Goal: Task Accomplishment & Management: Use online tool/utility

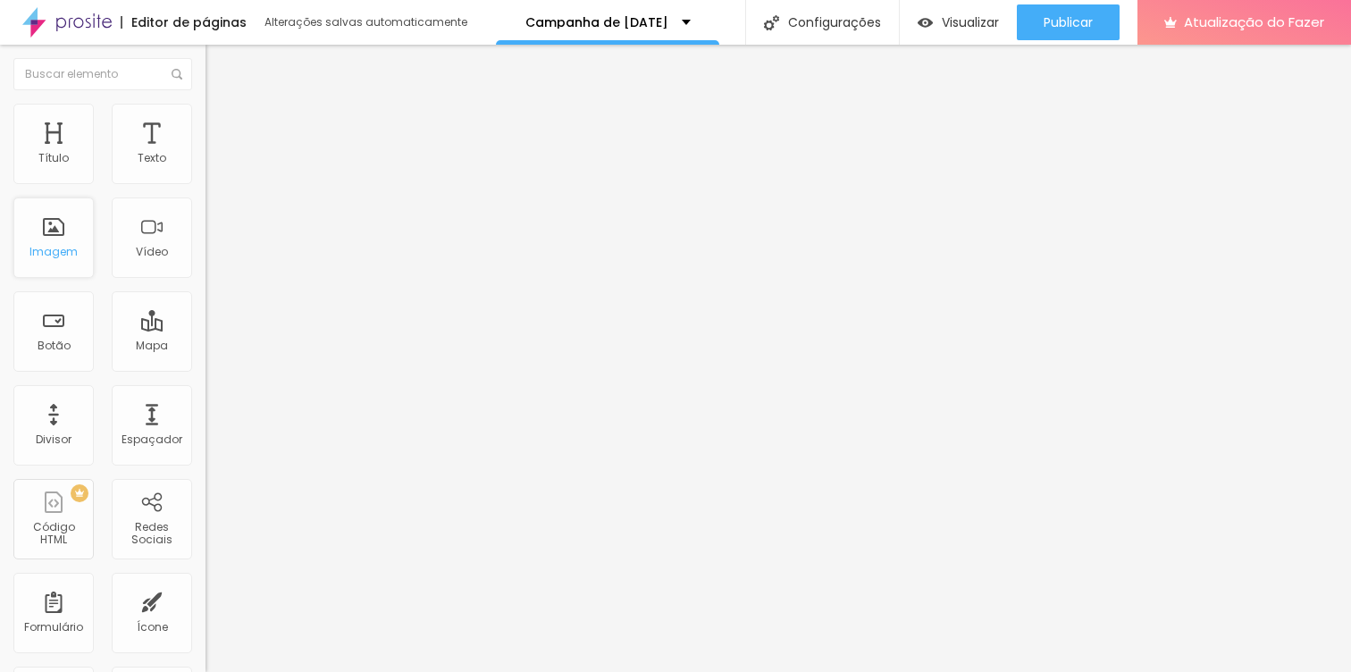
click at [55, 237] on div "Imagem" at bounding box center [53, 237] width 80 height 80
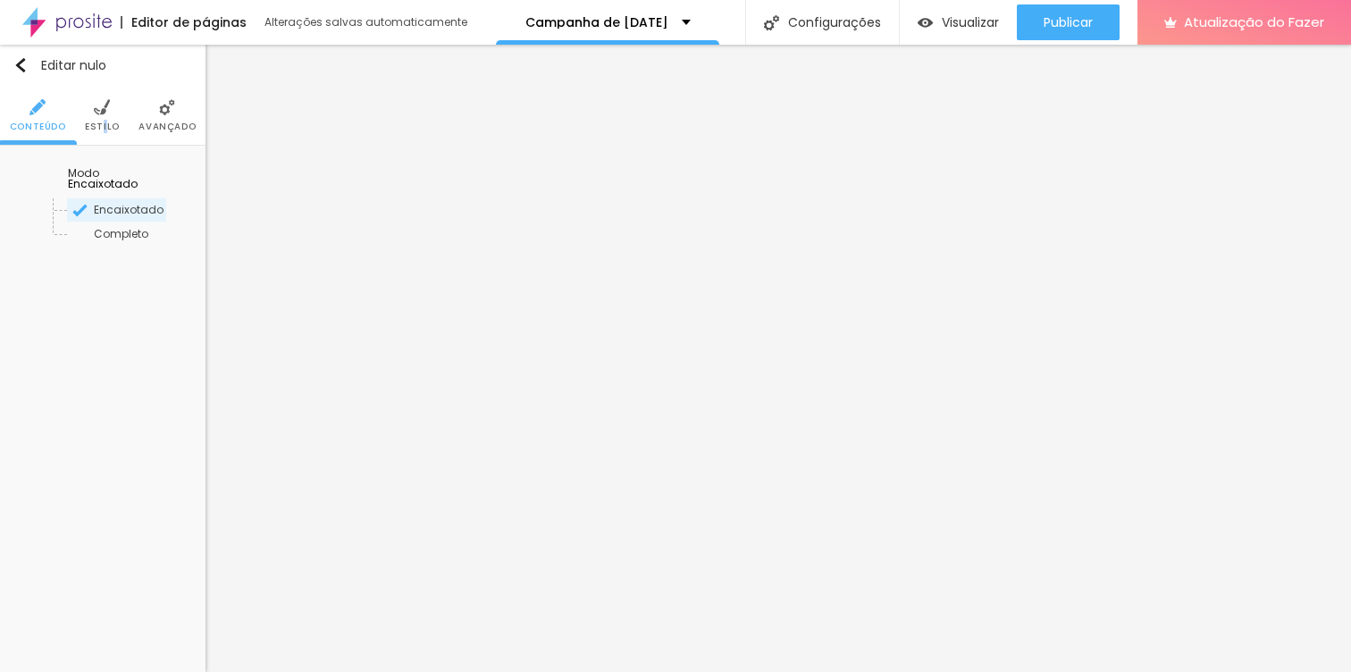
click at [104, 122] on font "Estilo" at bounding box center [102, 126] width 35 height 13
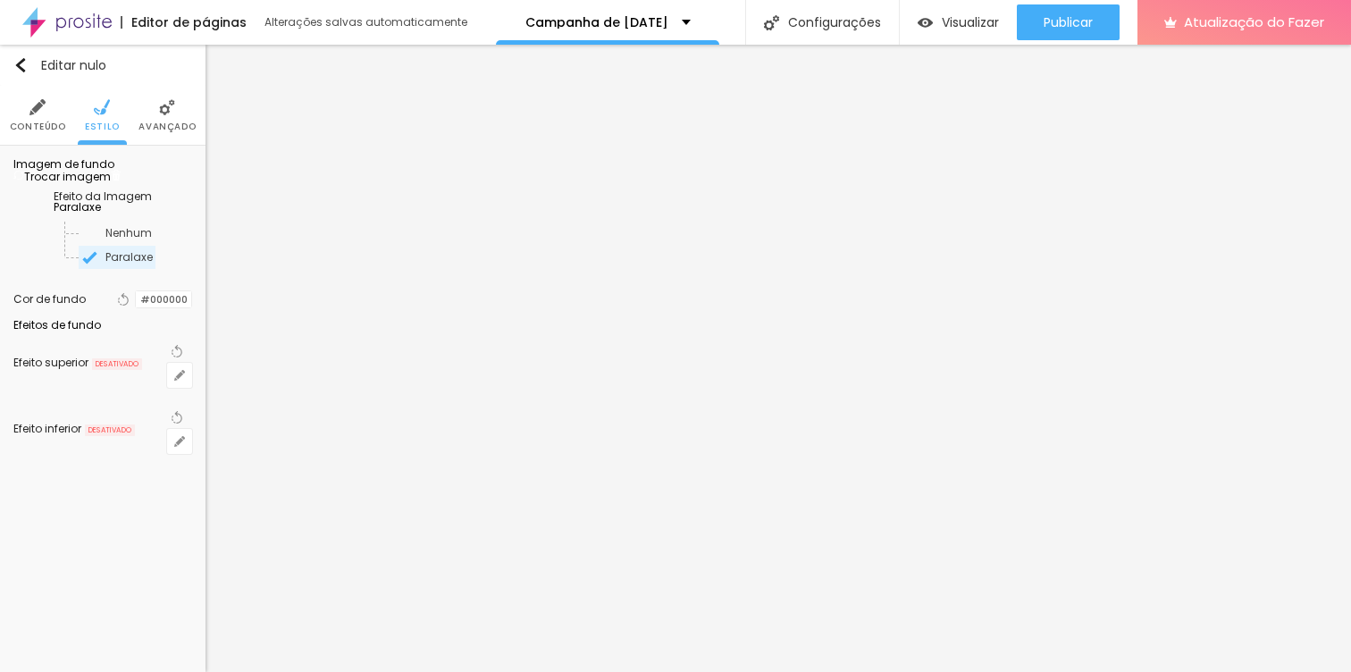
click at [85, 184] on font "Trocar imagem" at bounding box center [67, 176] width 87 height 15
drag, startPoint x: 650, startPoint y: 367, endPoint x: 1070, endPoint y: 339, distance: 420.8
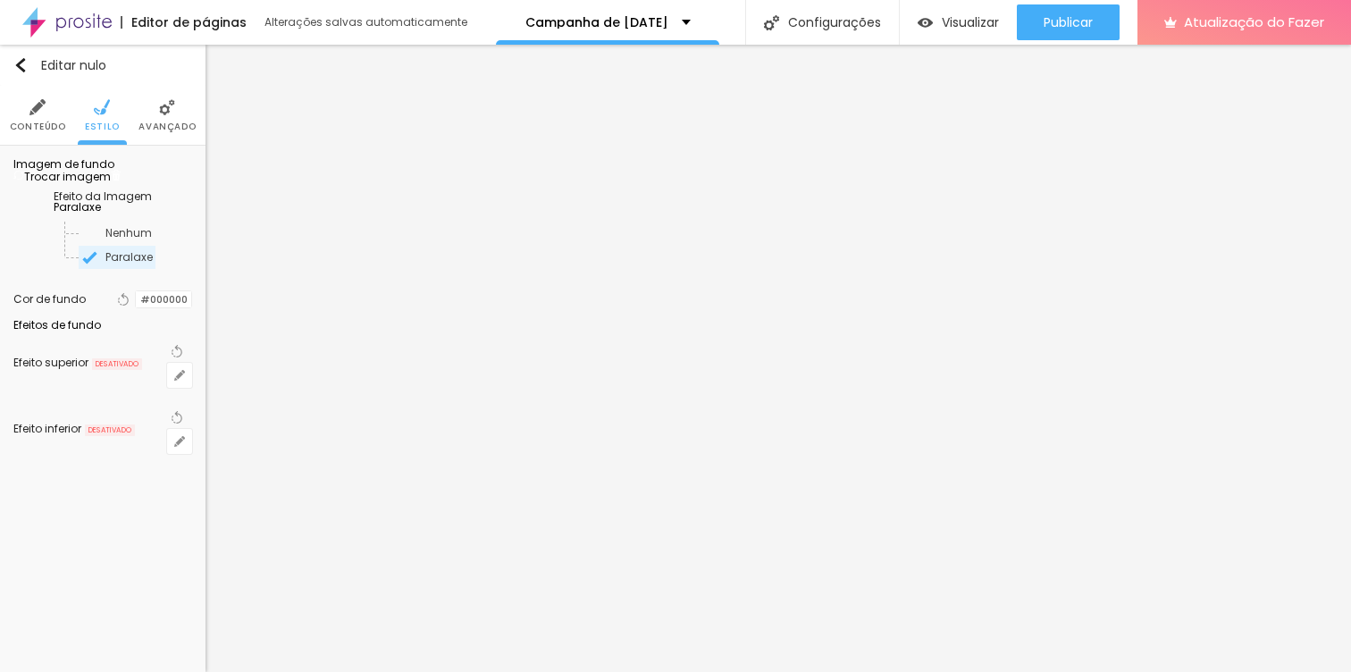
click at [101, 214] on font "Paralaxe" at bounding box center [77, 206] width 47 height 15
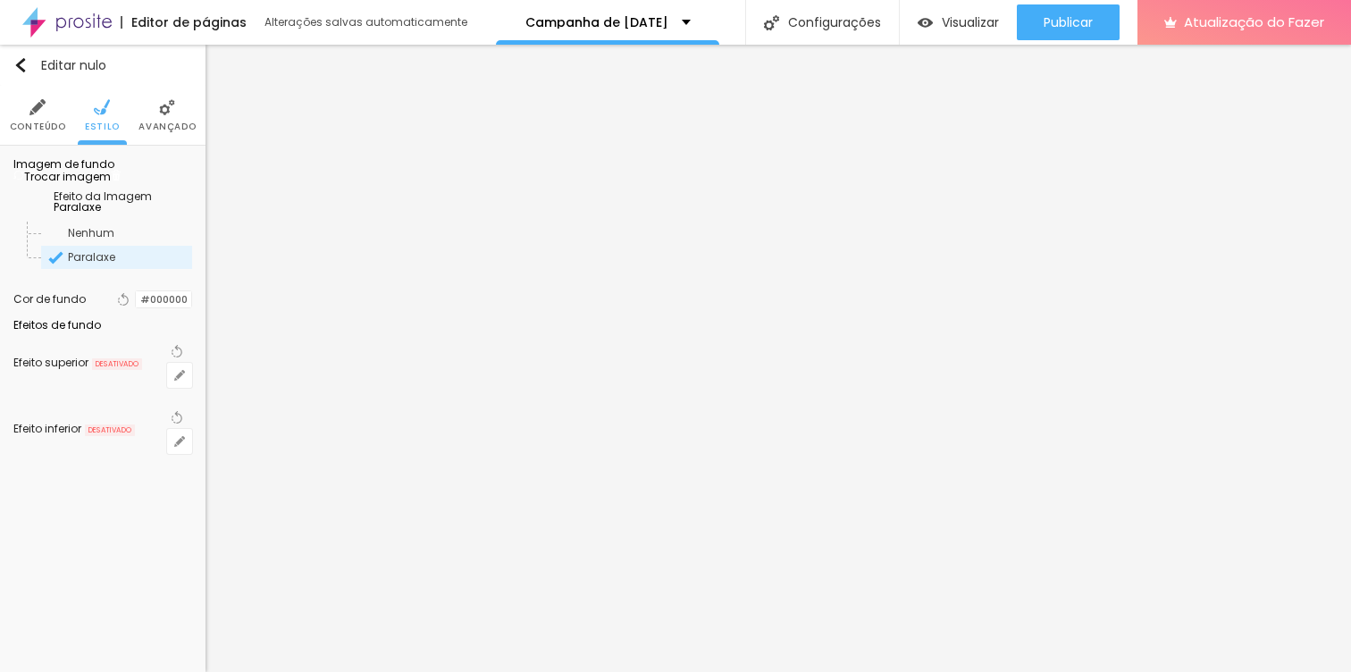
click at [101, 214] on font "Paralaxe" at bounding box center [77, 206] width 47 height 15
click at [309, 671] on div at bounding box center [675, 682] width 1351 height 0
click at [311, 671] on div "Subindo 0/0 arquivos" at bounding box center [675, 677] width 1351 height 11
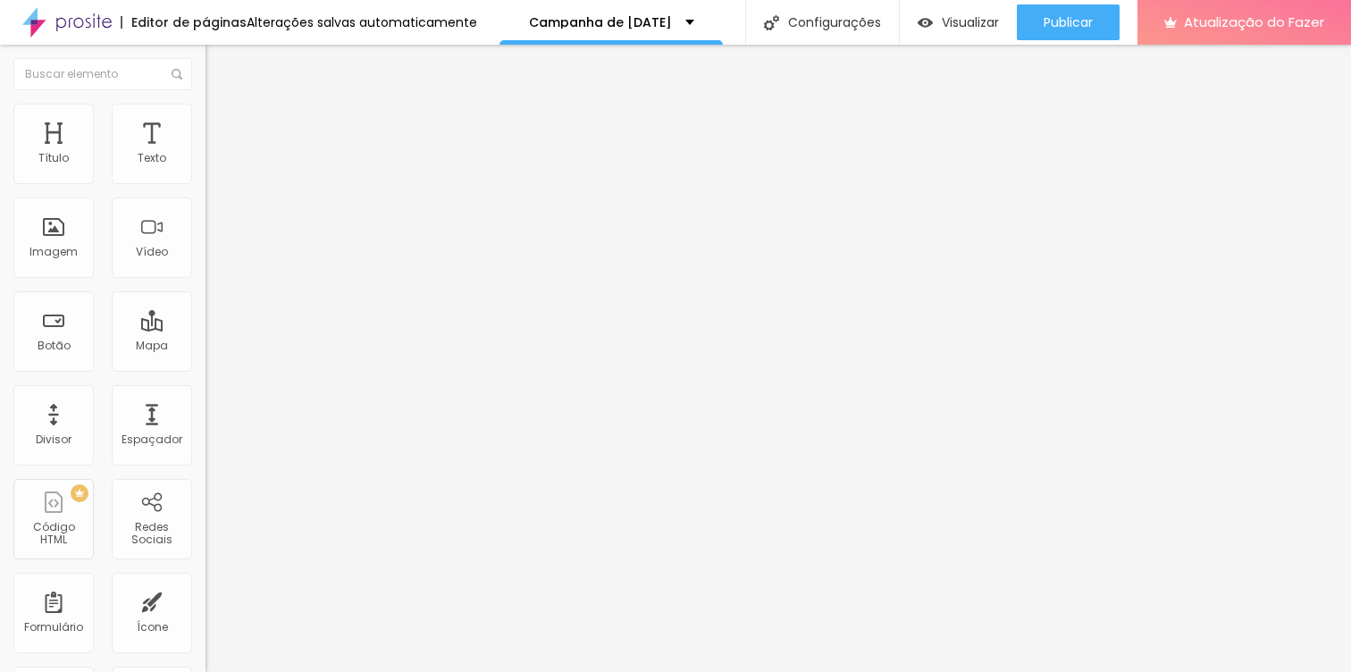
click at [222, 122] on font "Estilo" at bounding box center [236, 115] width 28 height 15
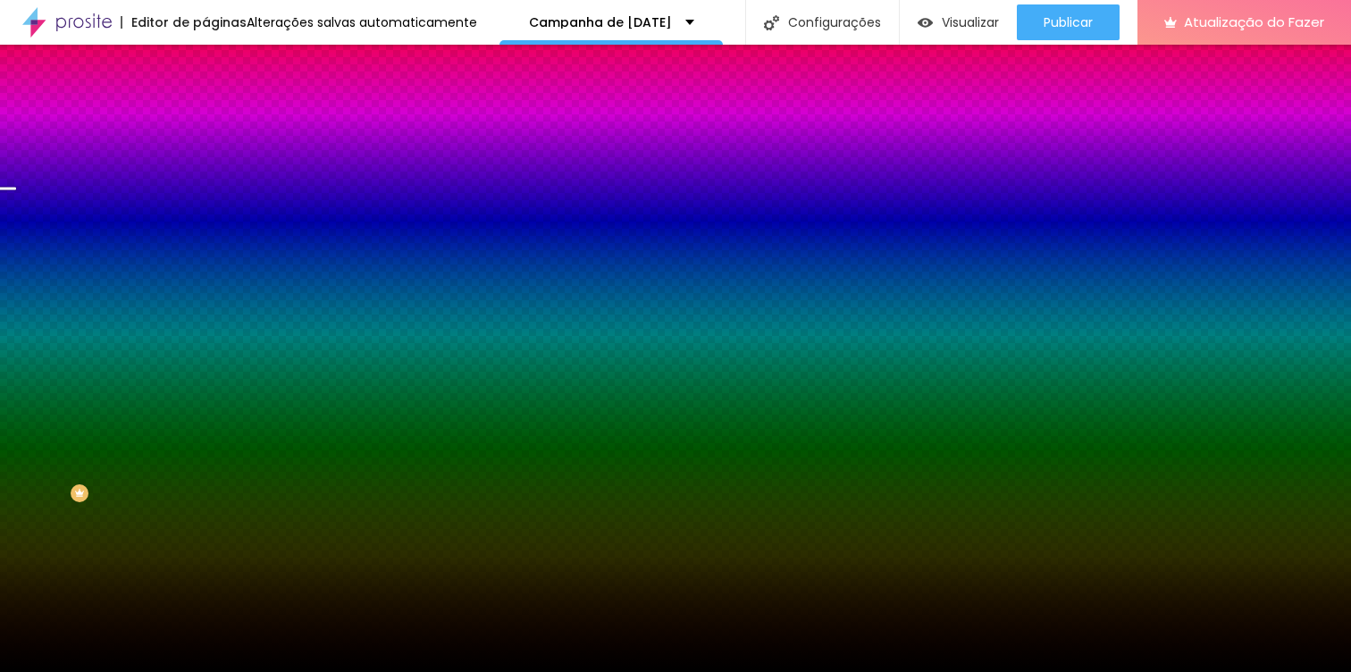
click at [216, 164] on font "Trocar imagem" at bounding box center [259, 156] width 87 height 15
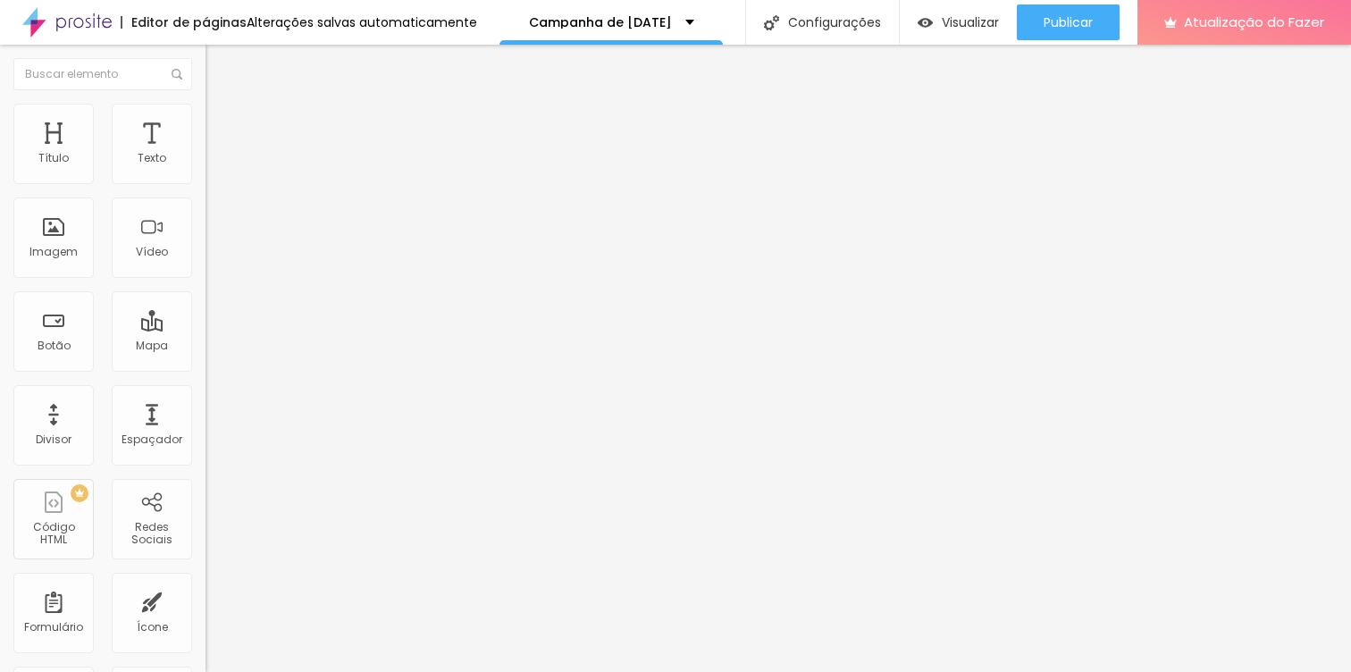
click at [214, 164] on icon "button" at bounding box center [217, 160] width 7 height 7
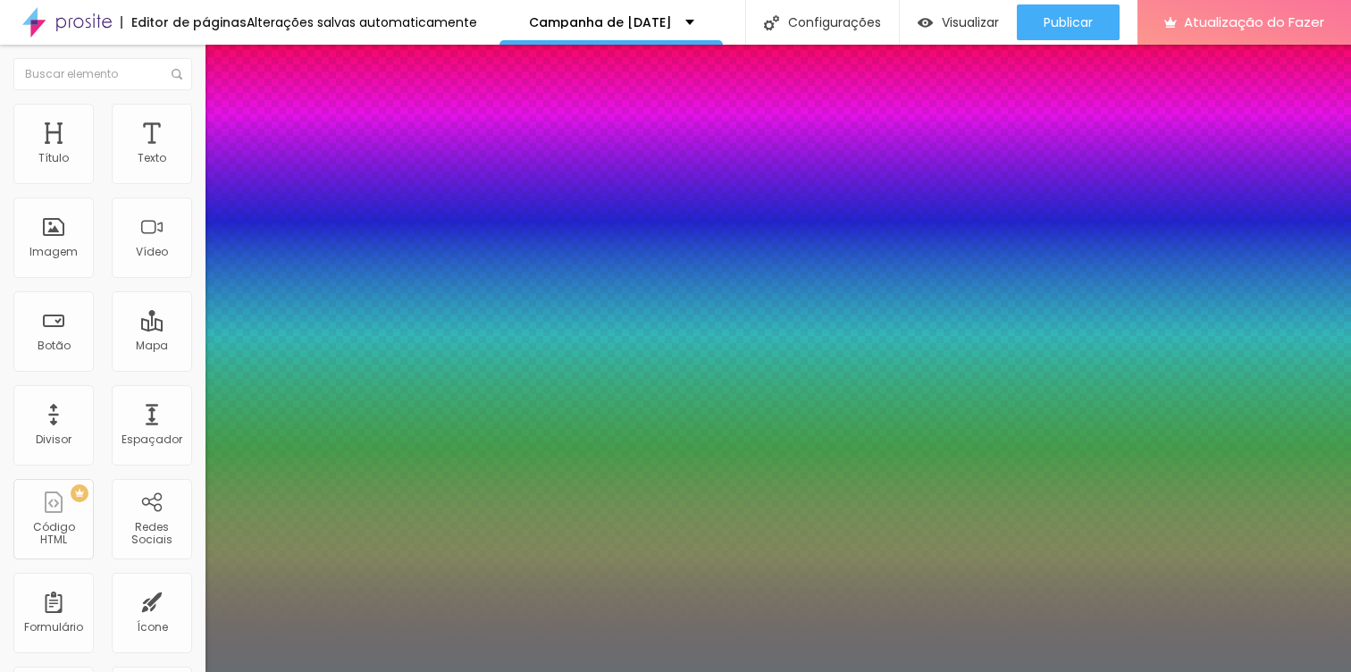
type input "1"
select select "Alegreya"
type input "1"
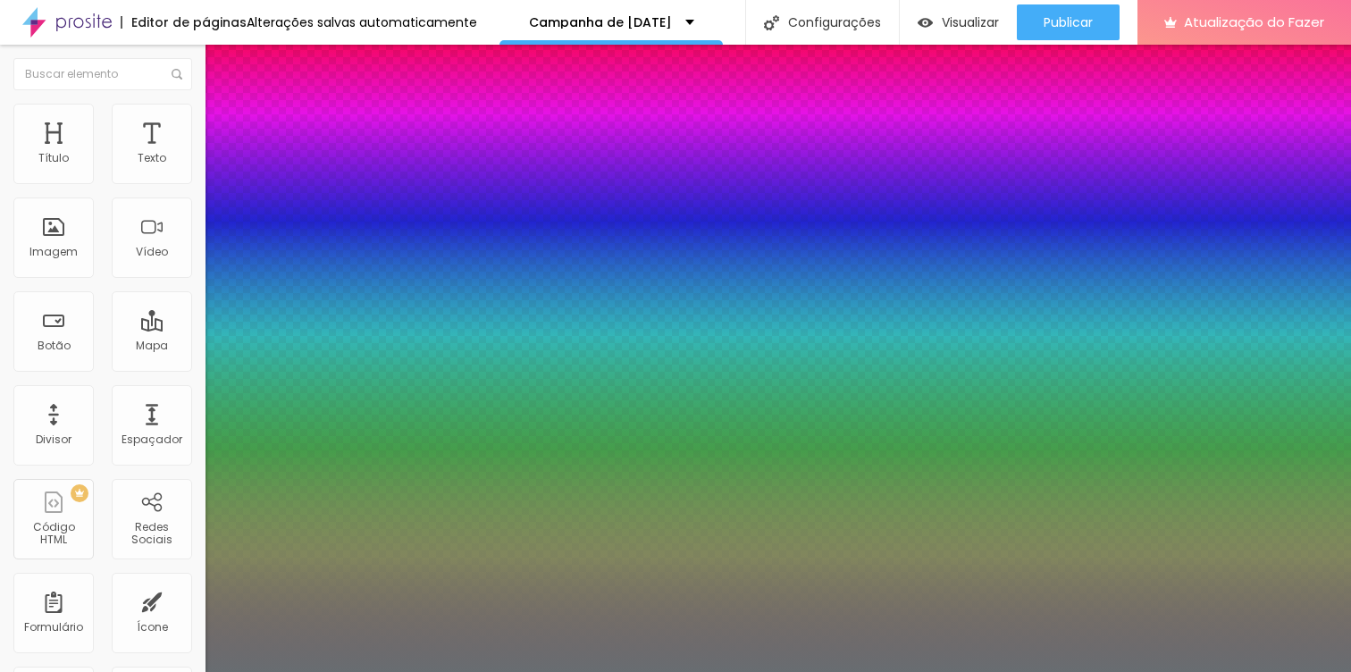
select select "Allan-Bold"
type input "1"
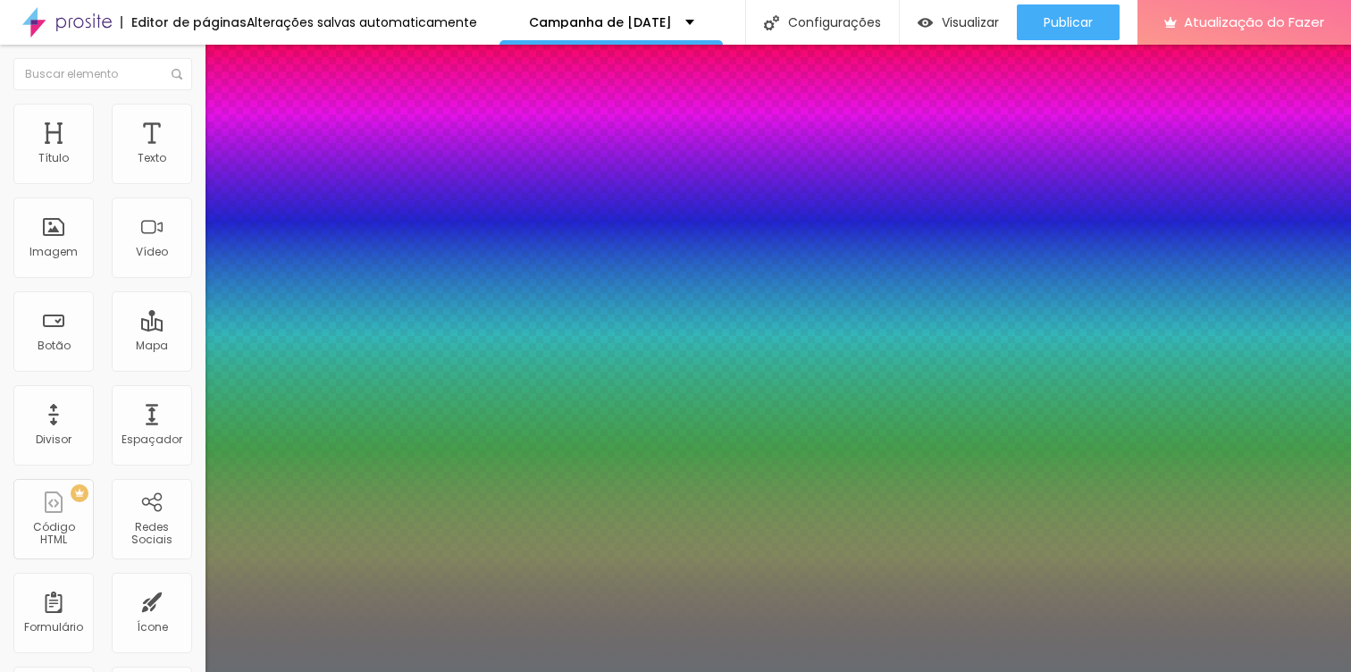
select select "Amaranth"
type input "1"
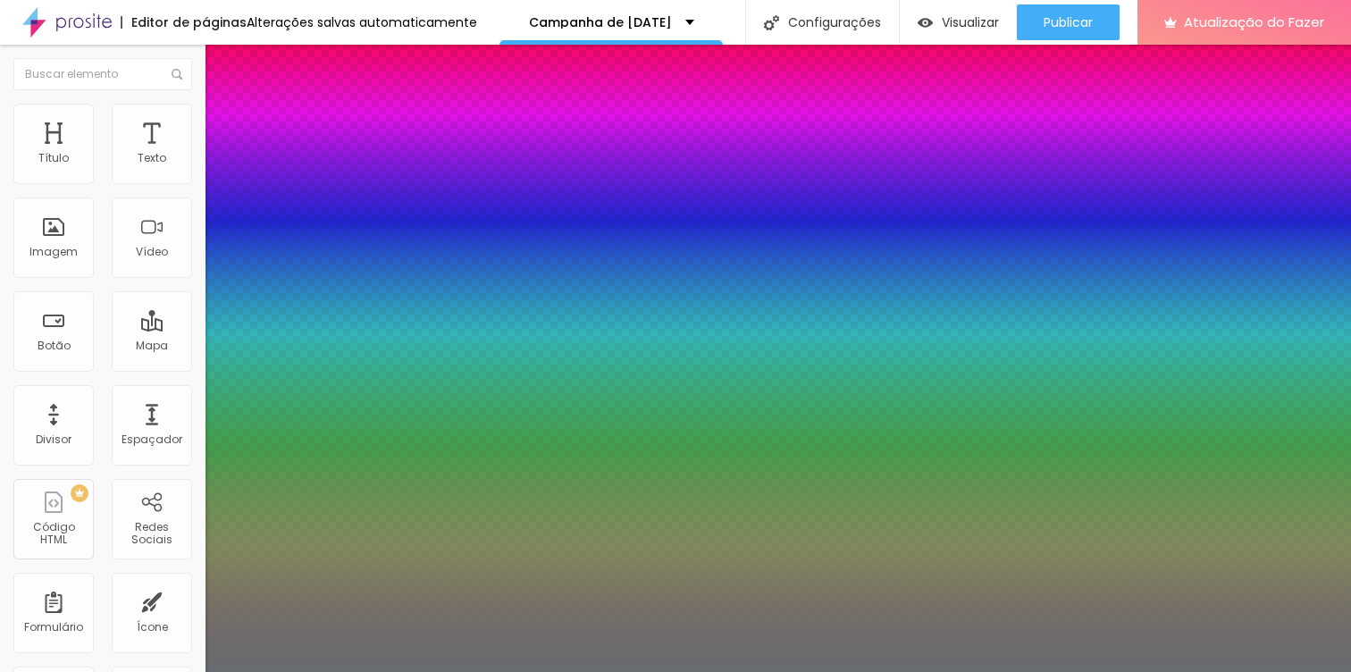
select select "AmaticSC"
type input "1"
select select "AnonymousPro-Regular"
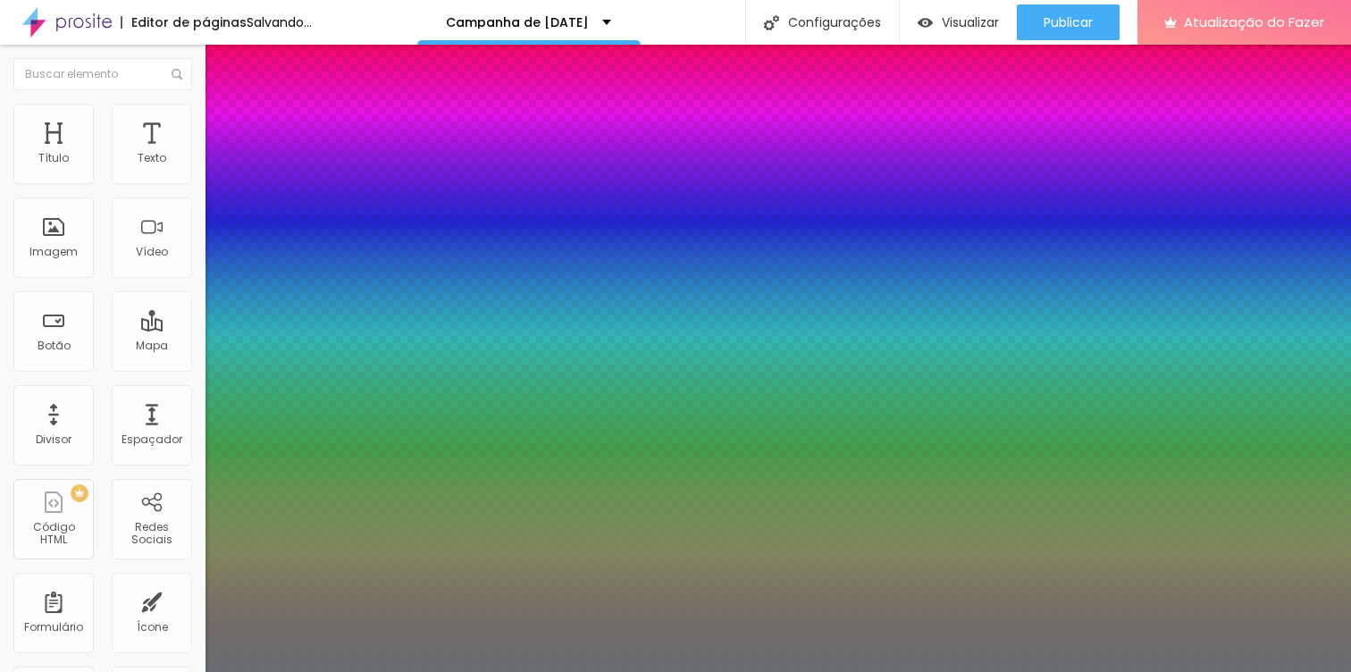
type input "1"
select select "Arsenal-Bold"
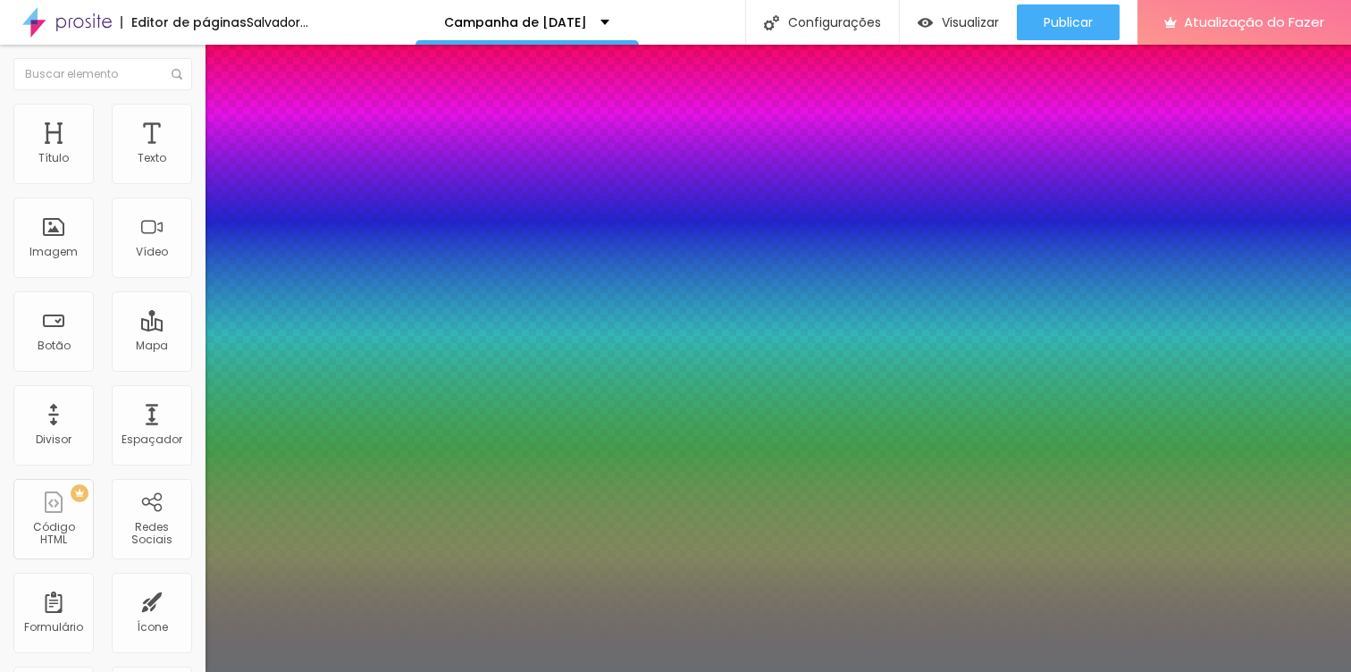
type input "1"
select select "AveriaSansLibre-Italic"
type input "1"
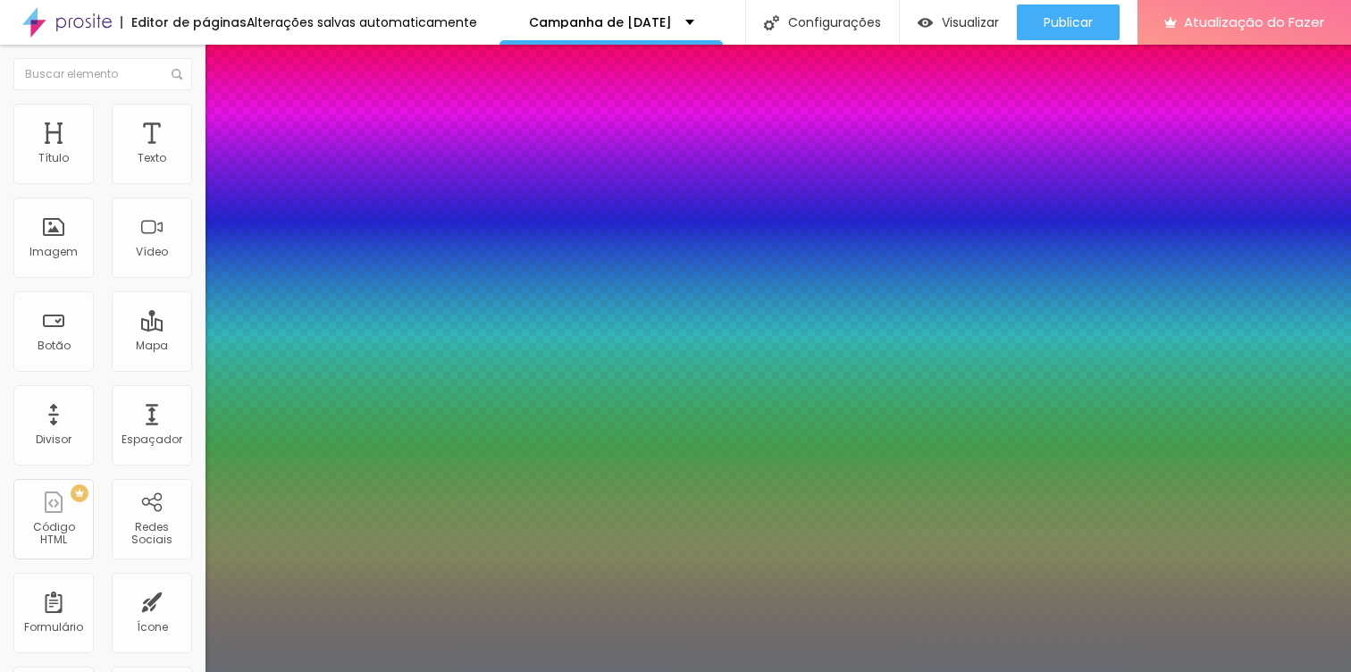
type input "1.4"
type input "1"
type input "1.3"
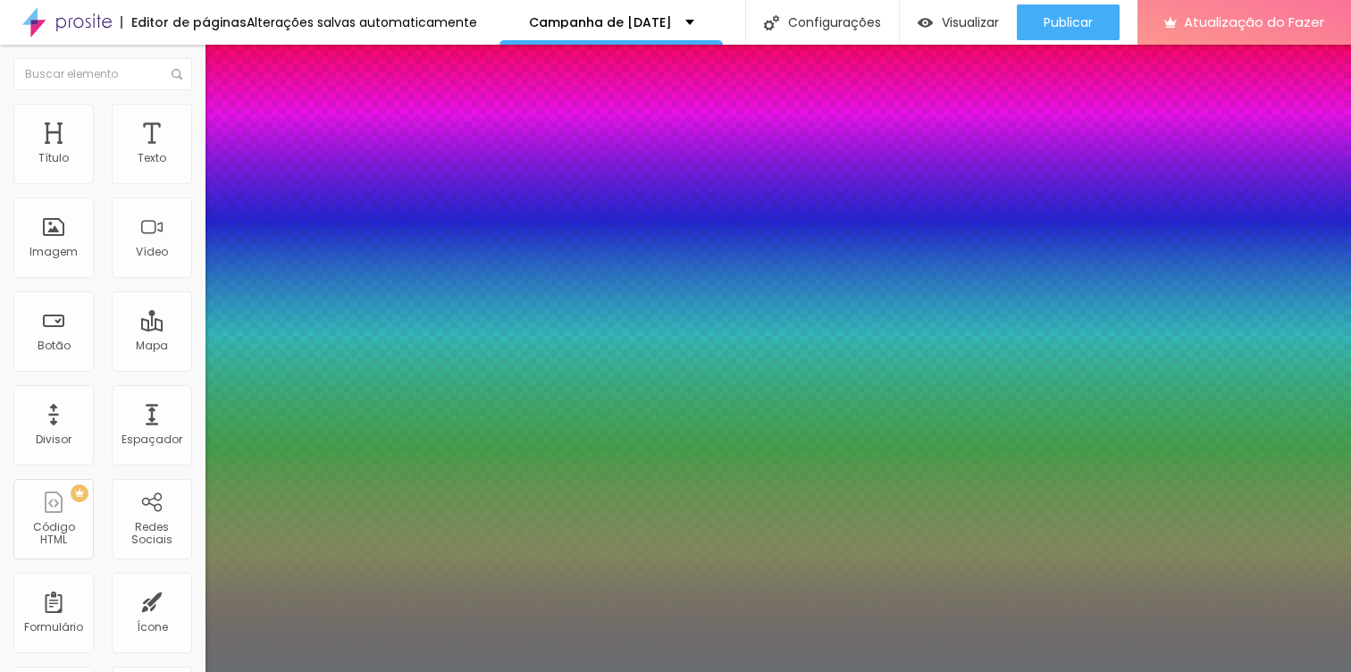
type input "1"
type input "1.2"
type input "1"
type input "1.1"
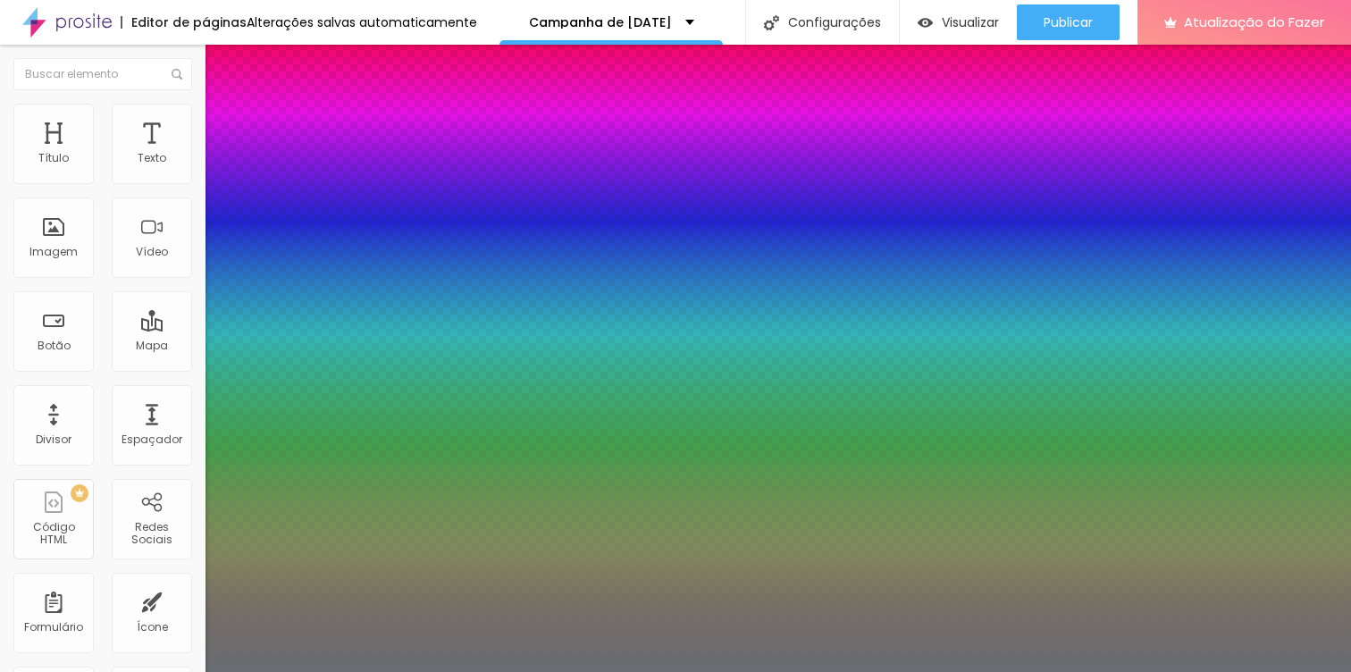
type input "1.1"
type input "1"
type input "1.2"
type input "1"
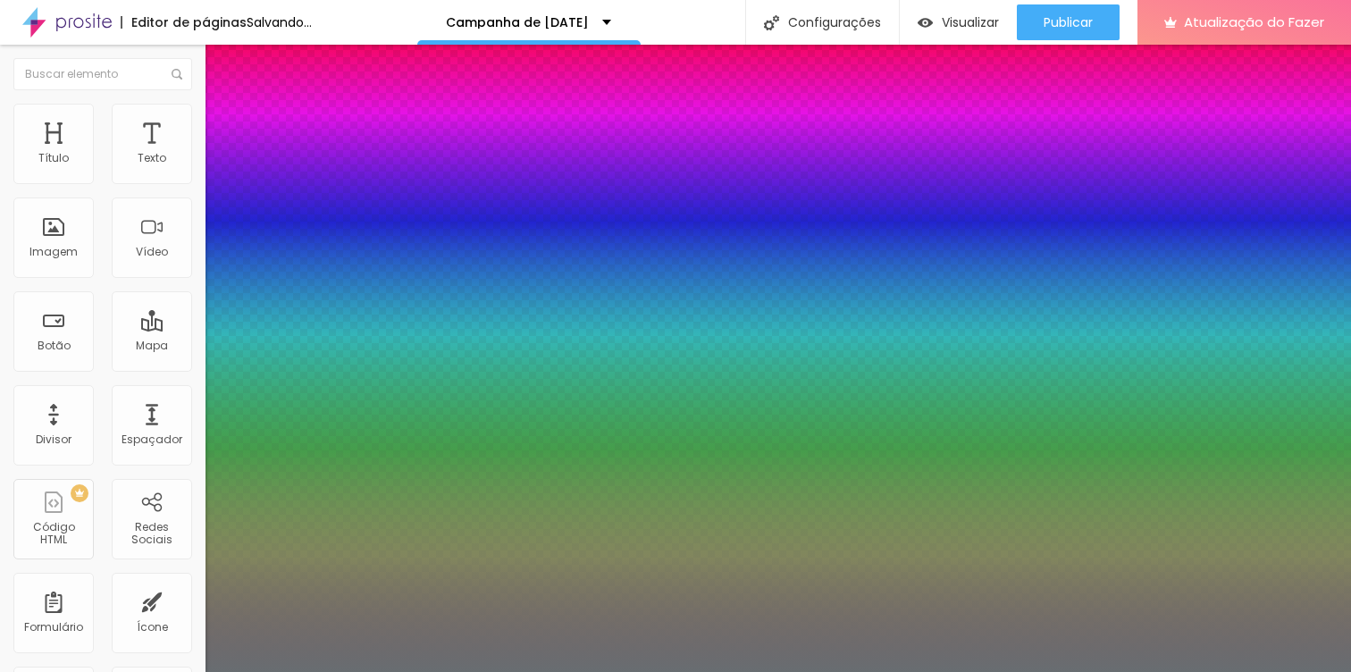
drag, startPoint x: 314, startPoint y: 428, endPoint x: 292, endPoint y: 423, distance: 22.8
type input "1.2"
type input "2"
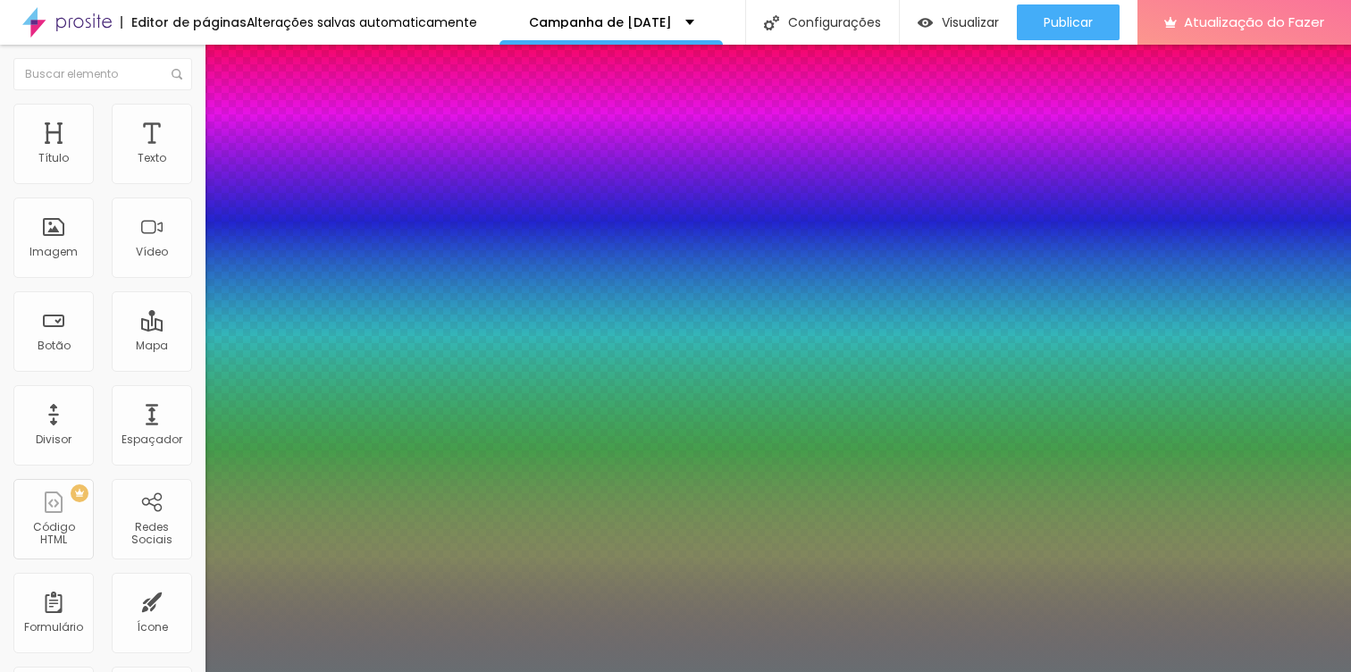
type input "3"
type input "5"
type input "6"
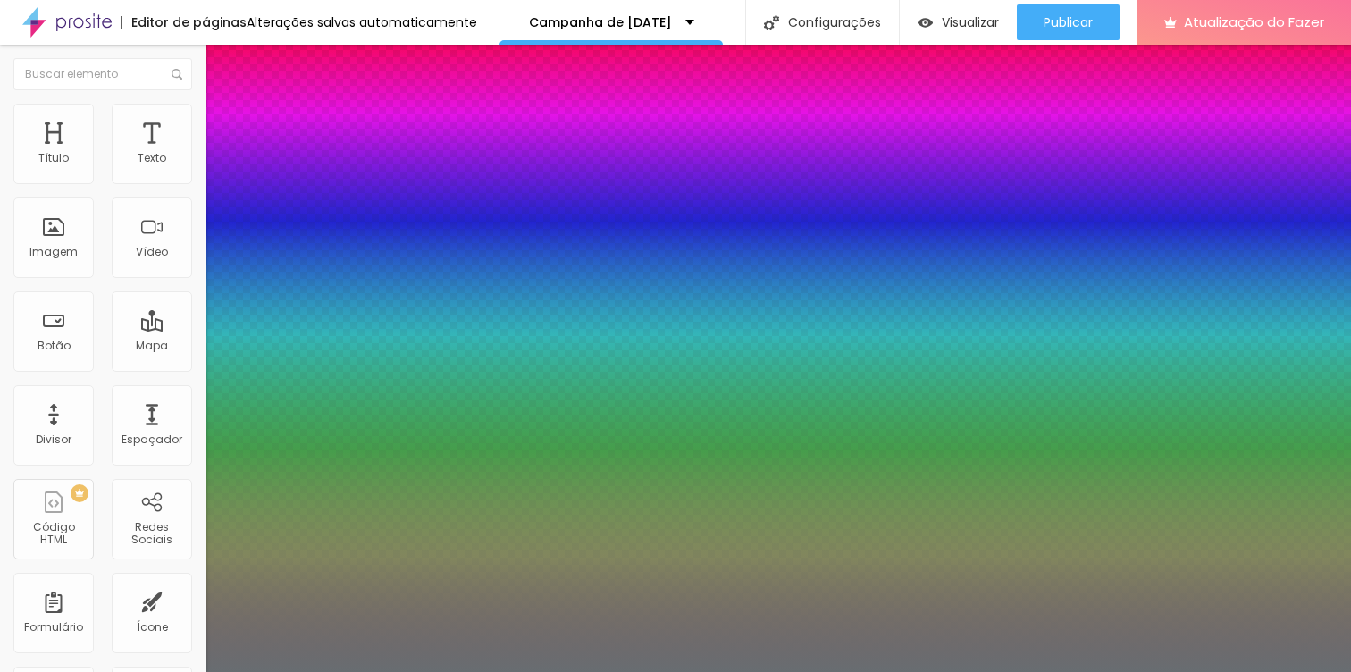
type input "6"
type input "7"
type input "8"
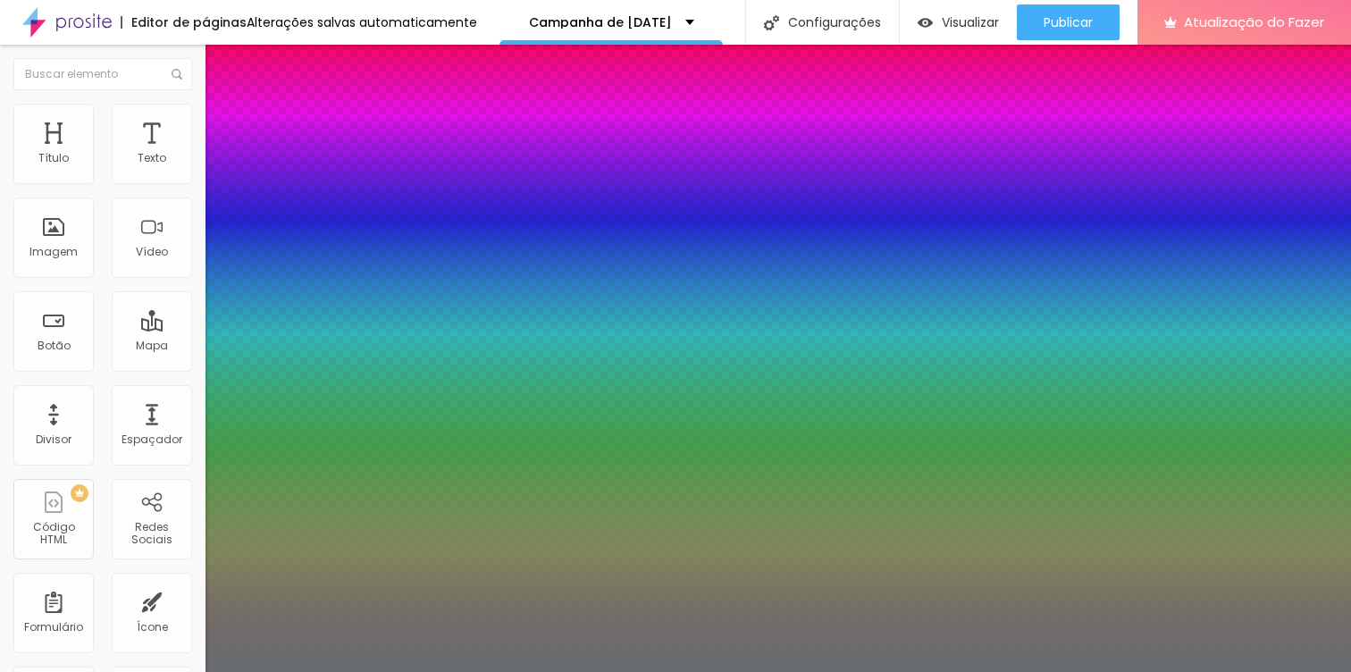
type input "6"
type input "5"
type input "4"
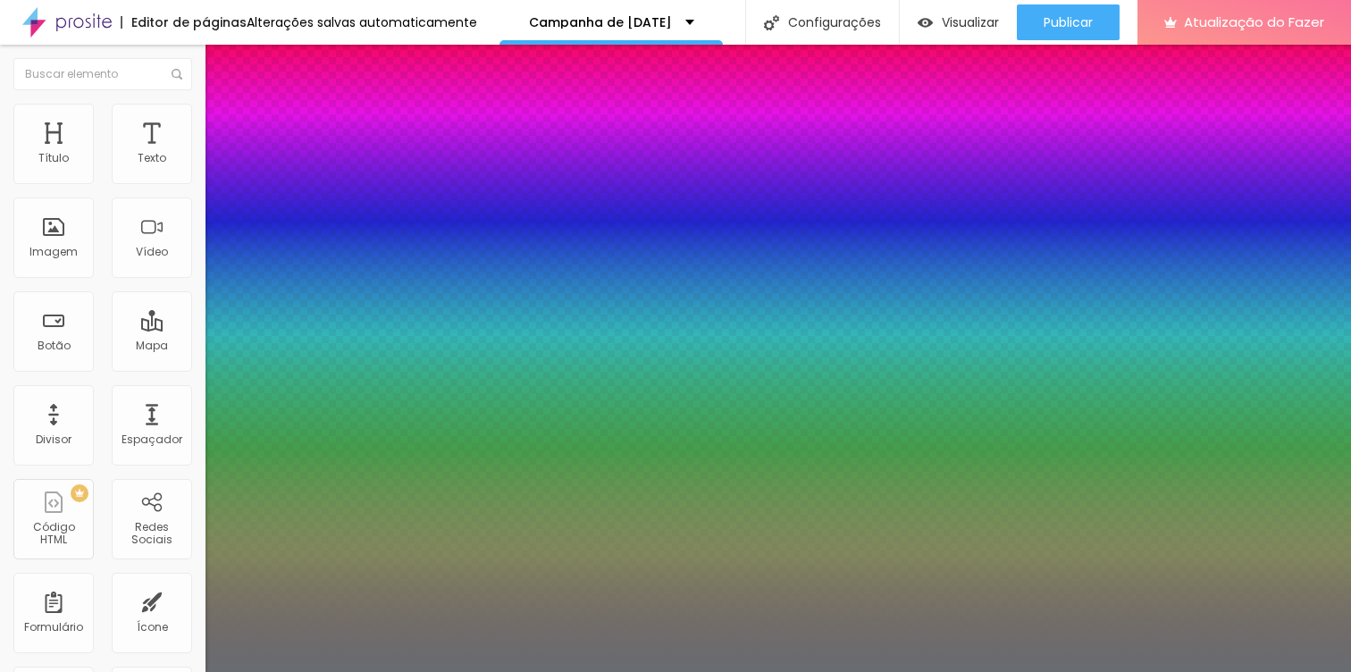
type input "4"
type input "3"
type input "2"
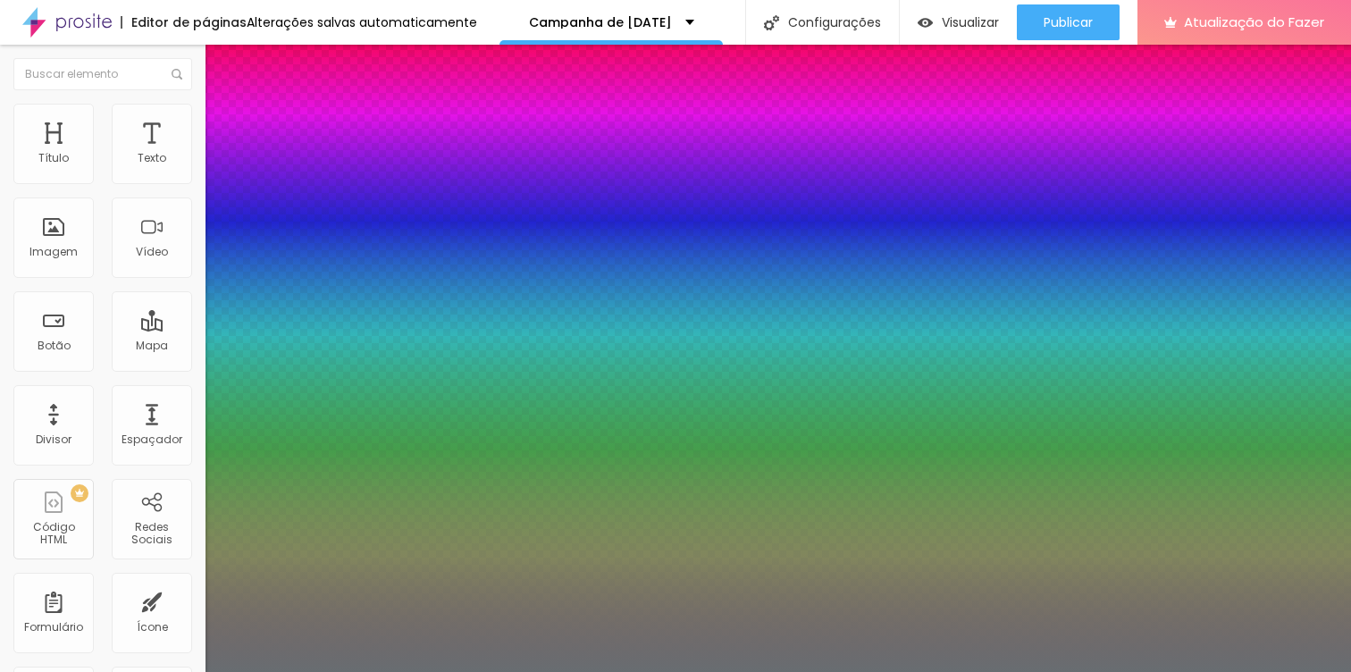
type input "1"
type input "0"
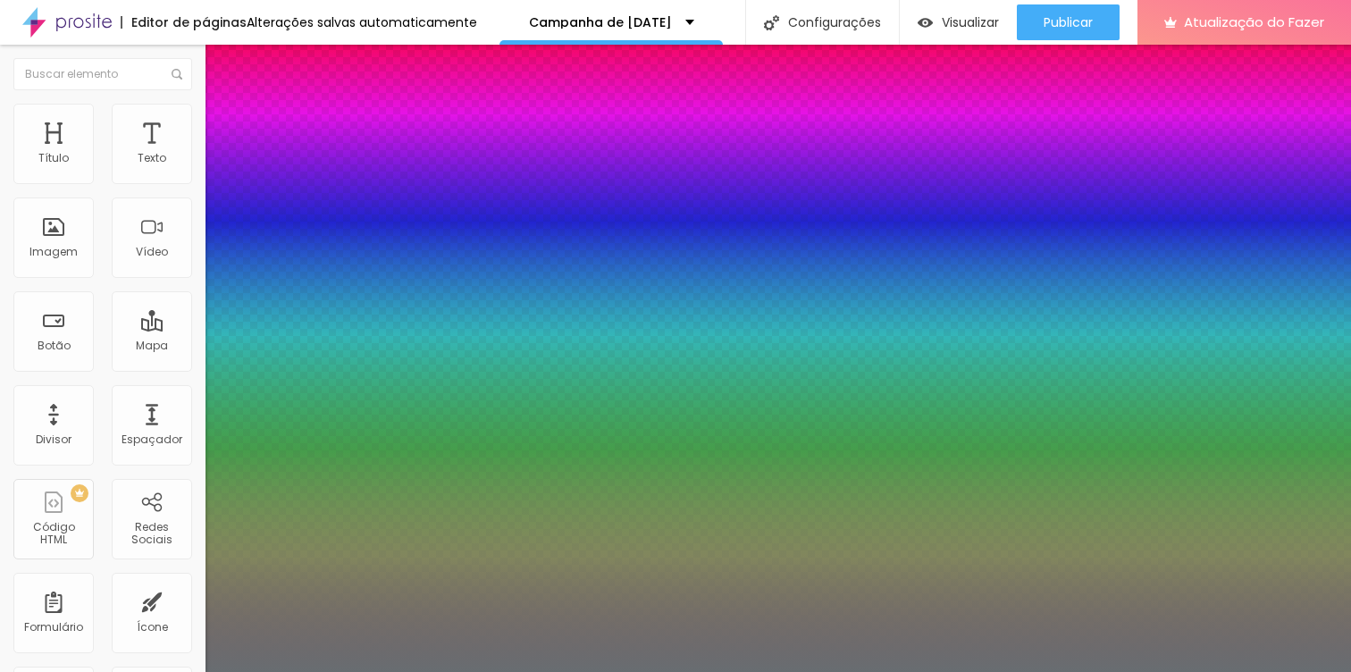
type input "0.2"
type input "0.3"
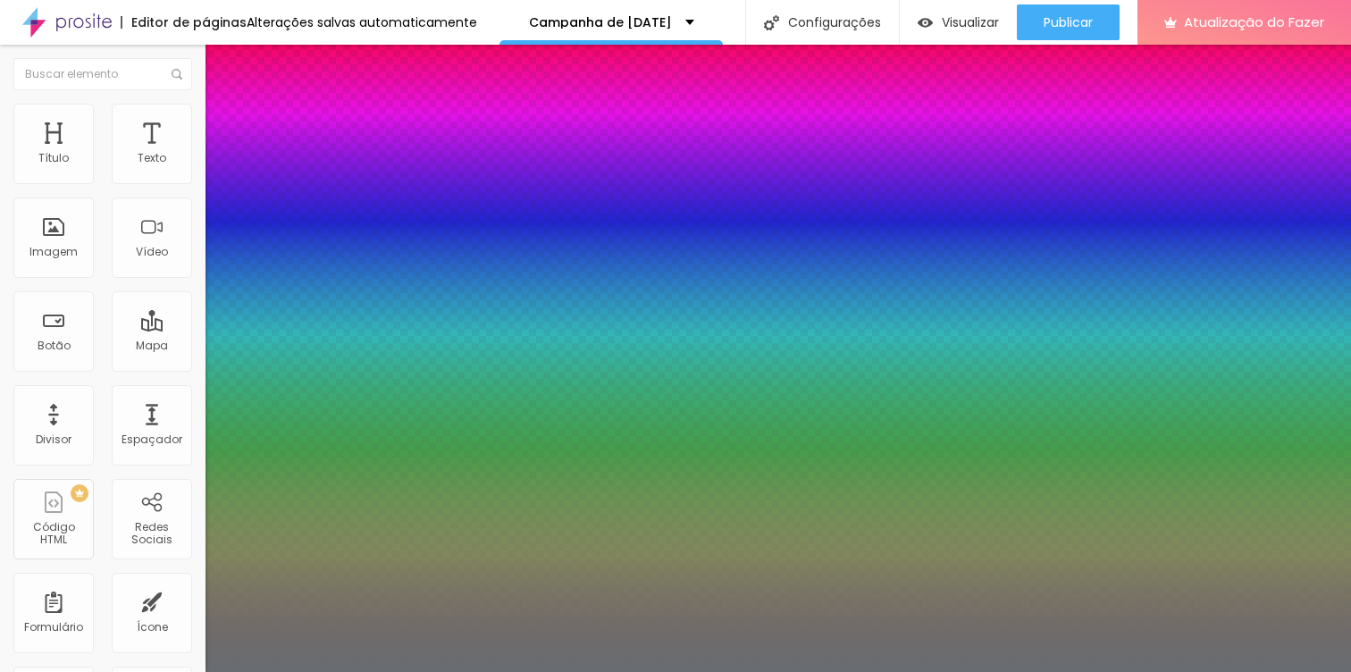
type input "0.3"
type input "0.4"
type input "0.5"
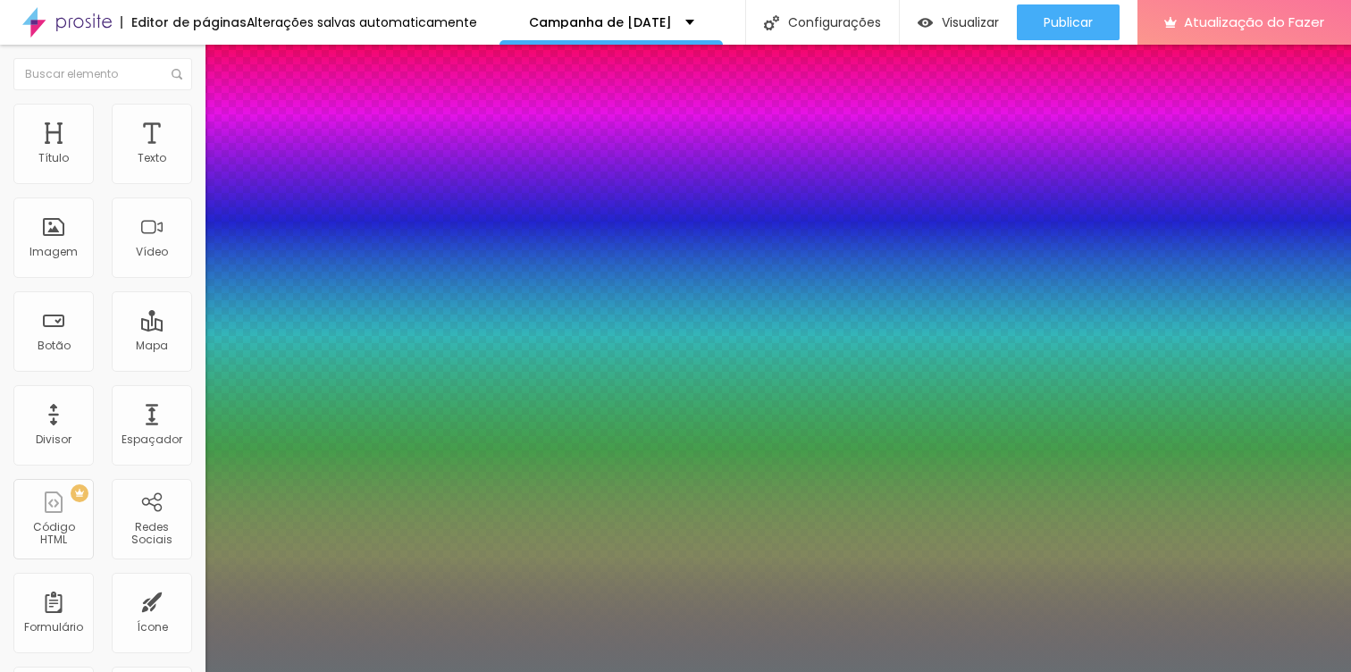
type input "0.6"
type input "0.4"
type input "0.2"
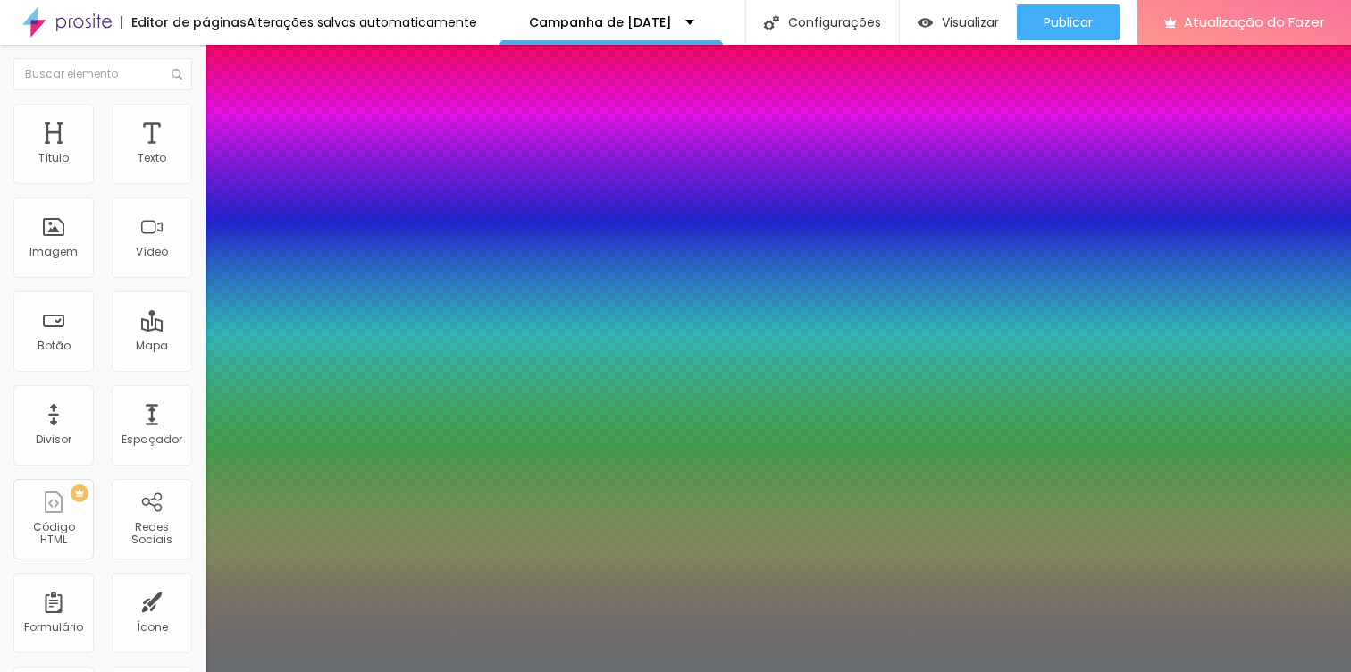
type input "0.2"
type input "0.1"
type input "0"
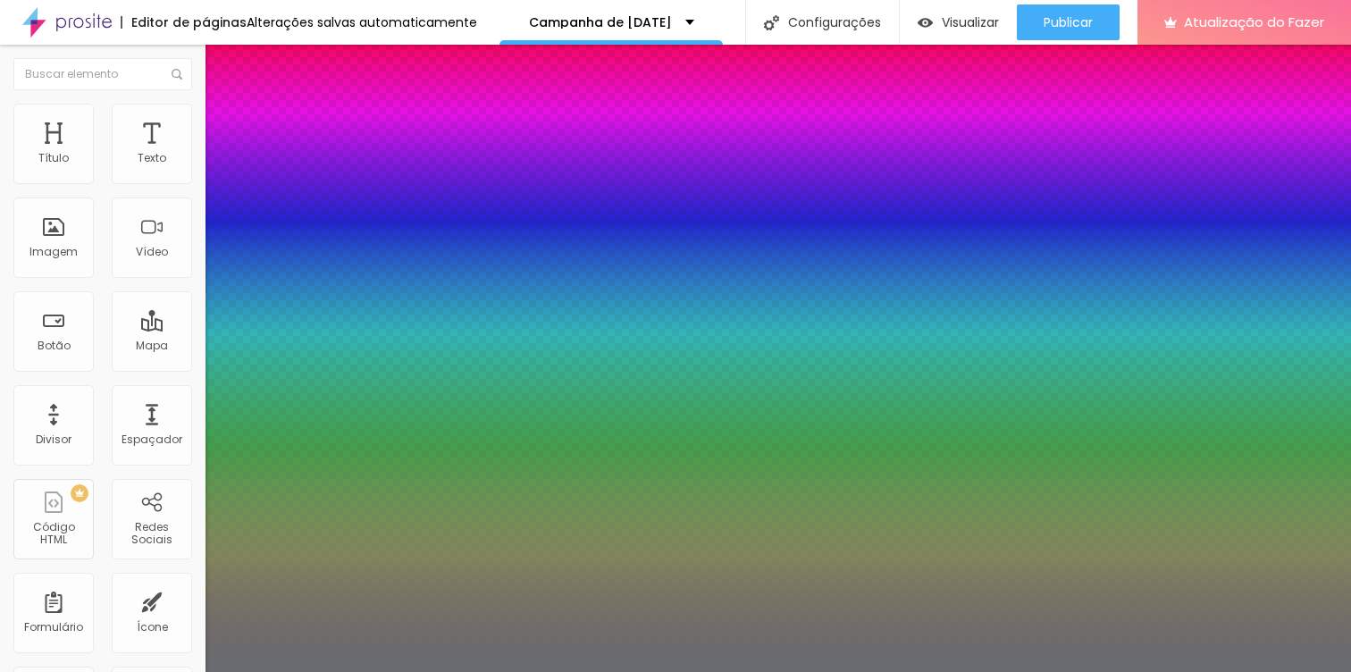
drag, startPoint x: 229, startPoint y: 349, endPoint x: 217, endPoint y: 351, distance: 11.7
type input "19"
type input "17"
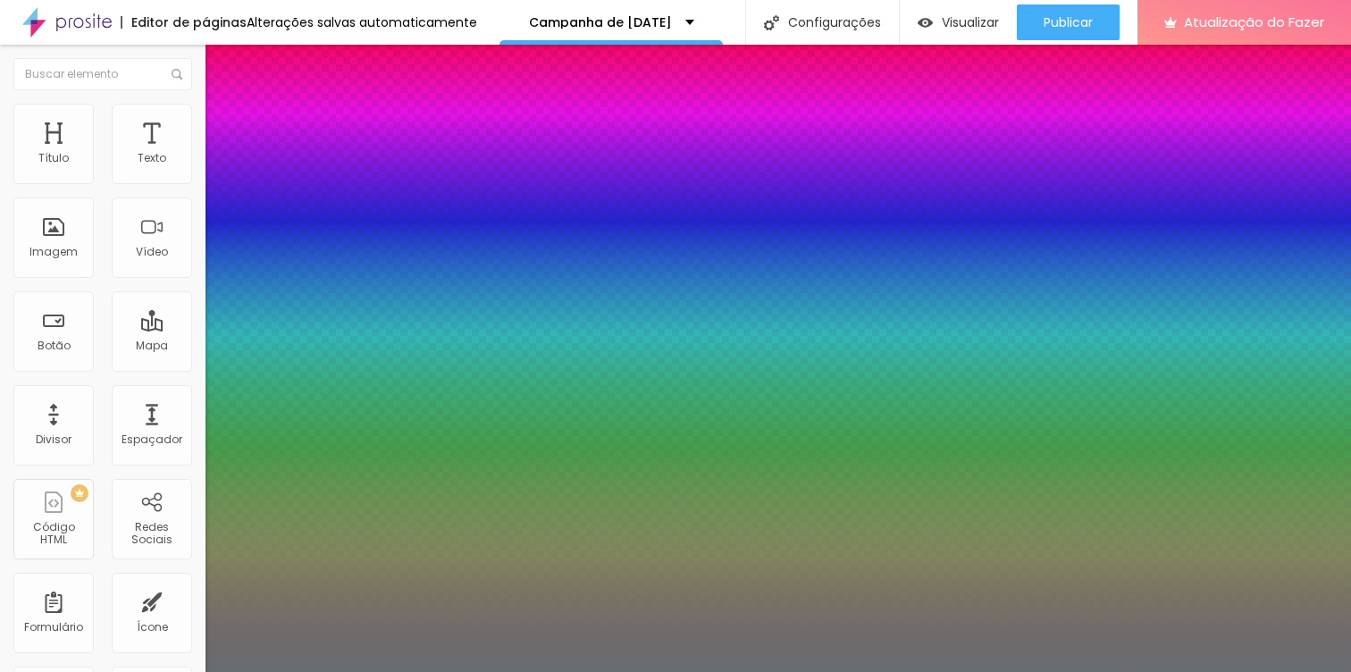
type input "17"
type input "16"
type input "15"
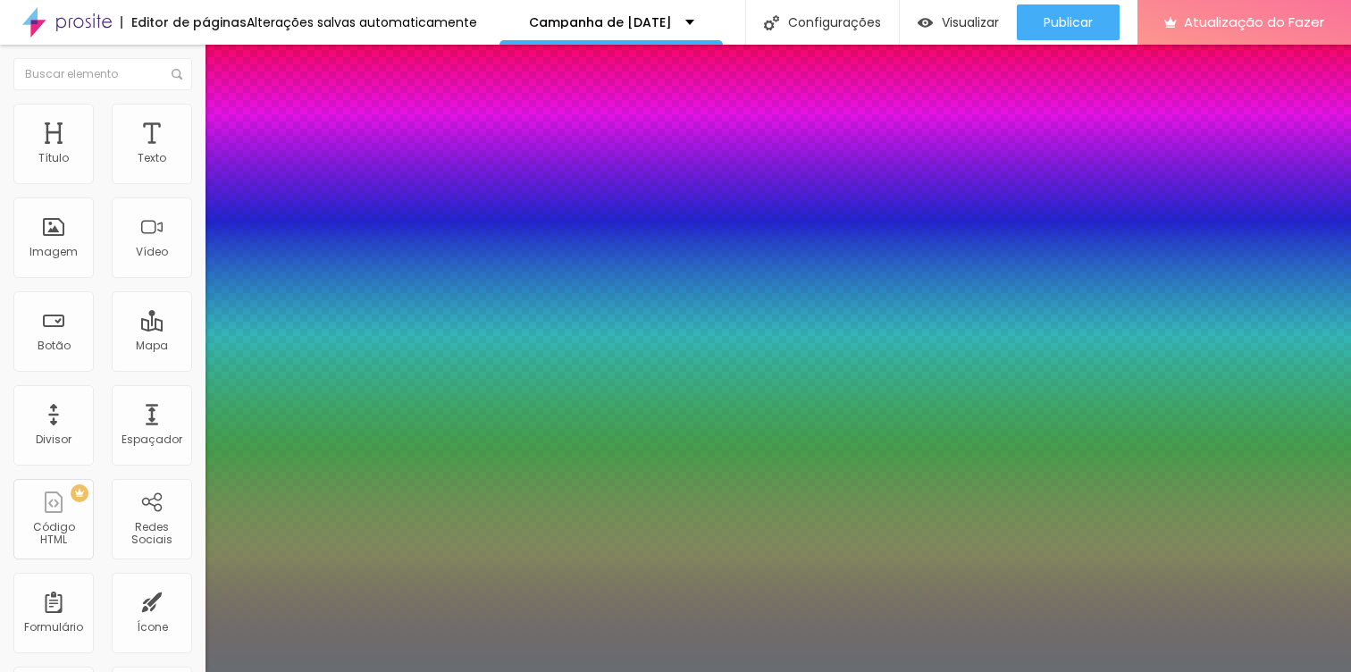
type input "14"
type input "15"
type input "17"
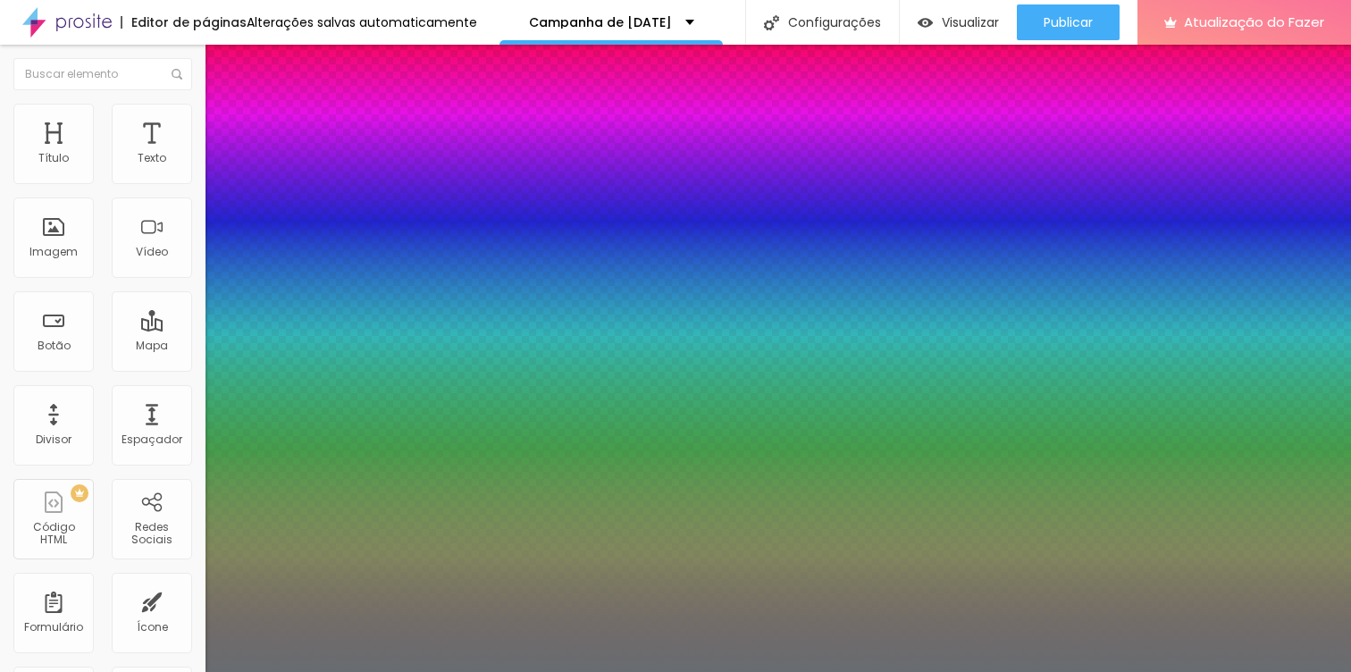
type input "17"
type input "18"
type input "19"
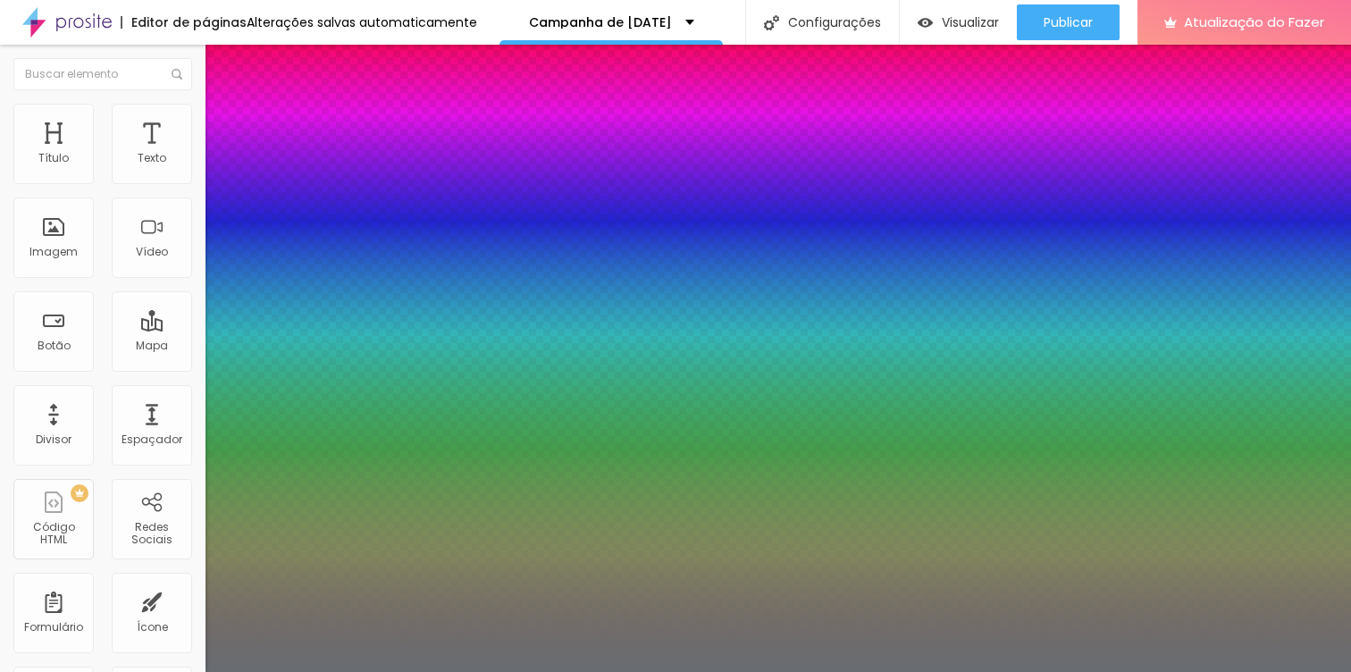
type input "20"
type input "21"
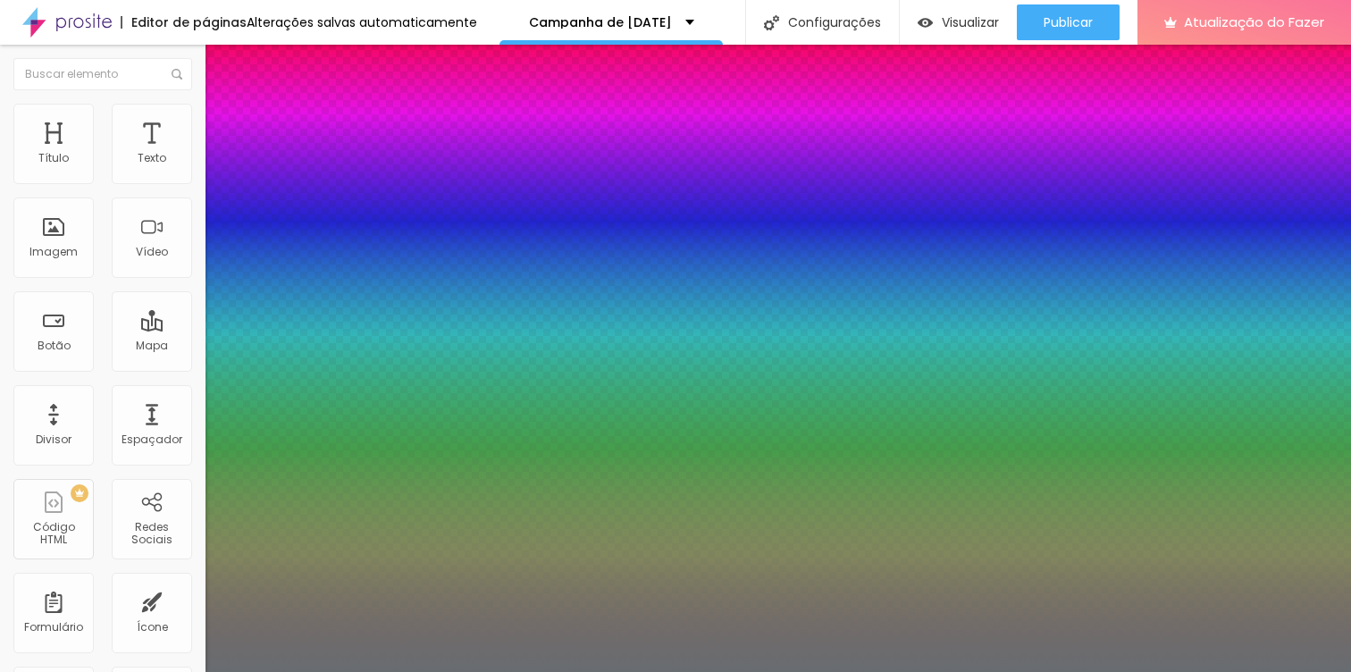
click at [324, 671] on p "Fonte" at bounding box center [675, 677] width 1351 height 11
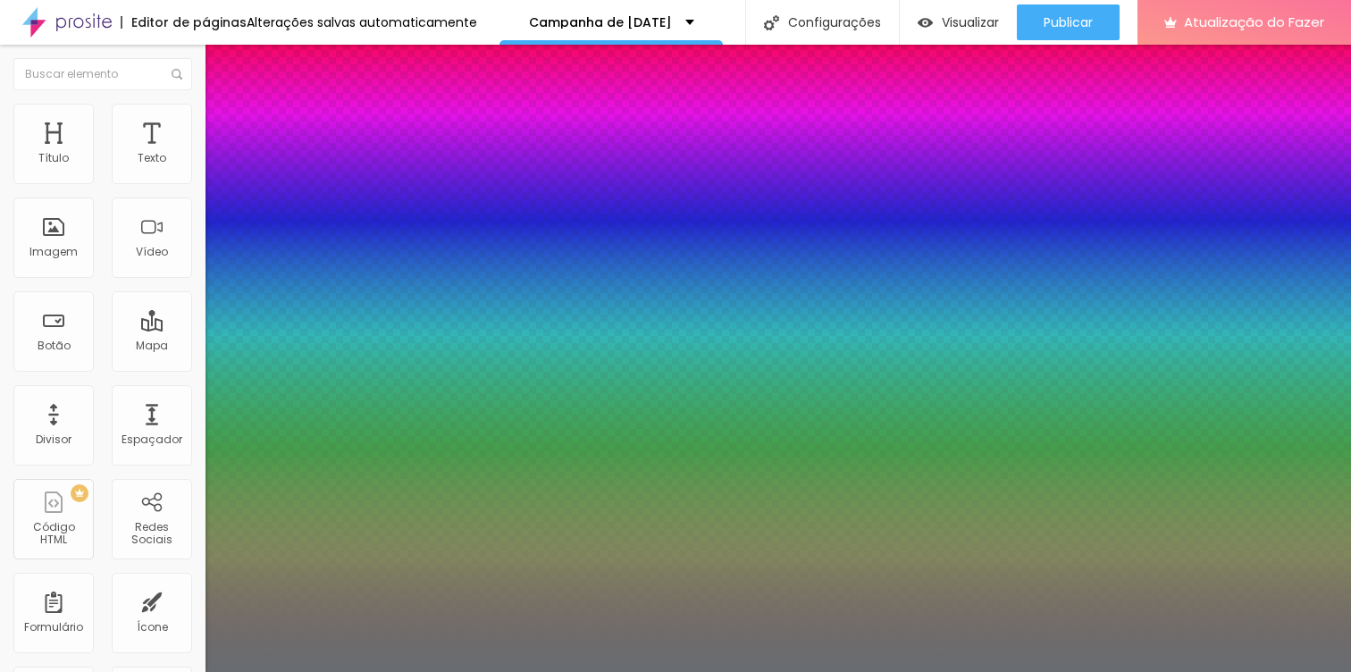
select select "Katibeh-Regular"
type input "26"
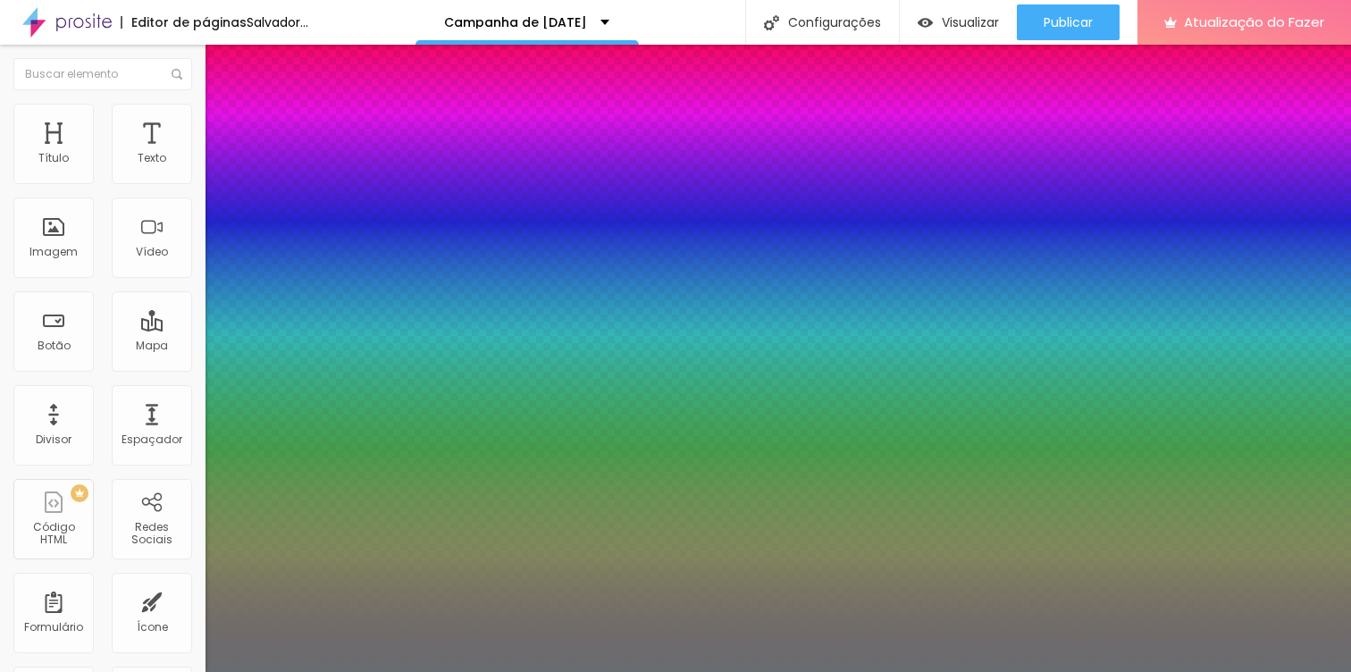
type input "27"
type input "28"
type input "31"
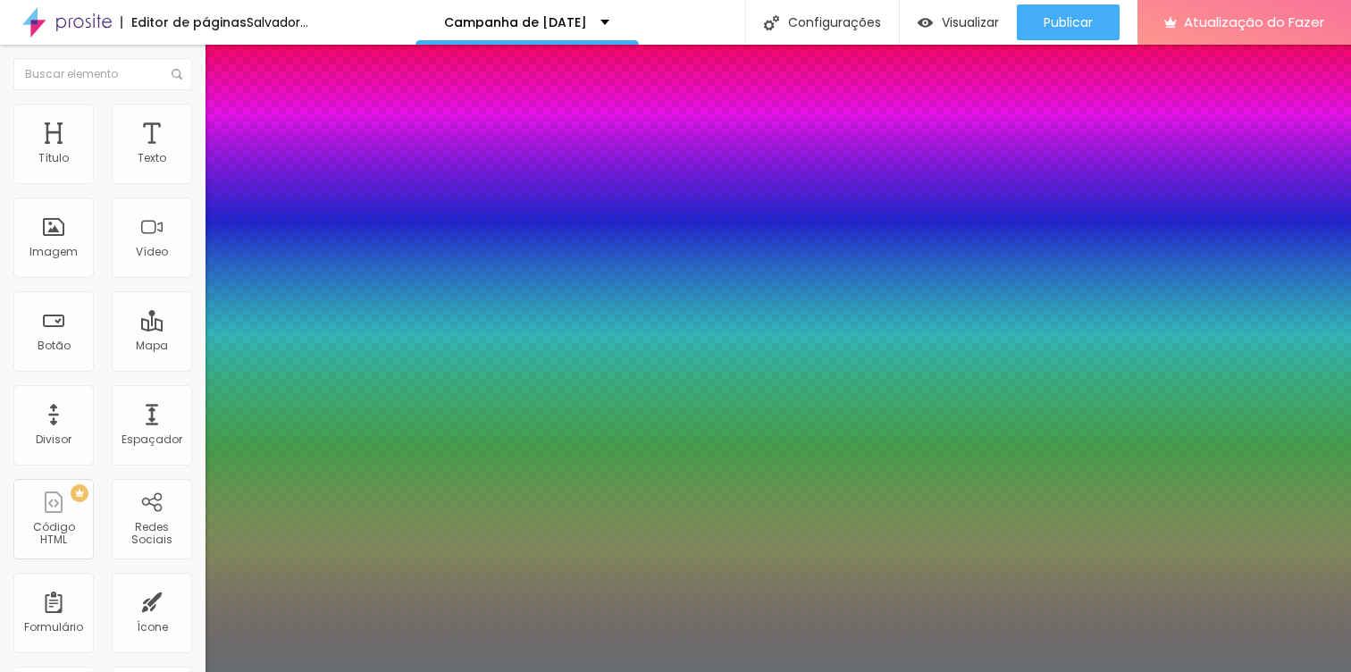
type input "31"
type input "32"
type input "33"
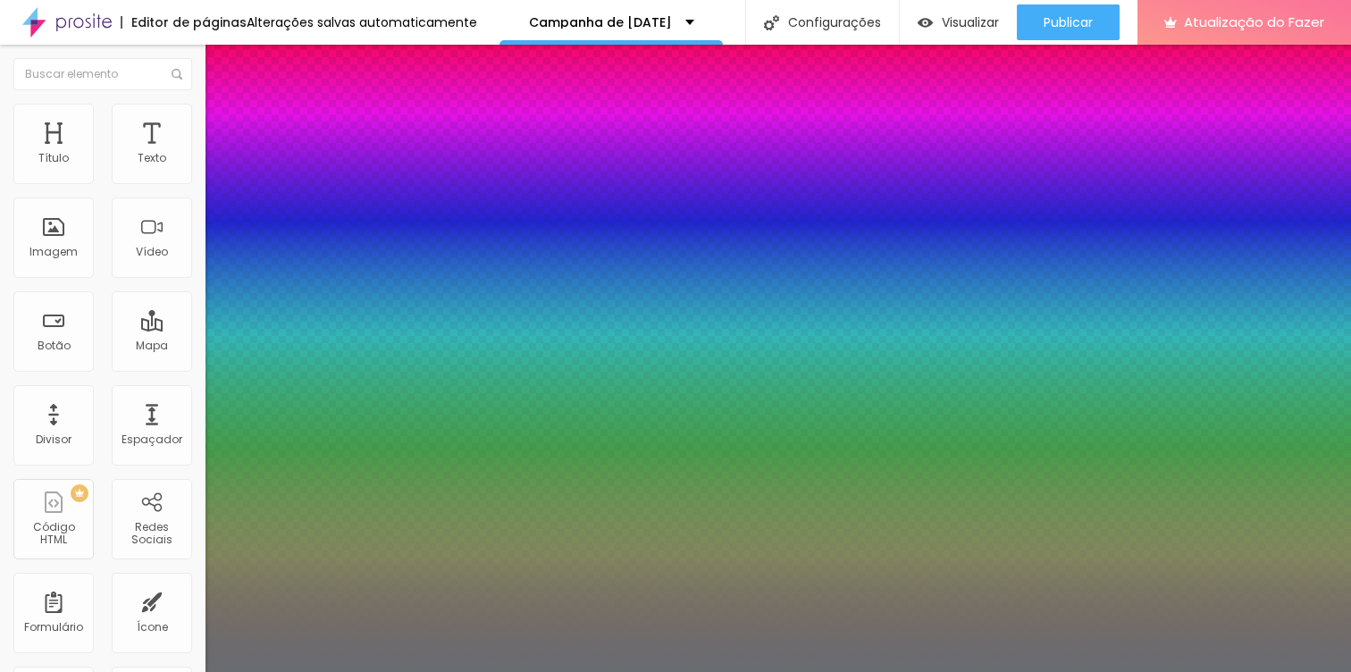
type input "34"
type input "33"
type input "32"
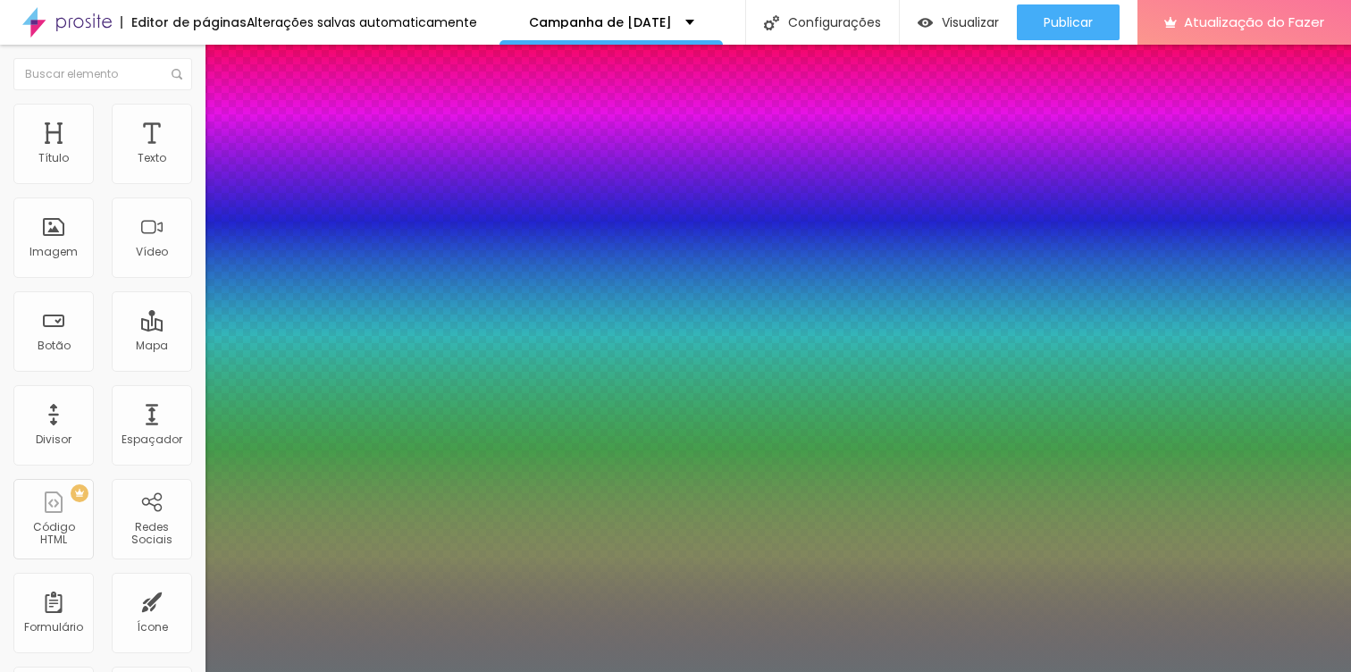
type input "32"
type input "31"
type input "30"
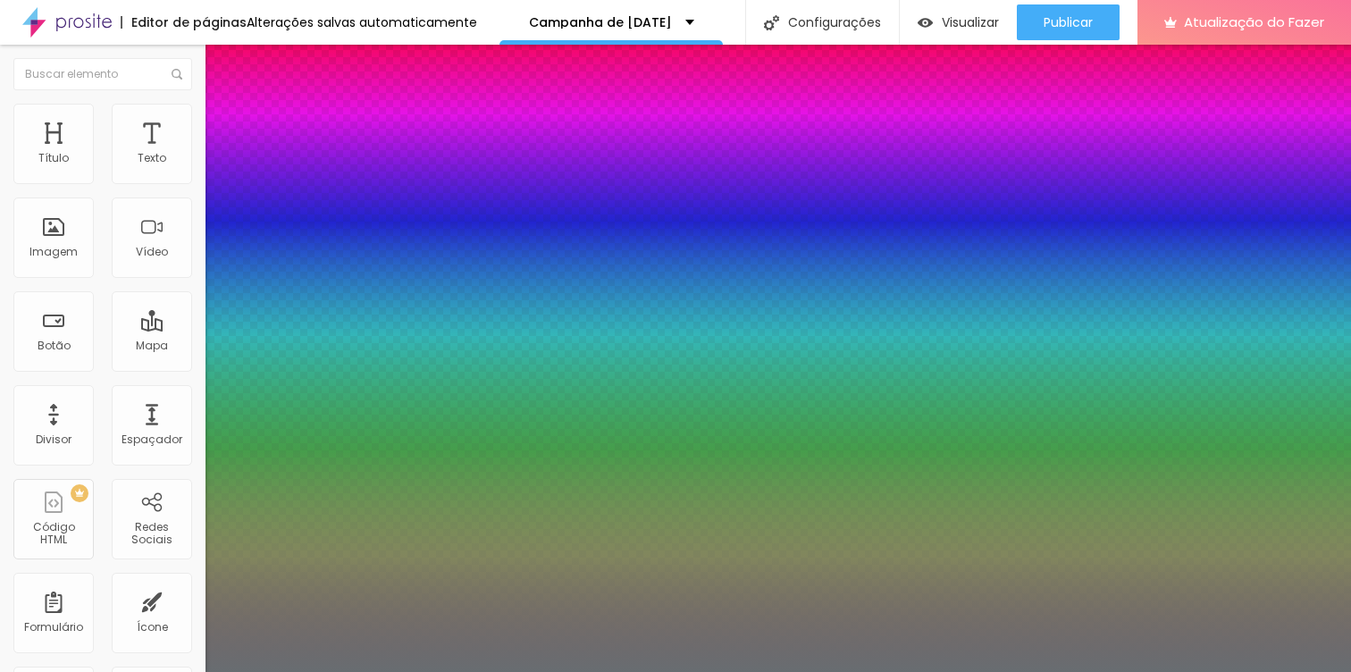
type input "29"
type input "28"
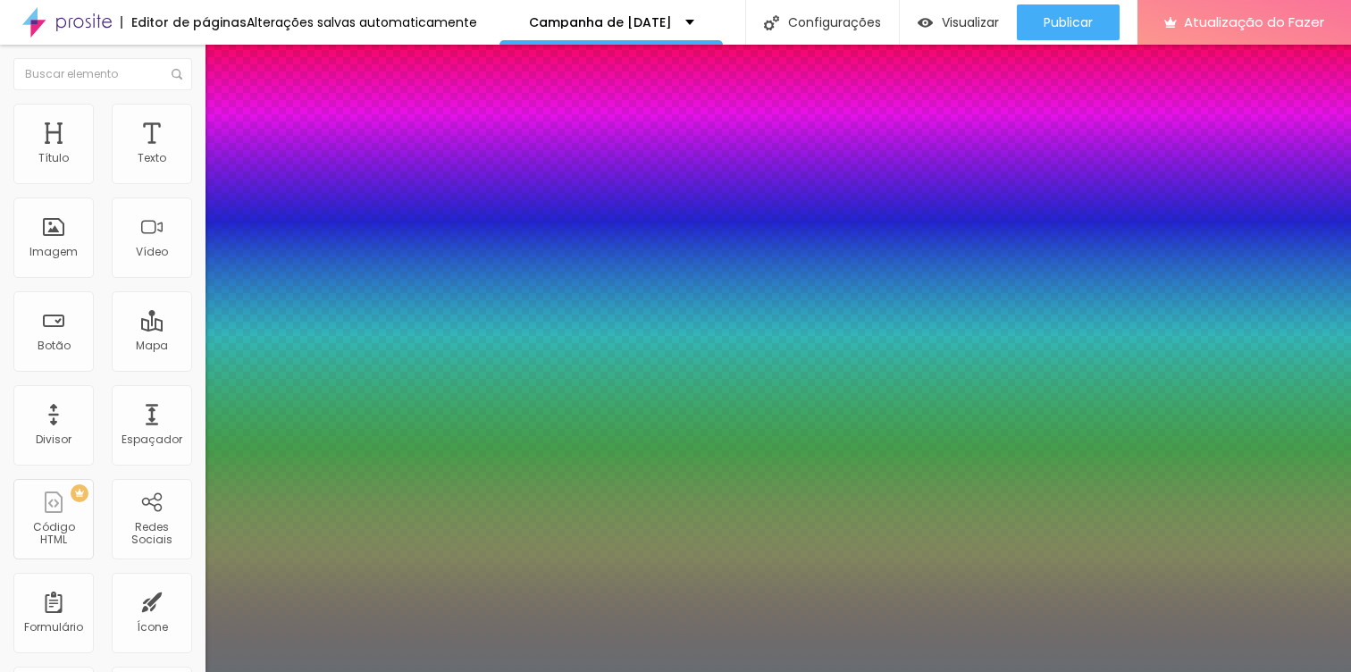
select select "Lora"
type input "26"
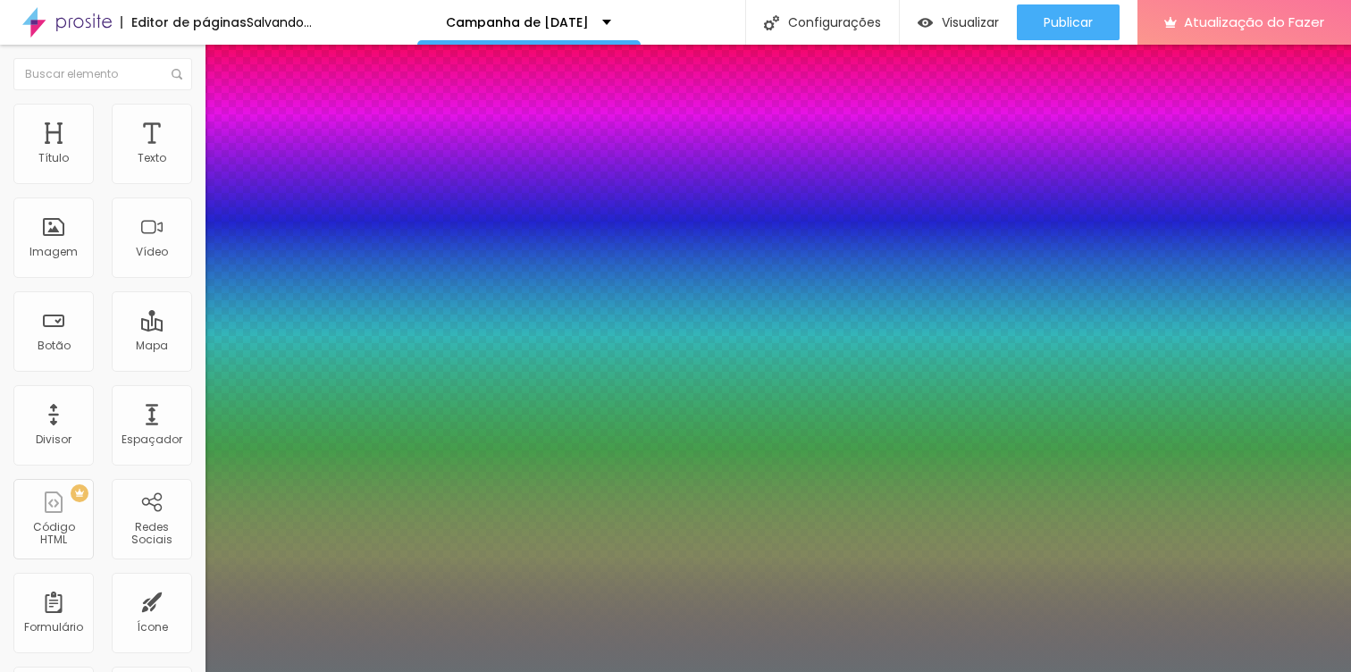
type input "26"
type input "25"
type input "22"
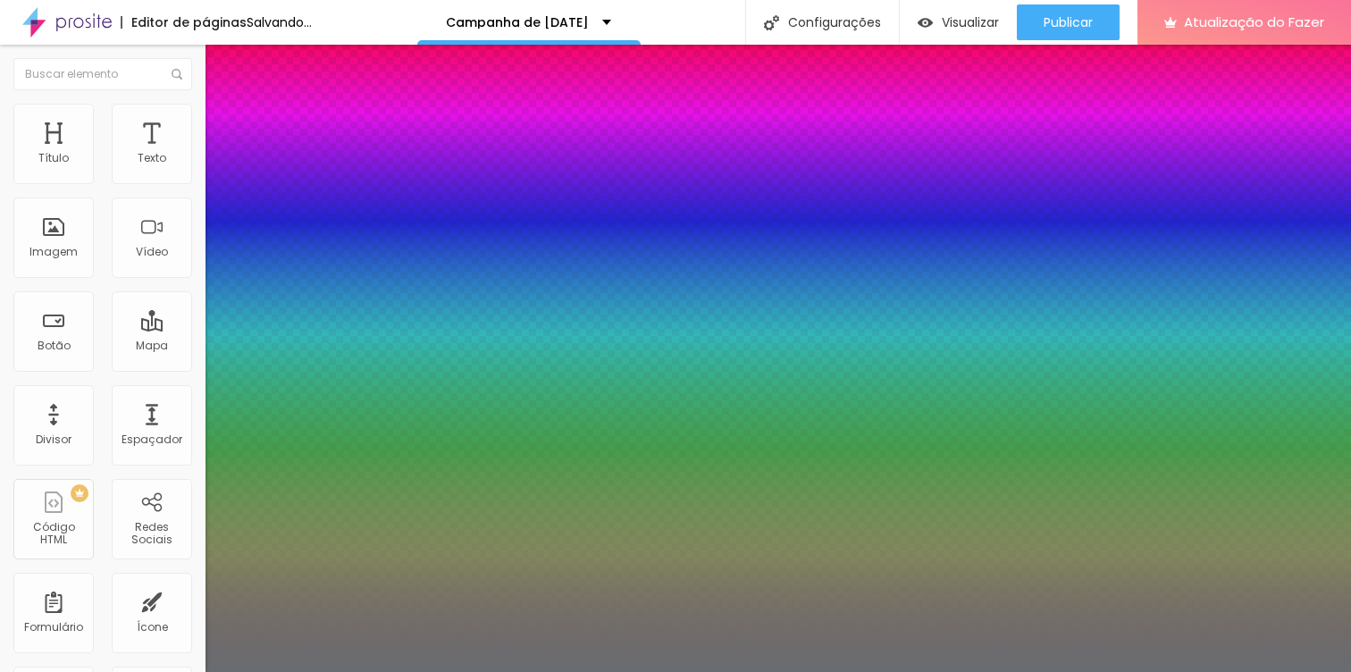
type input "21"
type input "20"
type input "21"
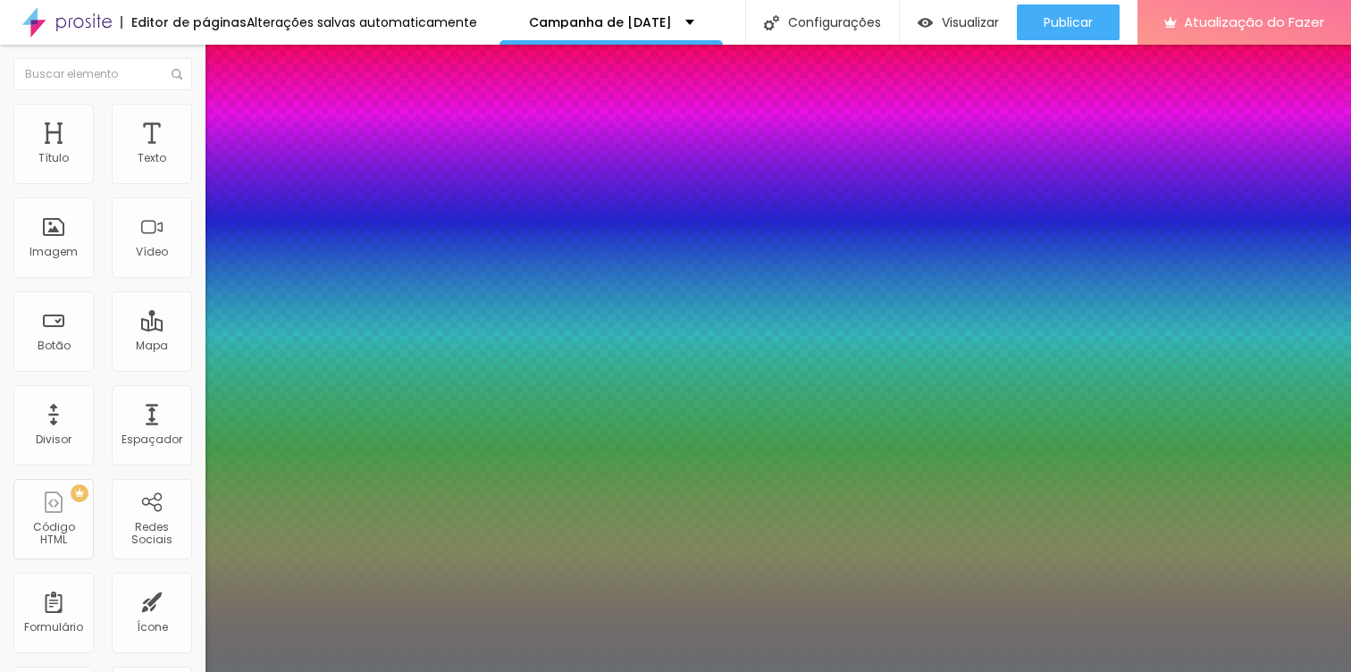
type input "21"
type input "0.1"
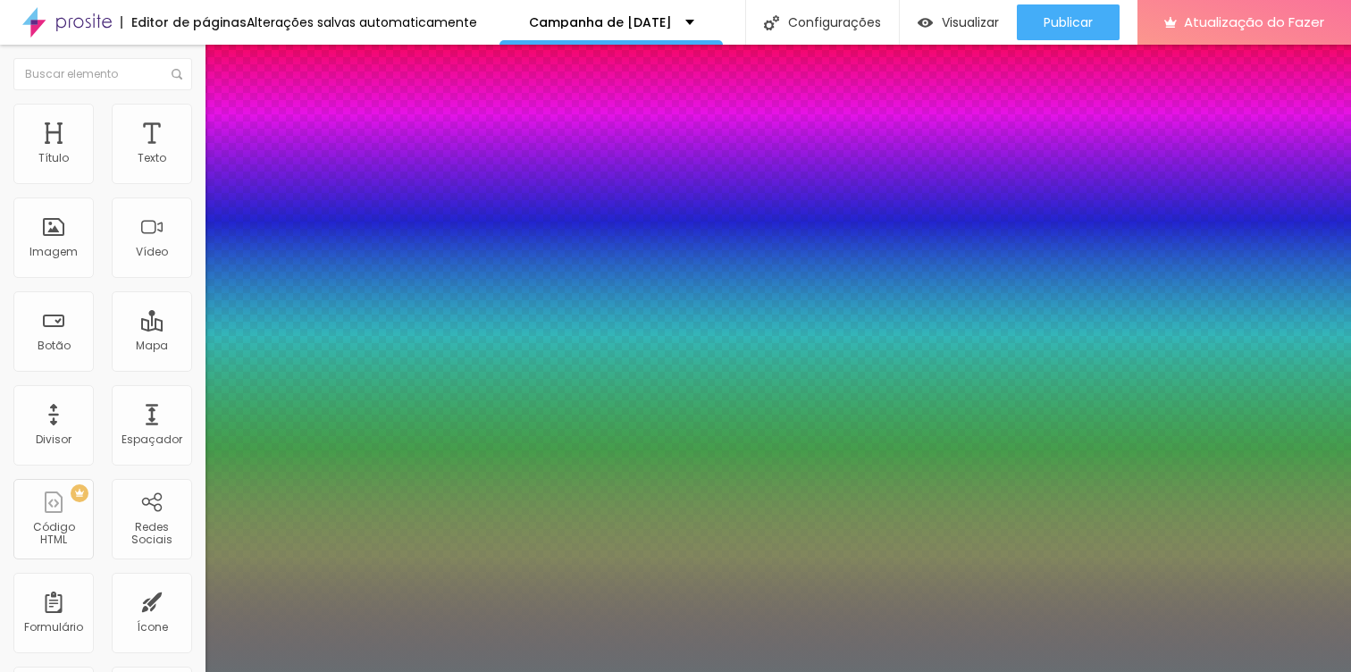
type input "0.2"
type input "0.3"
type input "0.4"
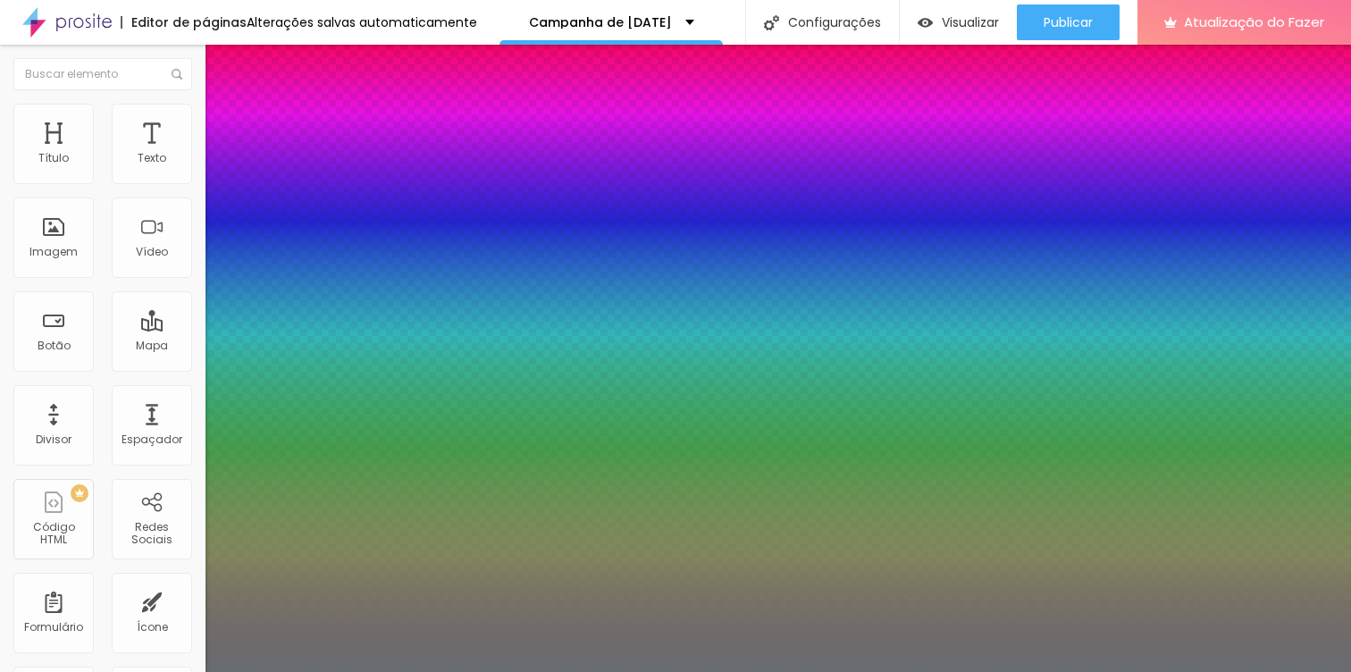
type input "0.4"
type input "1"
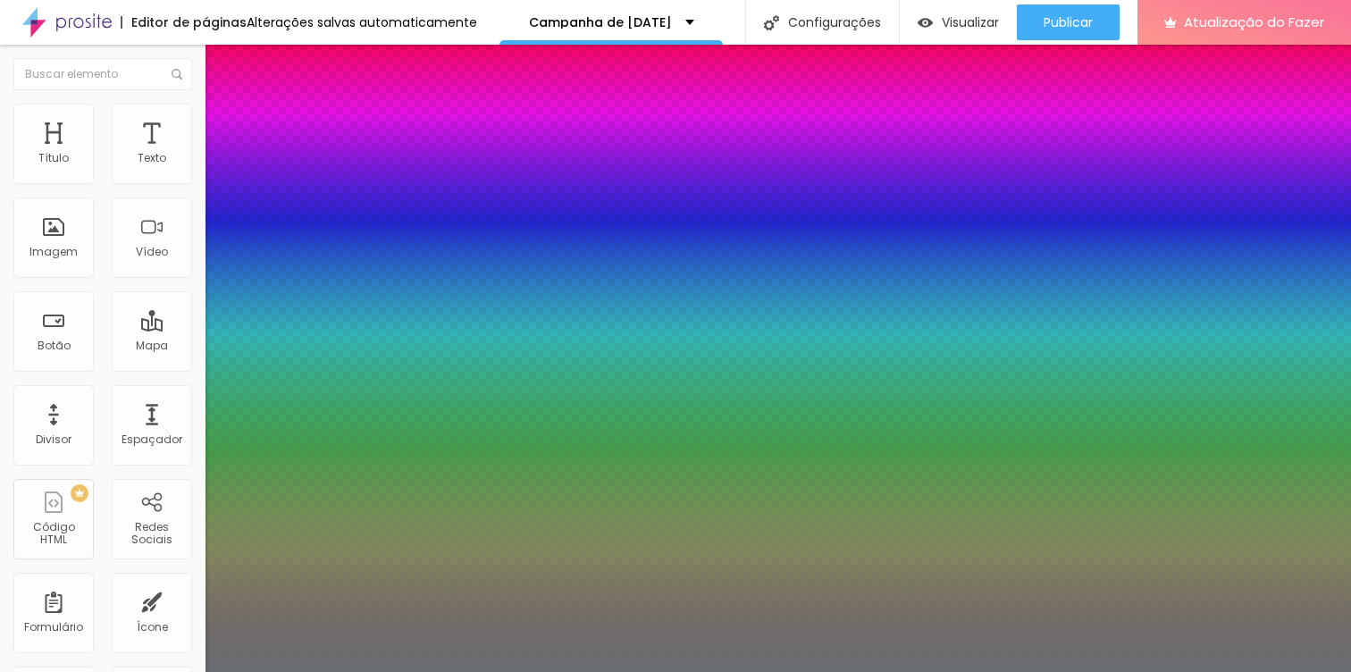
type input "2"
type input "3"
type input "4"
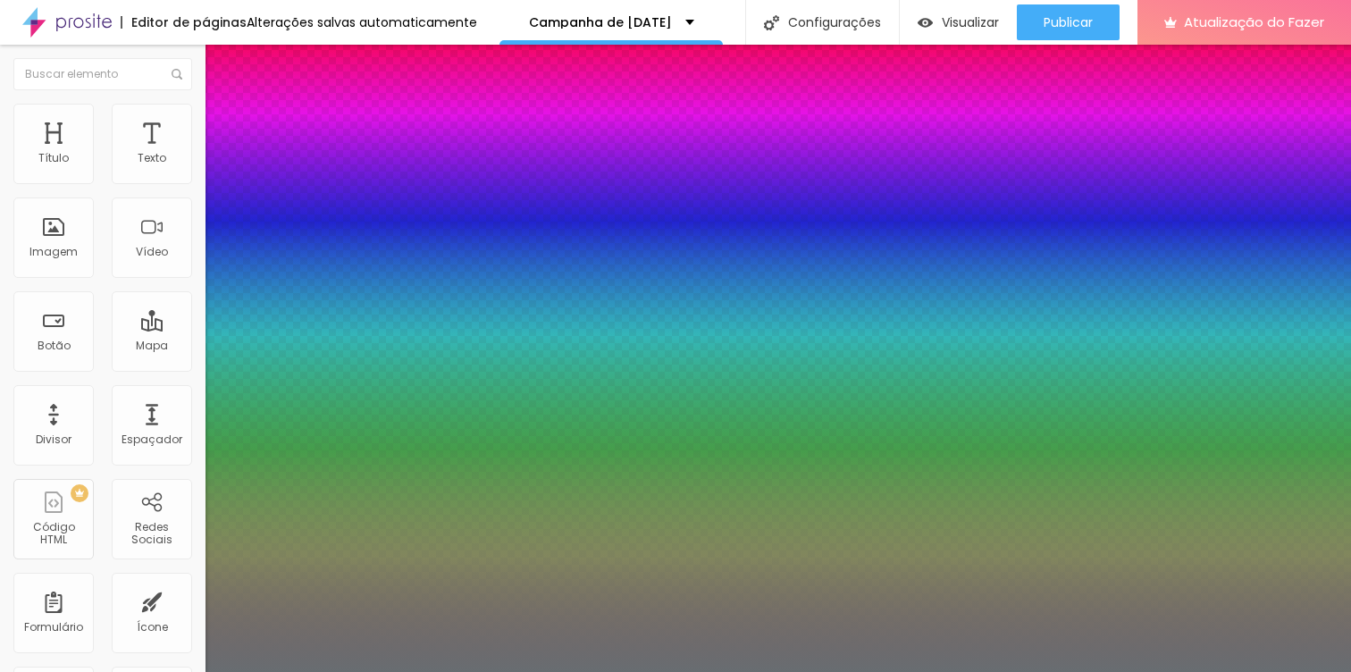
type input "4"
type input "3"
type input "2"
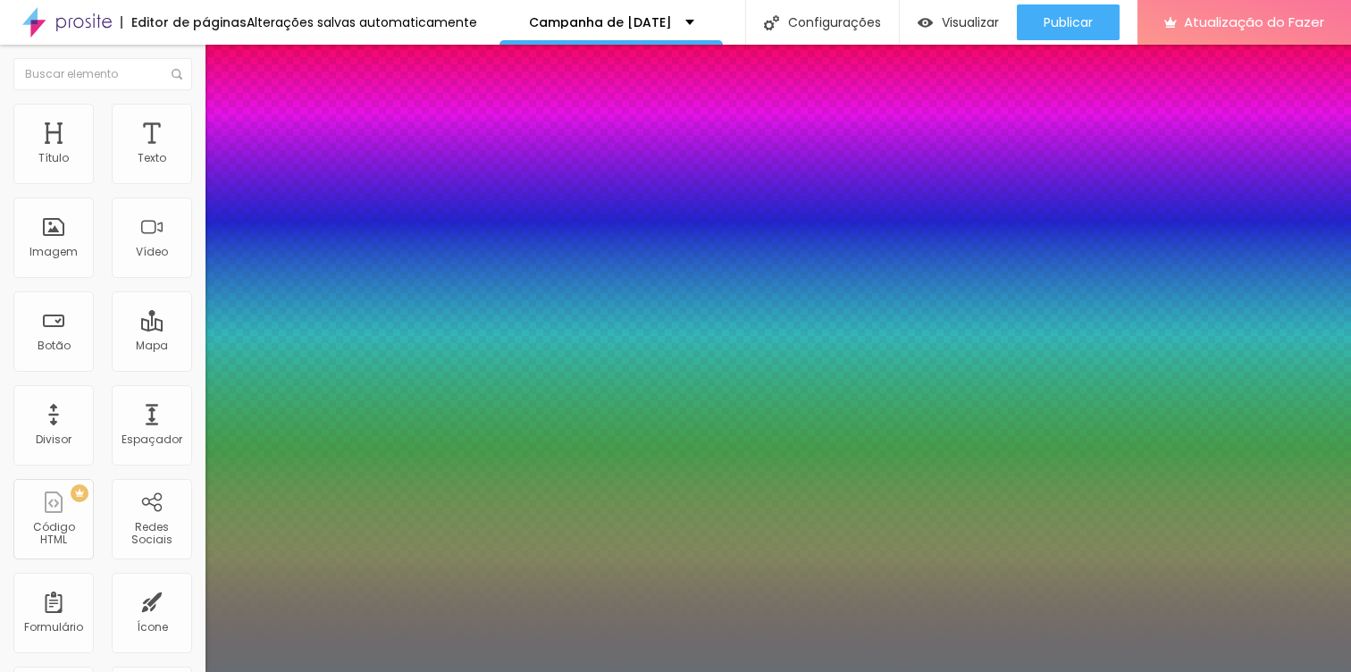
type input "3"
type input "2"
type input "1"
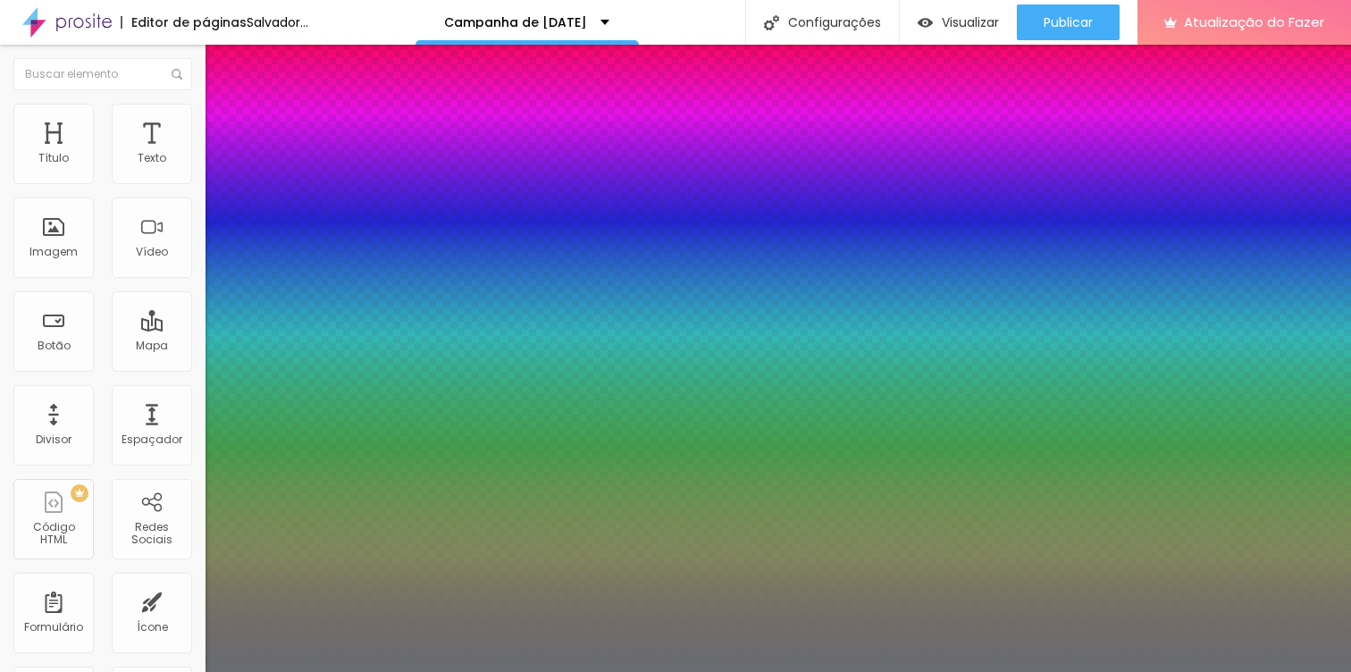
type input "1"
type input "0"
type input "1"
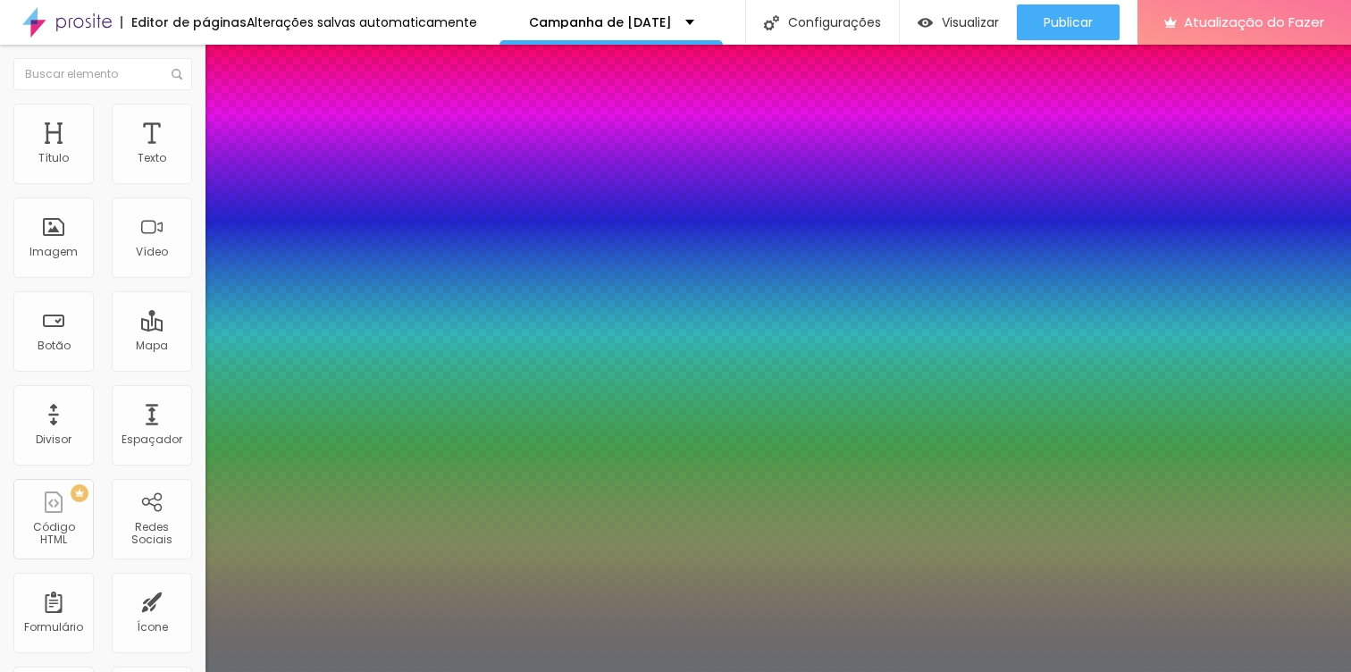
type input "1"
type input "1.1"
type input "1.2"
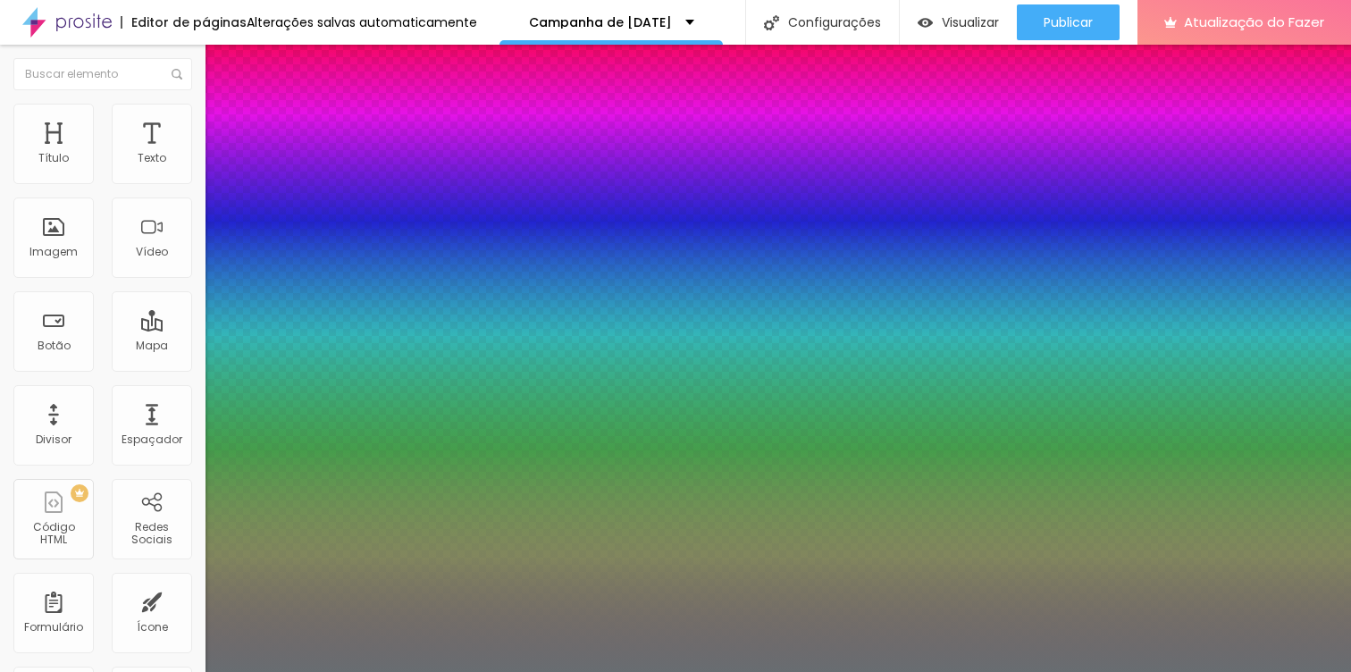
type input "1.2"
type input "1.3"
drag, startPoint x: 287, startPoint y: 427, endPoint x: 299, endPoint y: 423, distance: 13.0
type input "1.3"
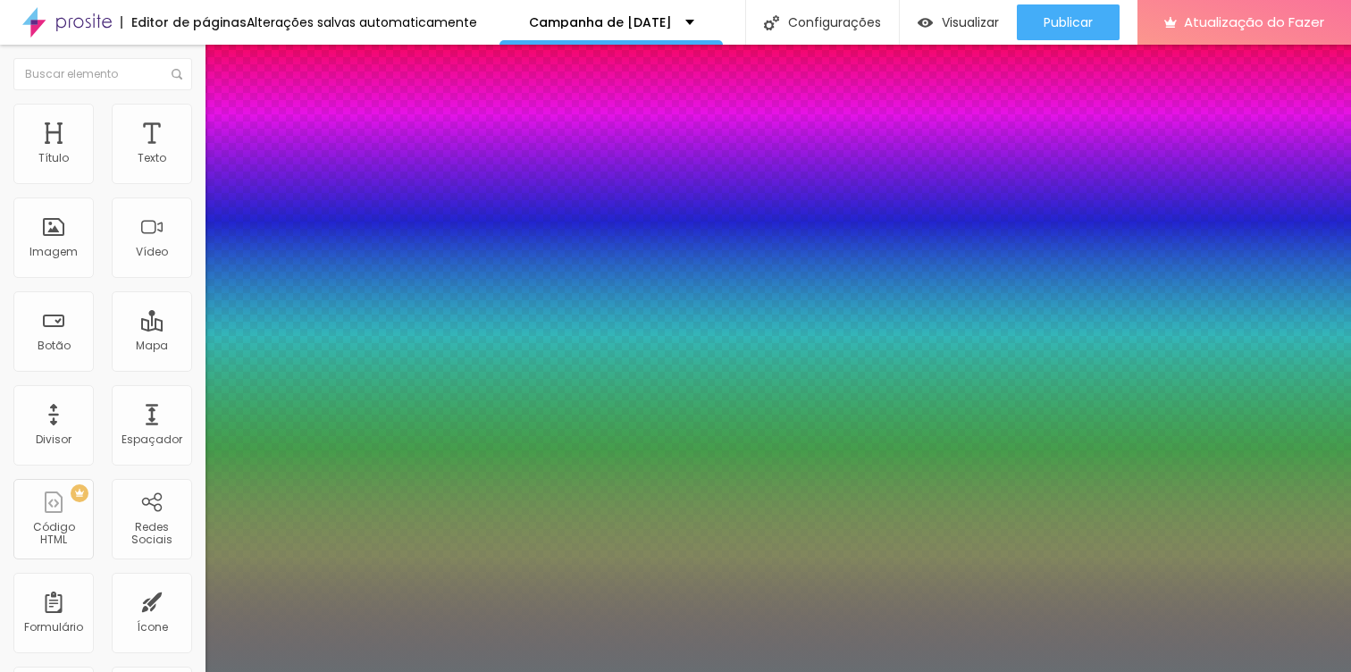
type input "18"
type input "19"
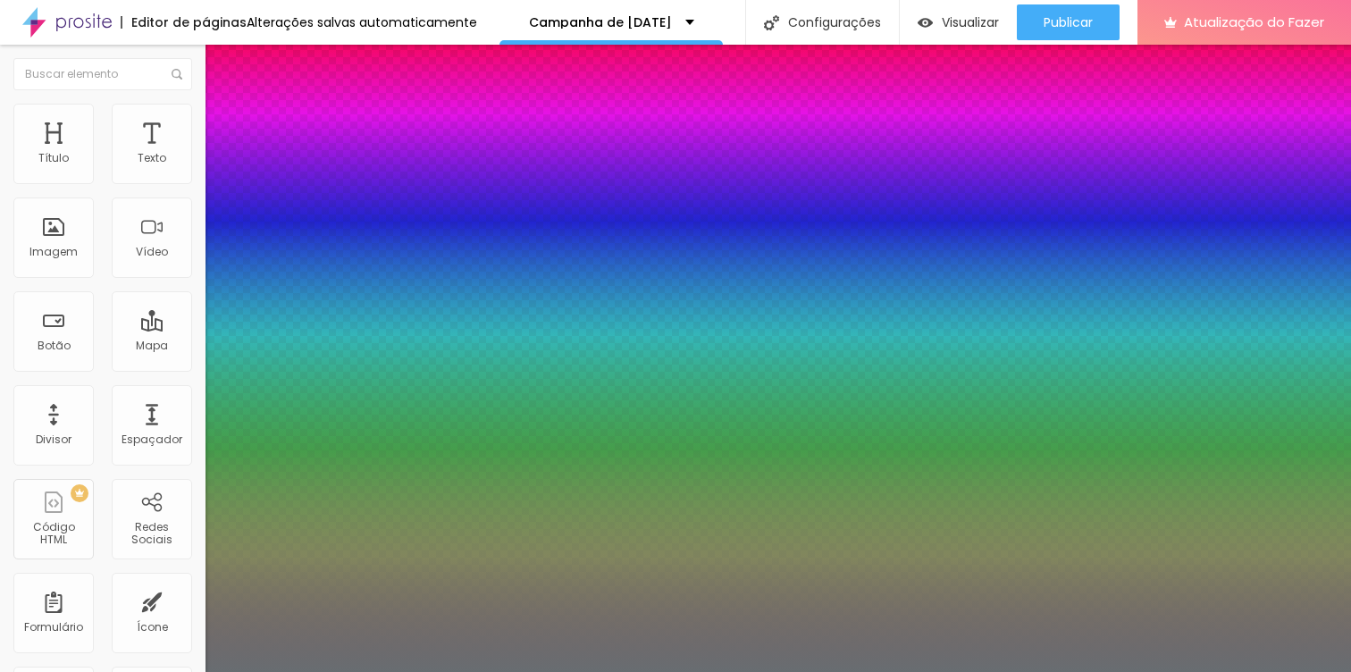
type input "20"
type input "21"
type input "22"
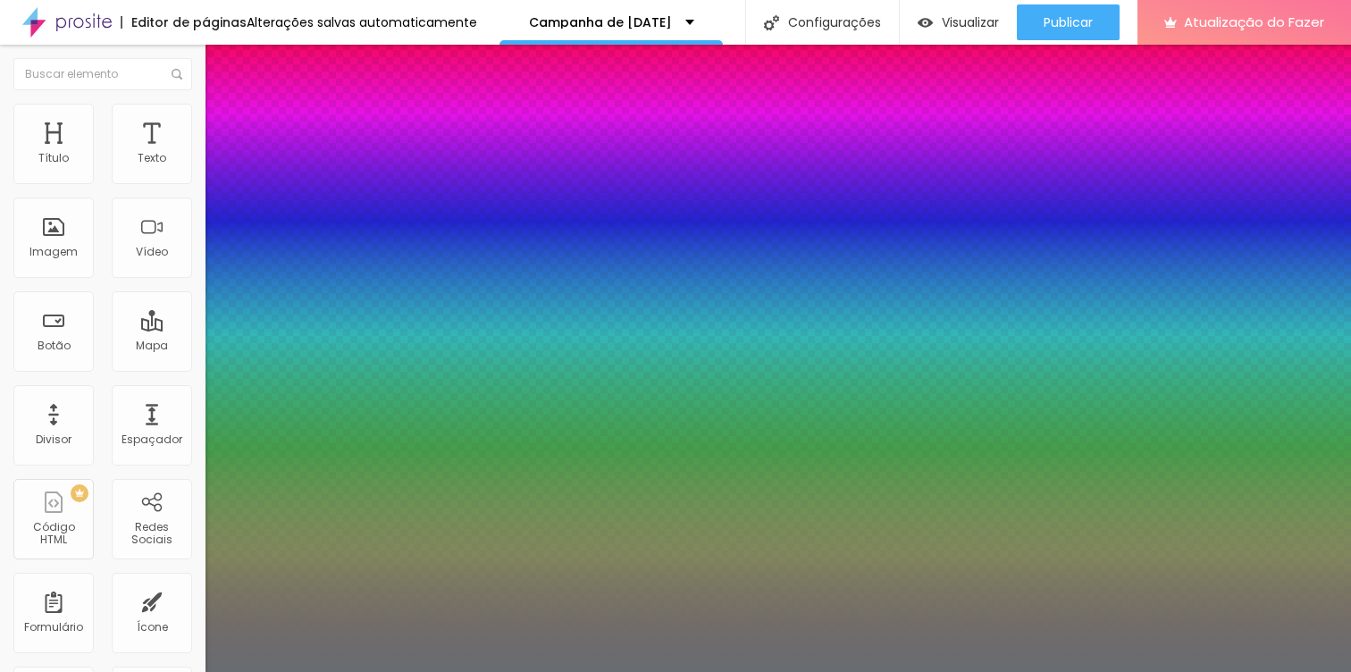
type input "22"
type input "21"
click at [1307, 671] on div at bounding box center [675, 672] width 1351 height 0
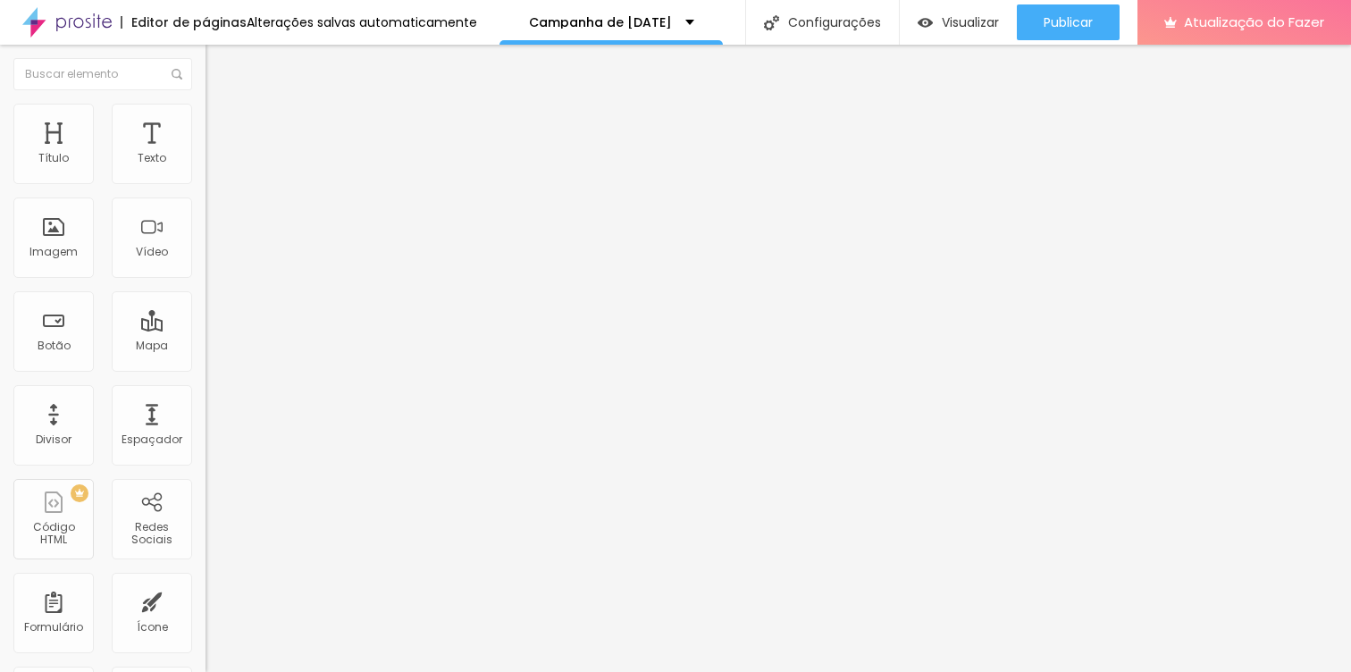
click at [205, 118] on li "Estilo" at bounding box center [307, 113] width 205 height 18
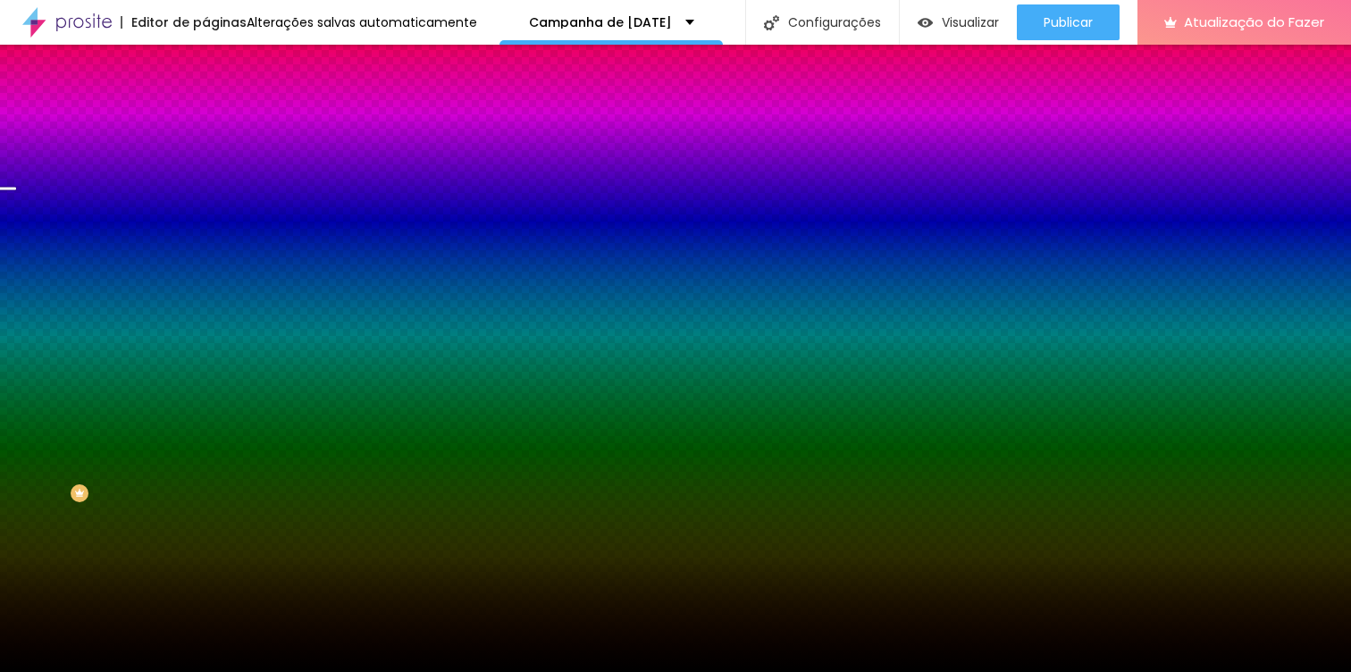
click at [216, 164] on font "Trocar imagem" at bounding box center [259, 156] width 87 height 15
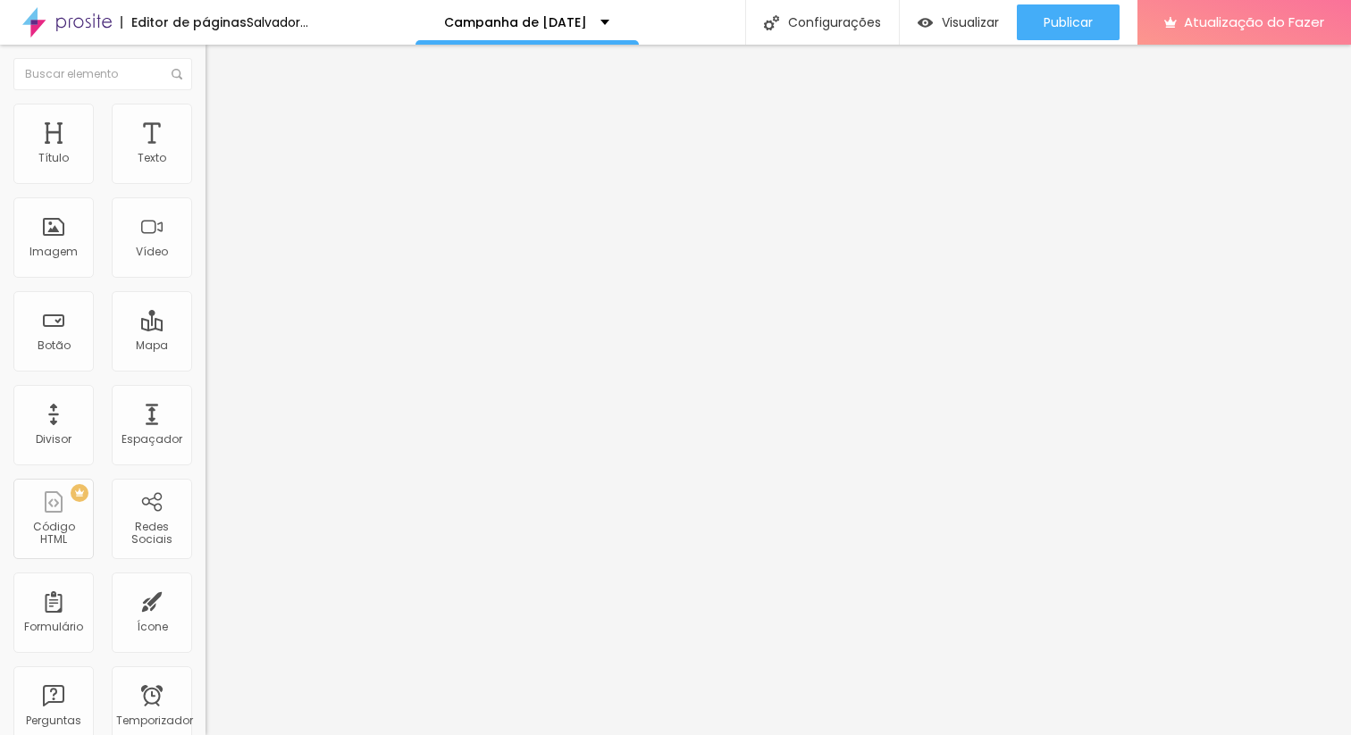
click at [205, 117] on li "Estilo" at bounding box center [307, 113] width 205 height 18
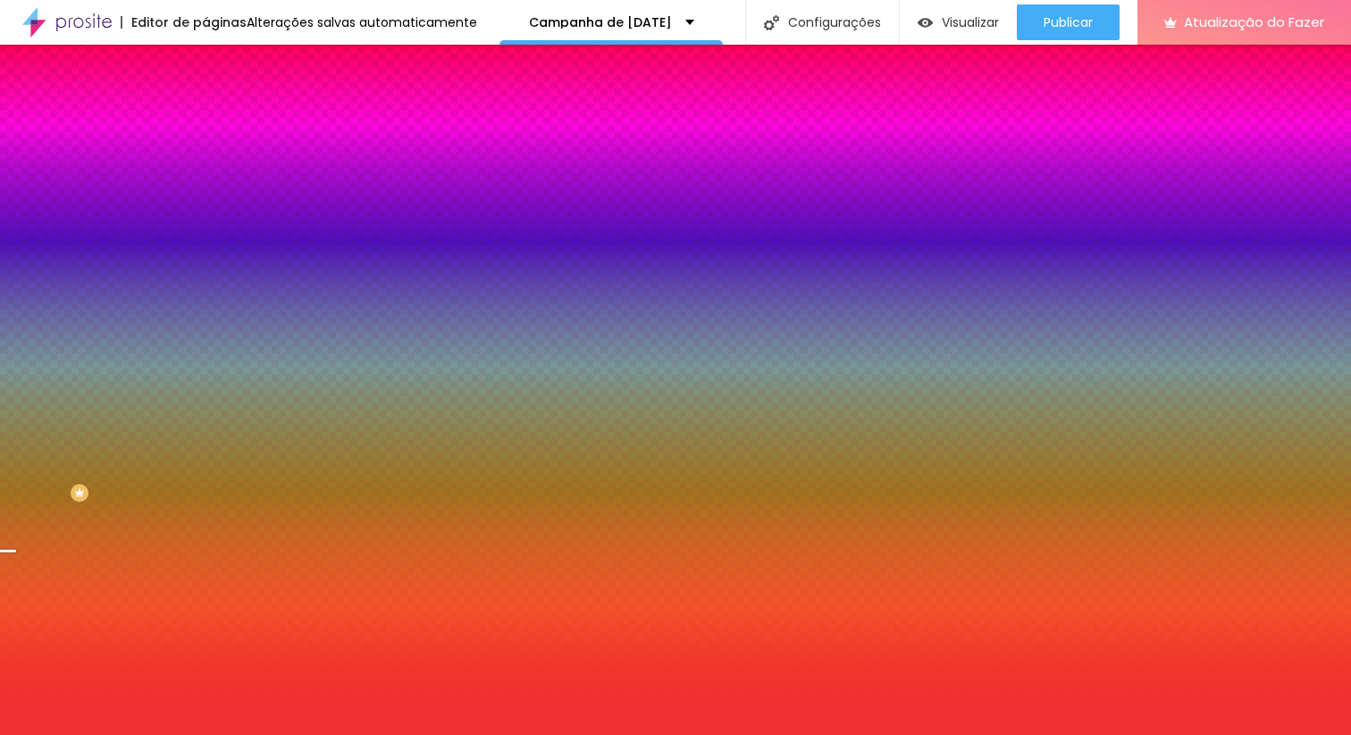
click at [205, 171] on div at bounding box center [307, 171] width 205 height 0
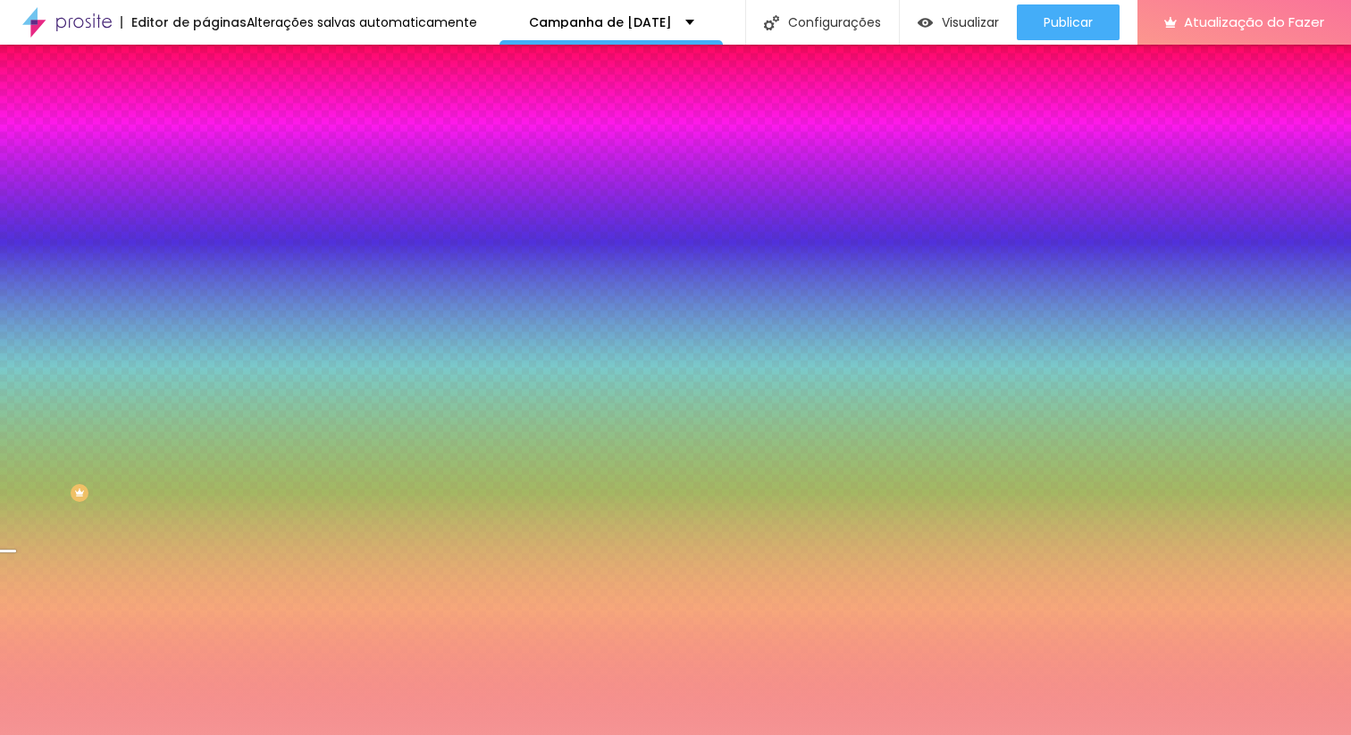
drag, startPoint x: 118, startPoint y: 209, endPoint x: 74, endPoint y: 206, distance: 43.9
click at [74, 208] on div at bounding box center [675, 367] width 1351 height 735
type input "#F59494"
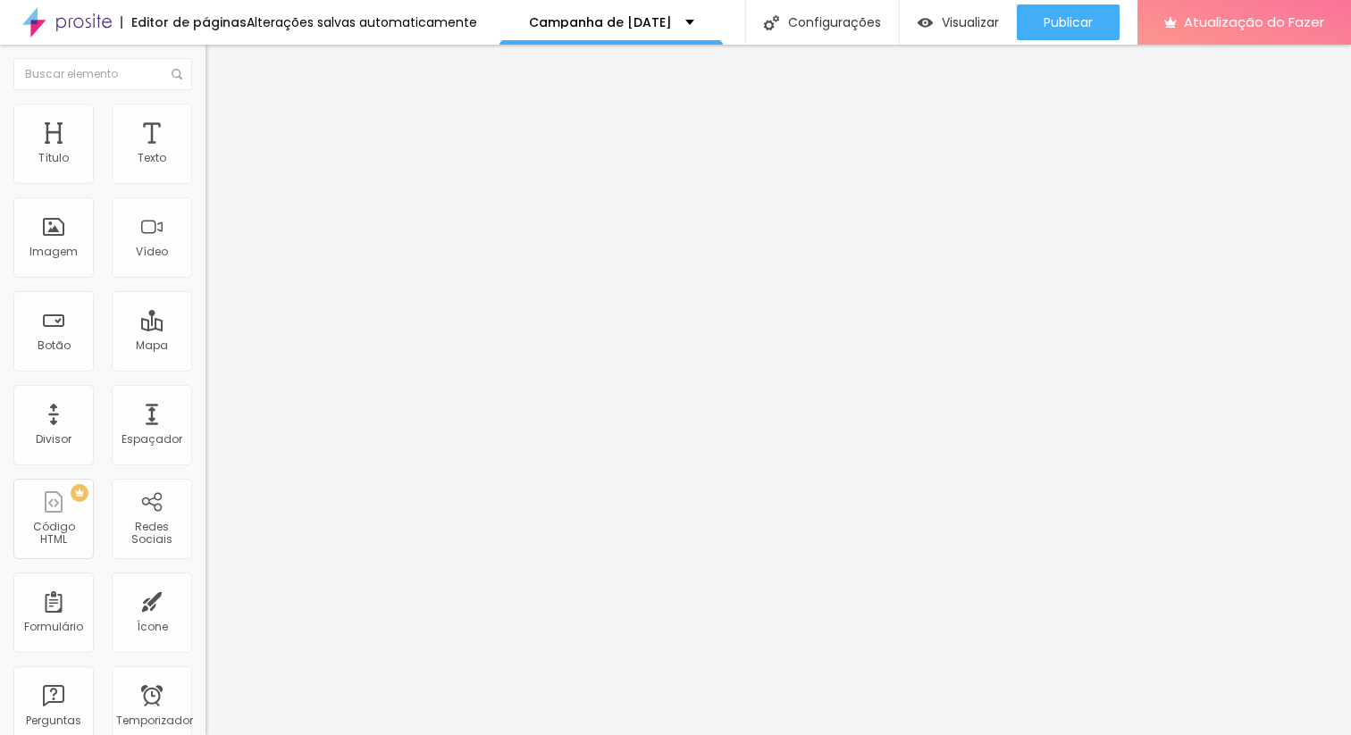
click at [205, 111] on img at bounding box center [213, 112] width 16 height 16
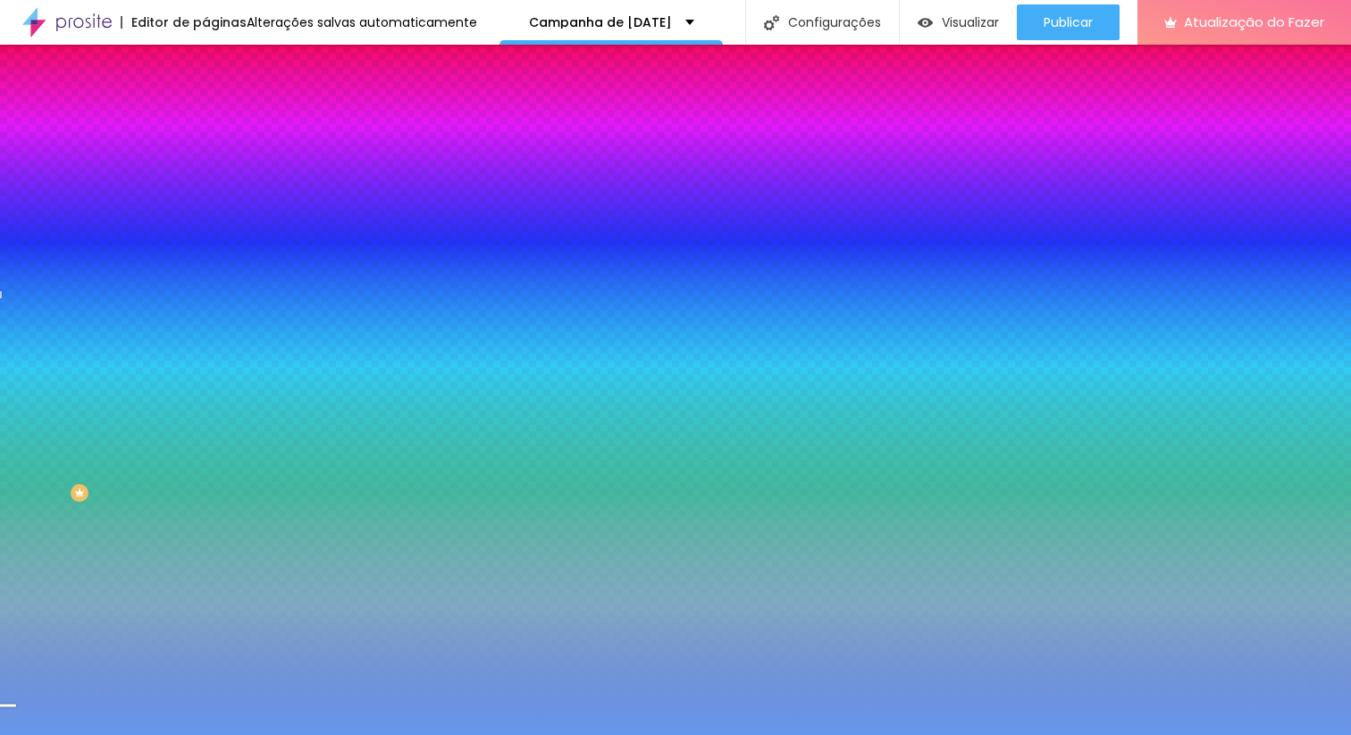
click at [205, 181] on input "#6697EB" at bounding box center [312, 180] width 214 height 18
click at [205, 180] on input "#6697EB" at bounding box center [312, 180] width 214 height 18
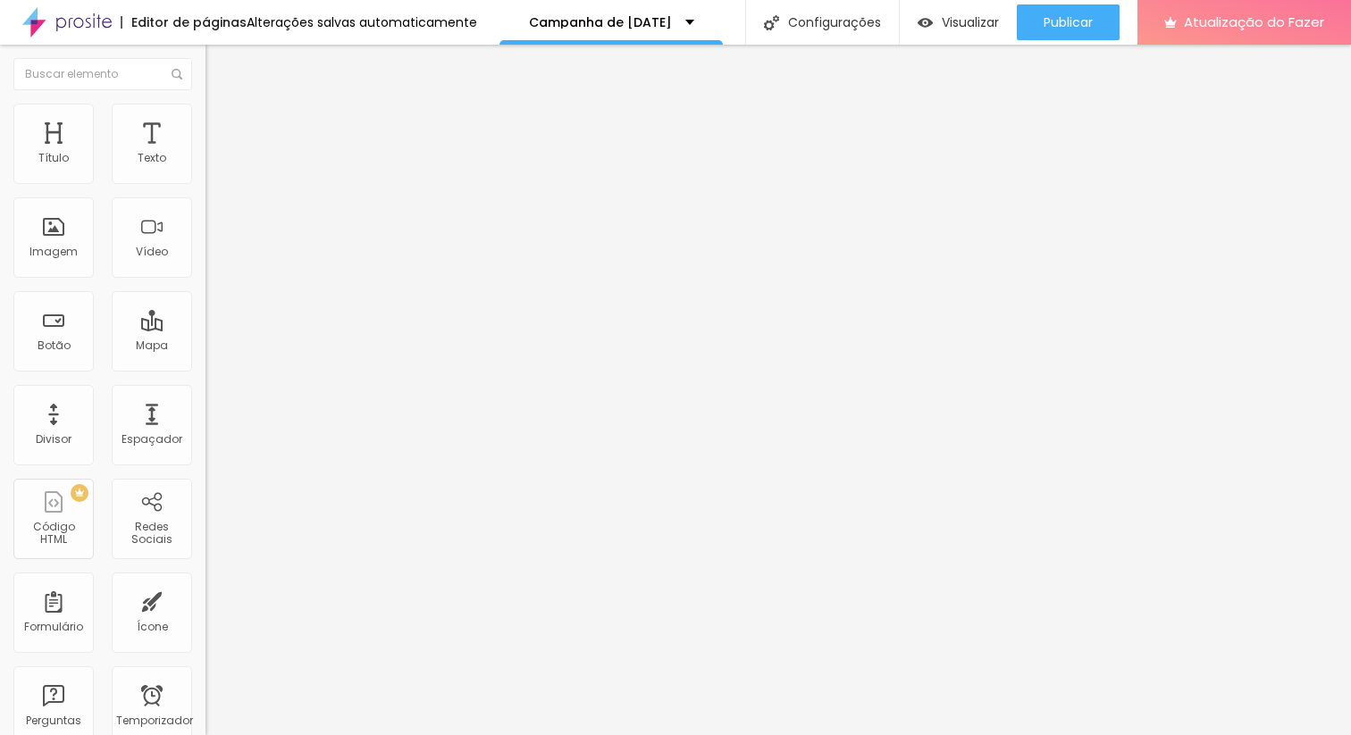
click at [205, 113] on img at bounding box center [213, 112] width 16 height 16
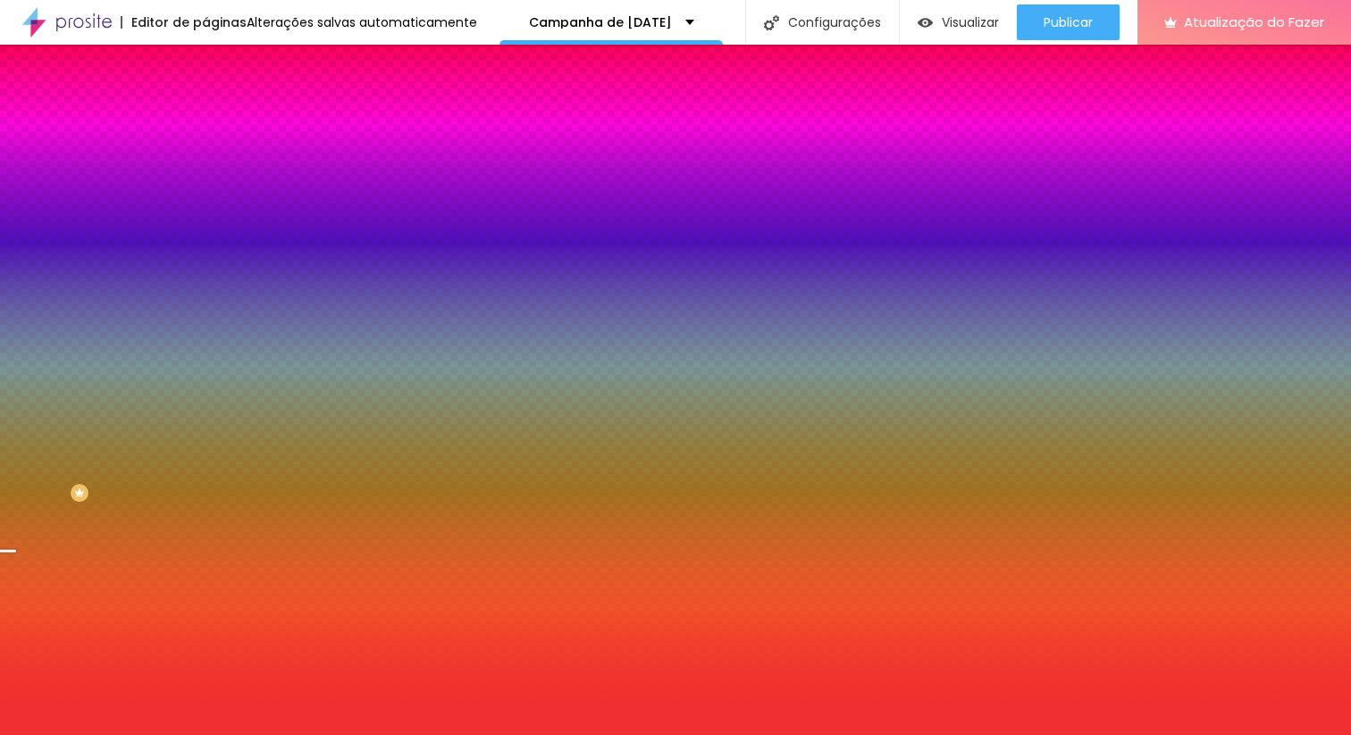
drag, startPoint x: 157, startPoint y: 178, endPoint x: 164, endPoint y: 184, distance: 9.5
click at [205, 178] on input "#F02F32" at bounding box center [312, 180] width 214 height 18
paste input "6697EB"
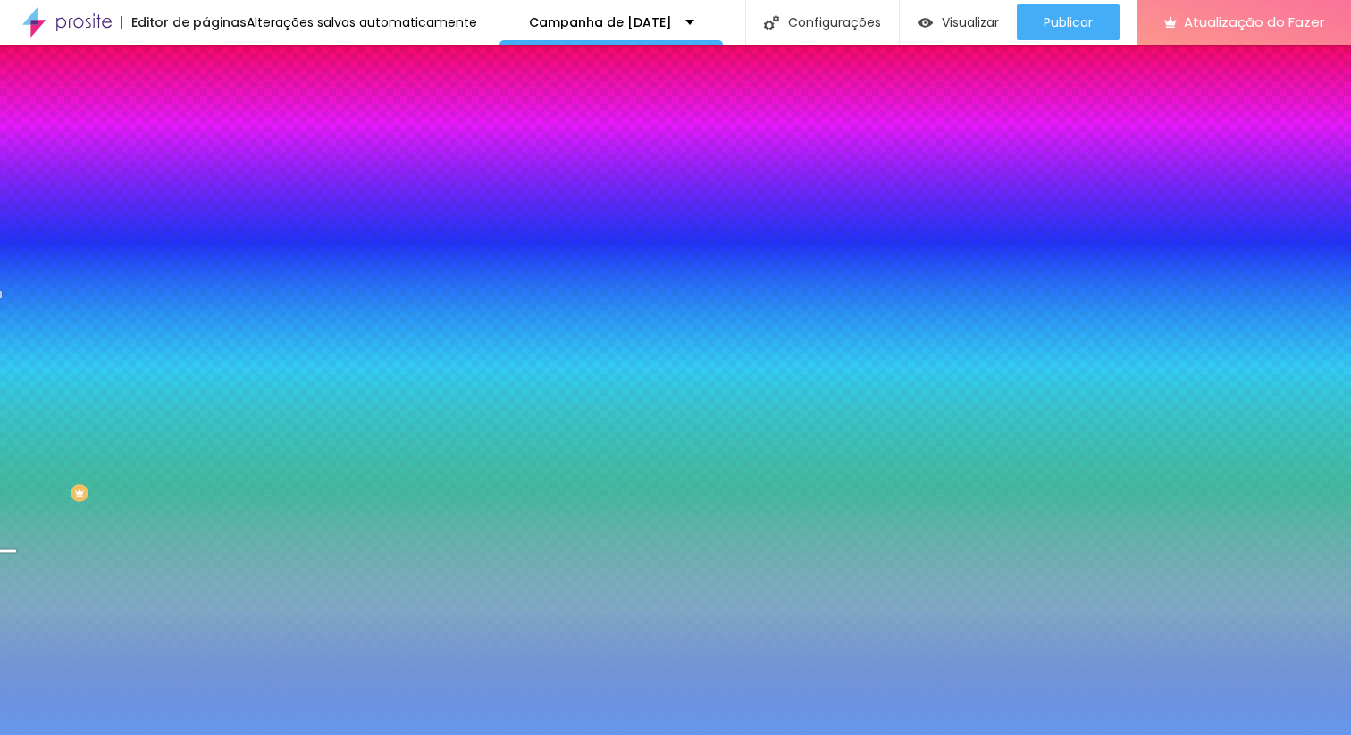
type input "#6697EB"
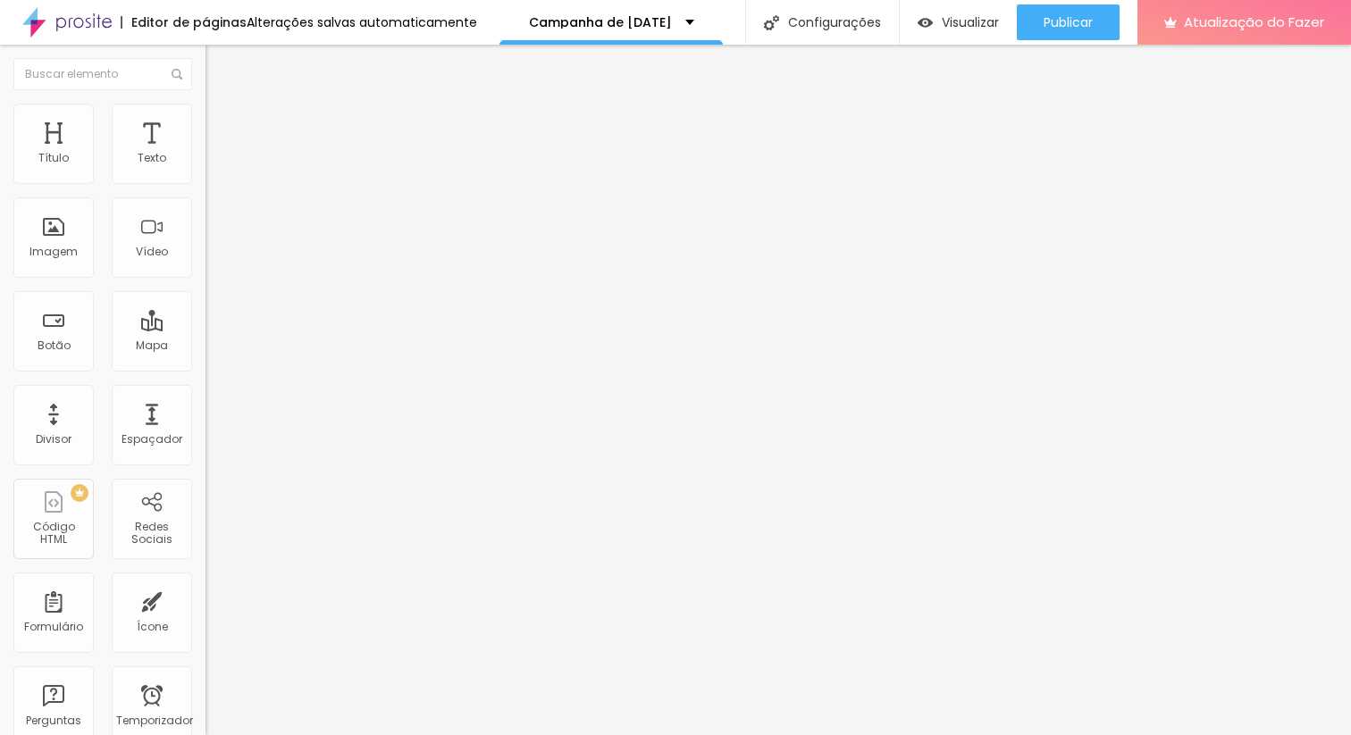
click at [205, 110] on img at bounding box center [213, 112] width 16 height 16
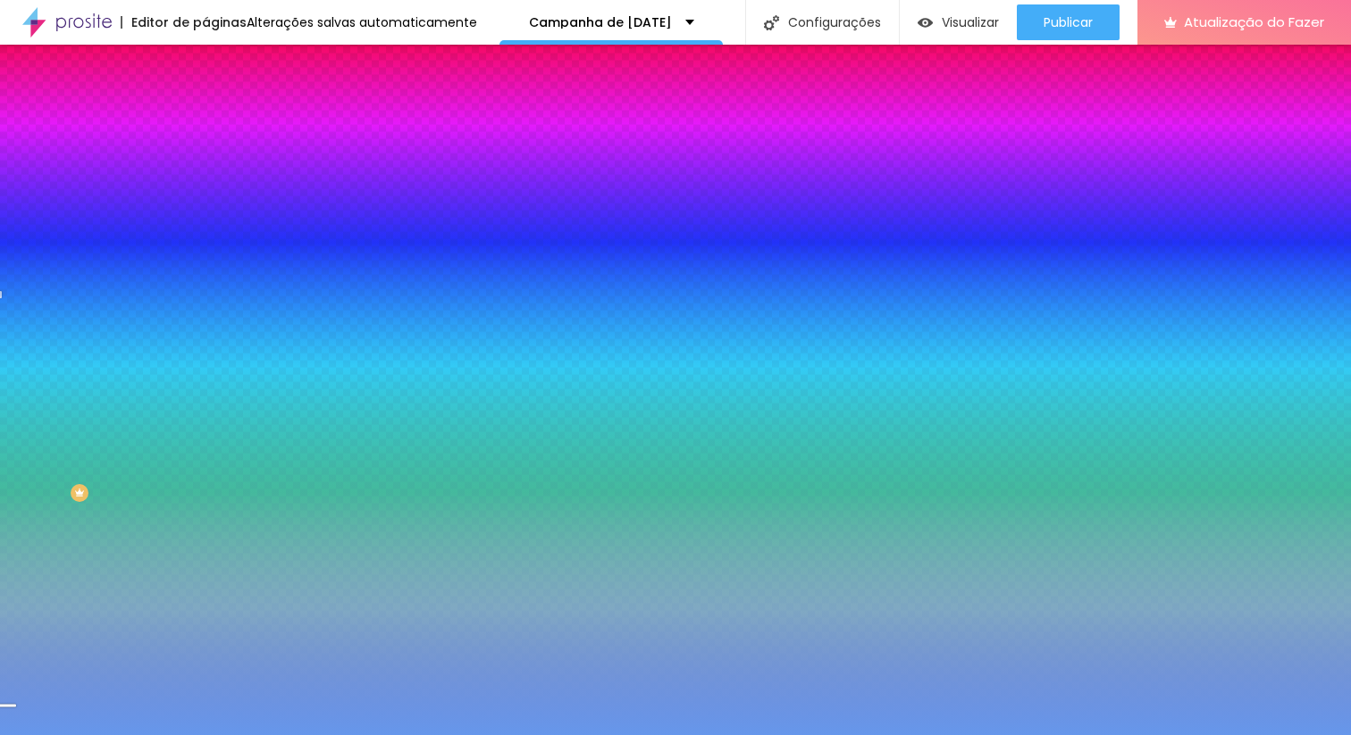
click at [205, 171] on div at bounding box center [307, 171] width 205 height 0
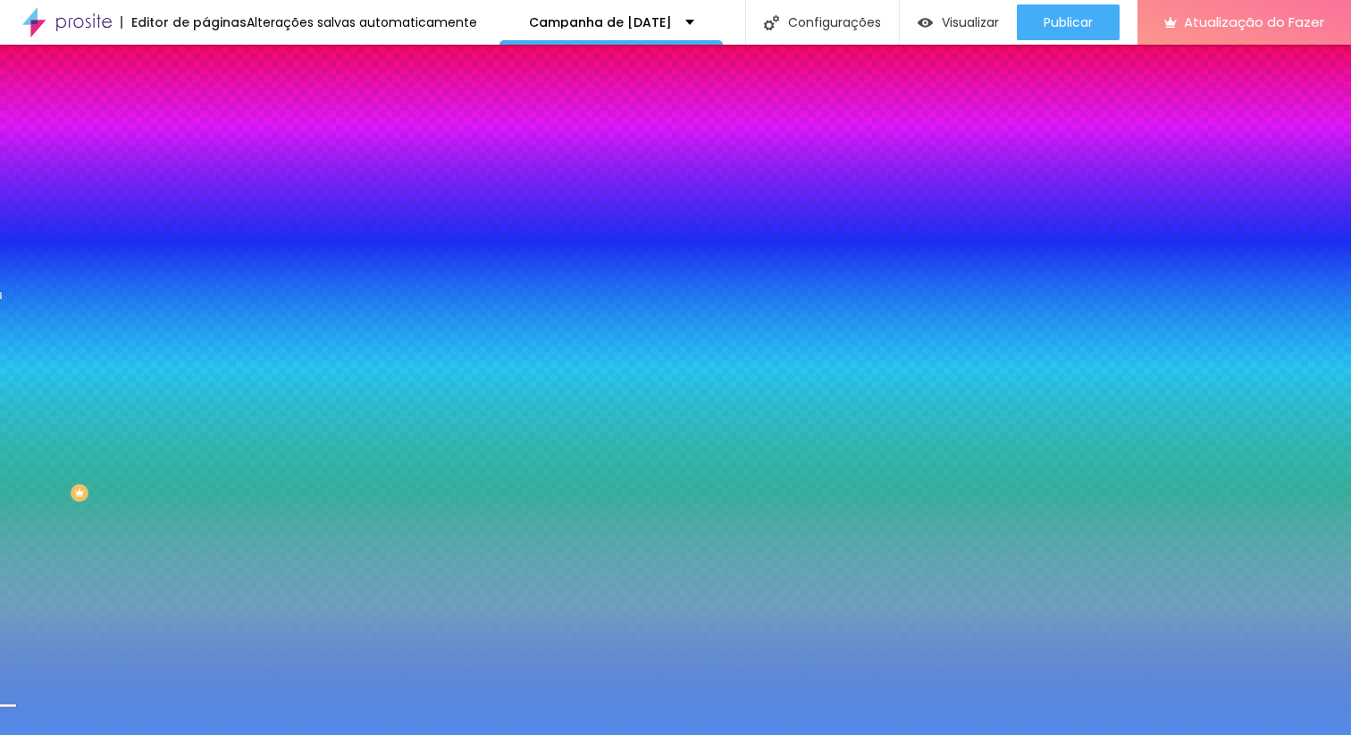
type input "#528BE9"
drag, startPoint x: 93, startPoint y: 212, endPoint x: 104, endPoint y: 213, distance: 10.9
click at [874, 65] on div at bounding box center [876, 64] width 4 height 4
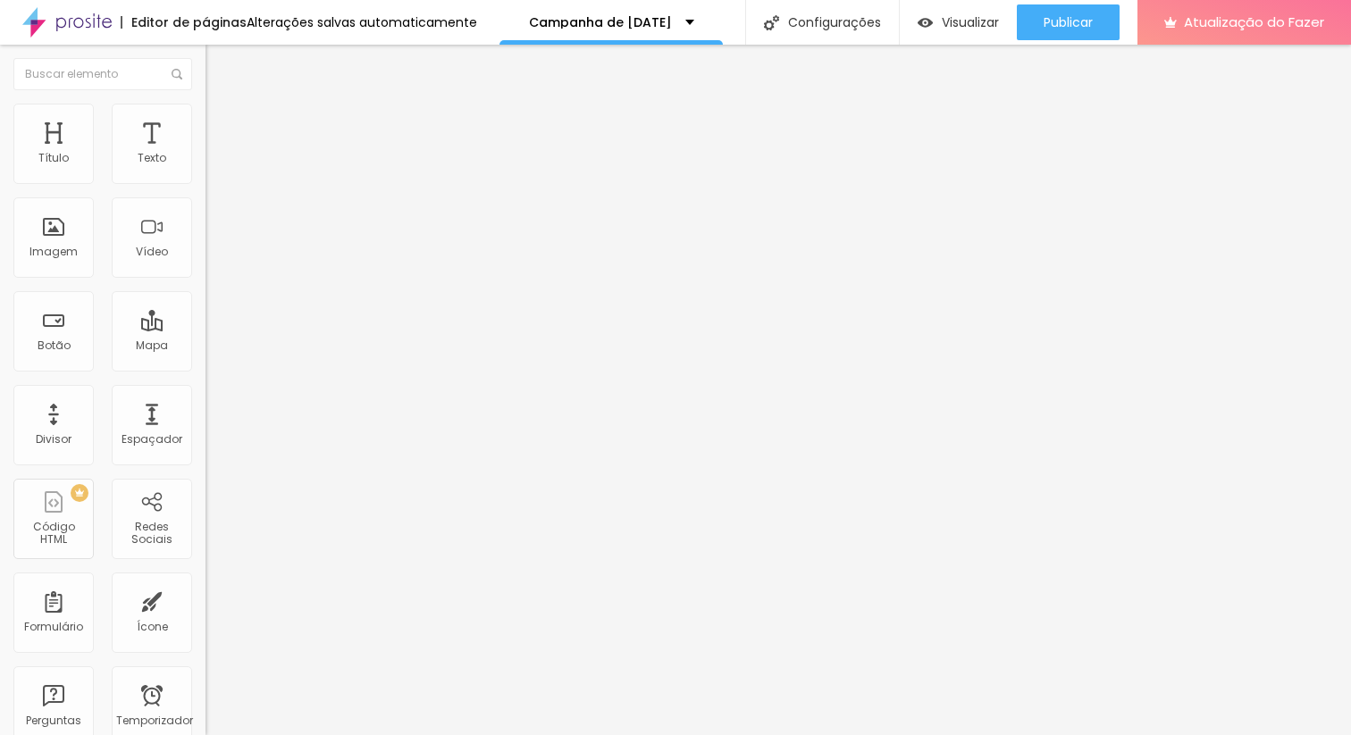
click at [205, 112] on img at bounding box center [213, 112] width 16 height 16
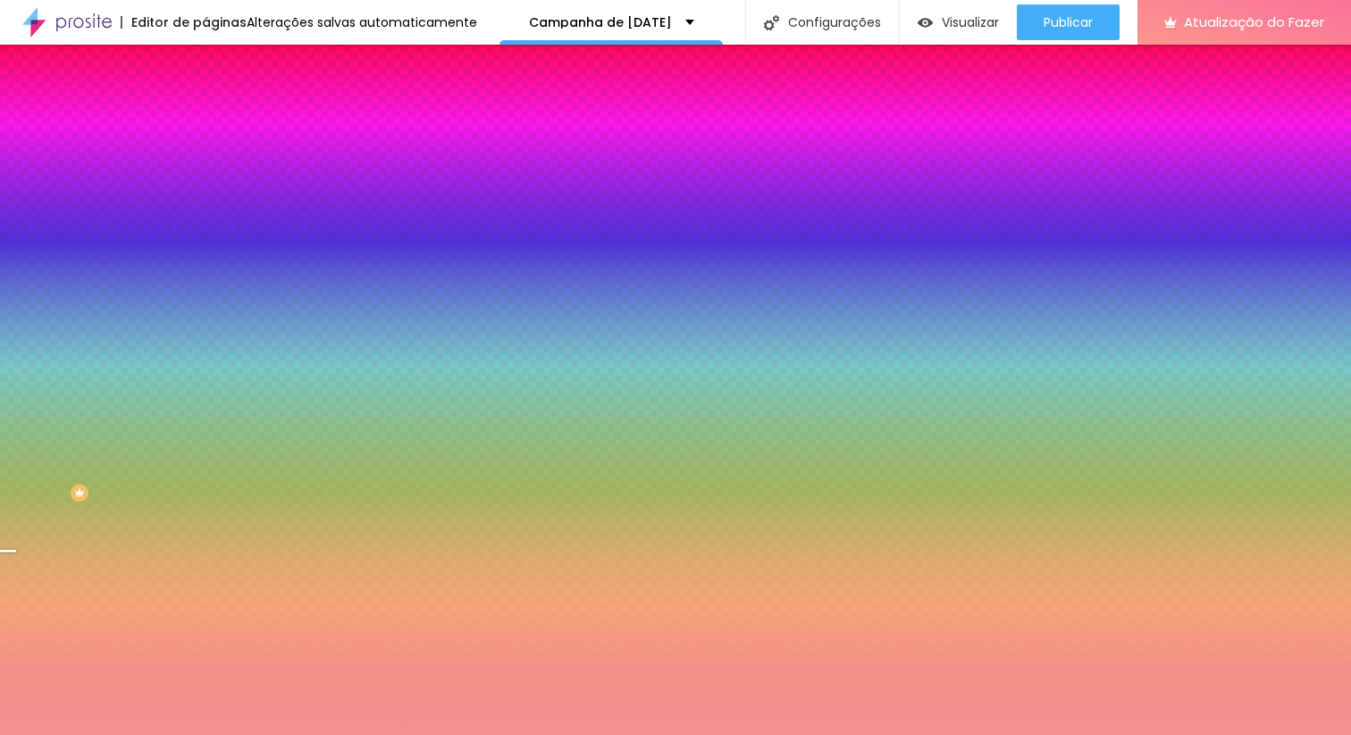
click at [205, 118] on li "Estilo" at bounding box center [307, 113] width 205 height 18
click at [205, 180] on input "#F39393" at bounding box center [312, 180] width 214 height 18
click at [205, 184] on input "#F39393" at bounding box center [312, 180] width 214 height 18
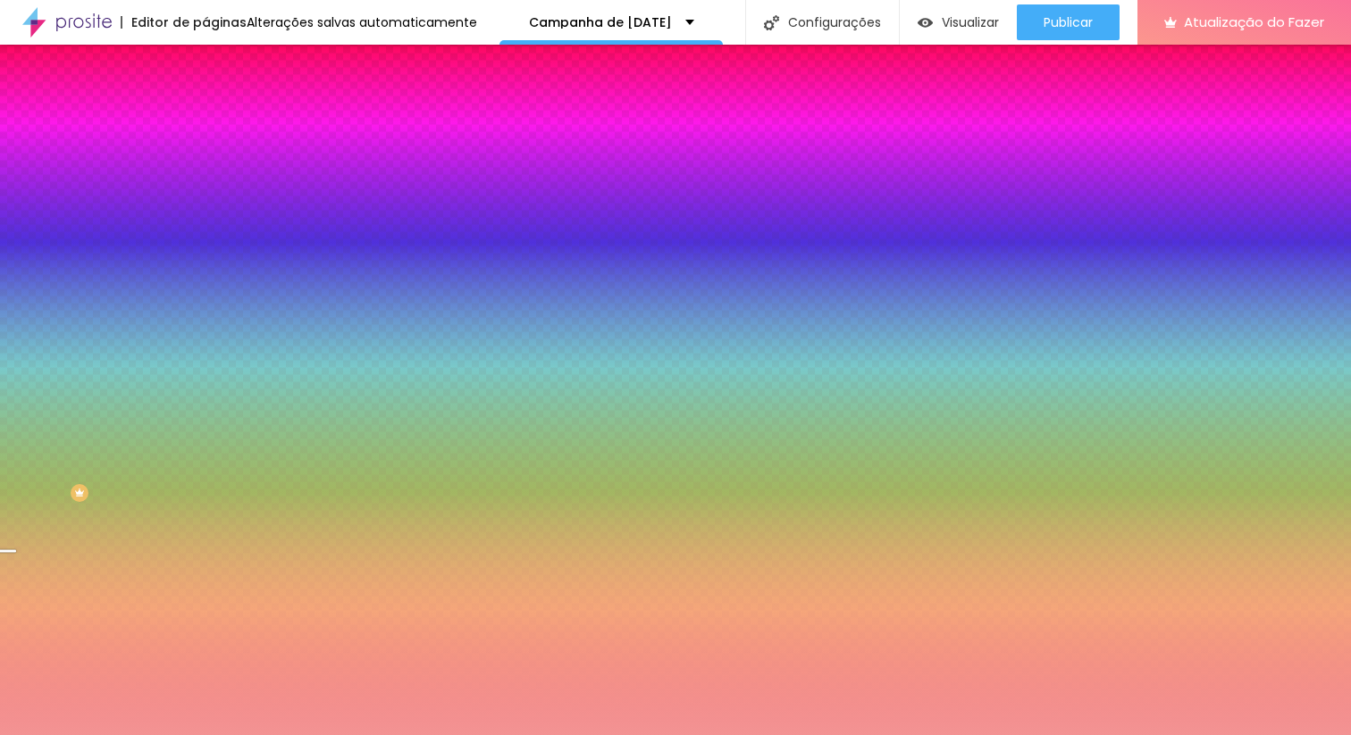
paste input "6697EB"
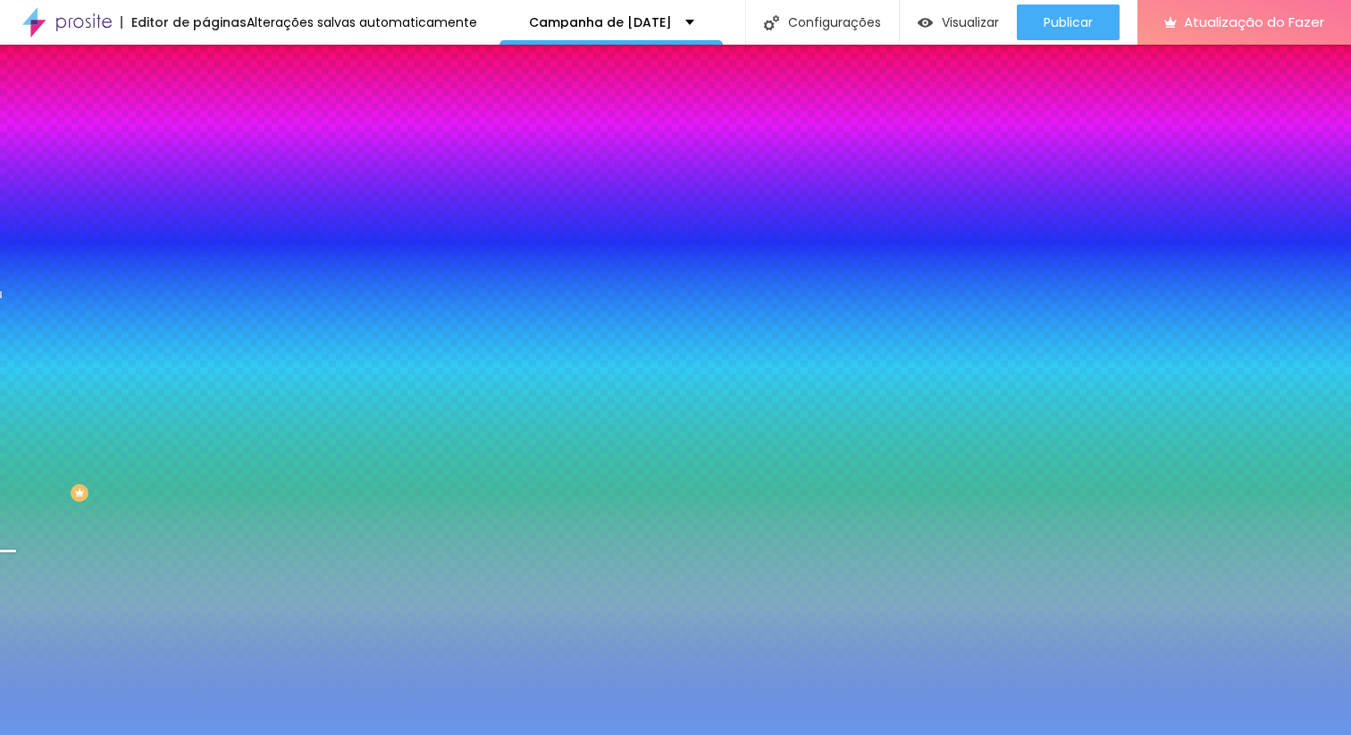
click at [205, 171] on div at bounding box center [307, 171] width 205 height 0
click at [90, 207] on div at bounding box center [675, 367] width 1351 height 735
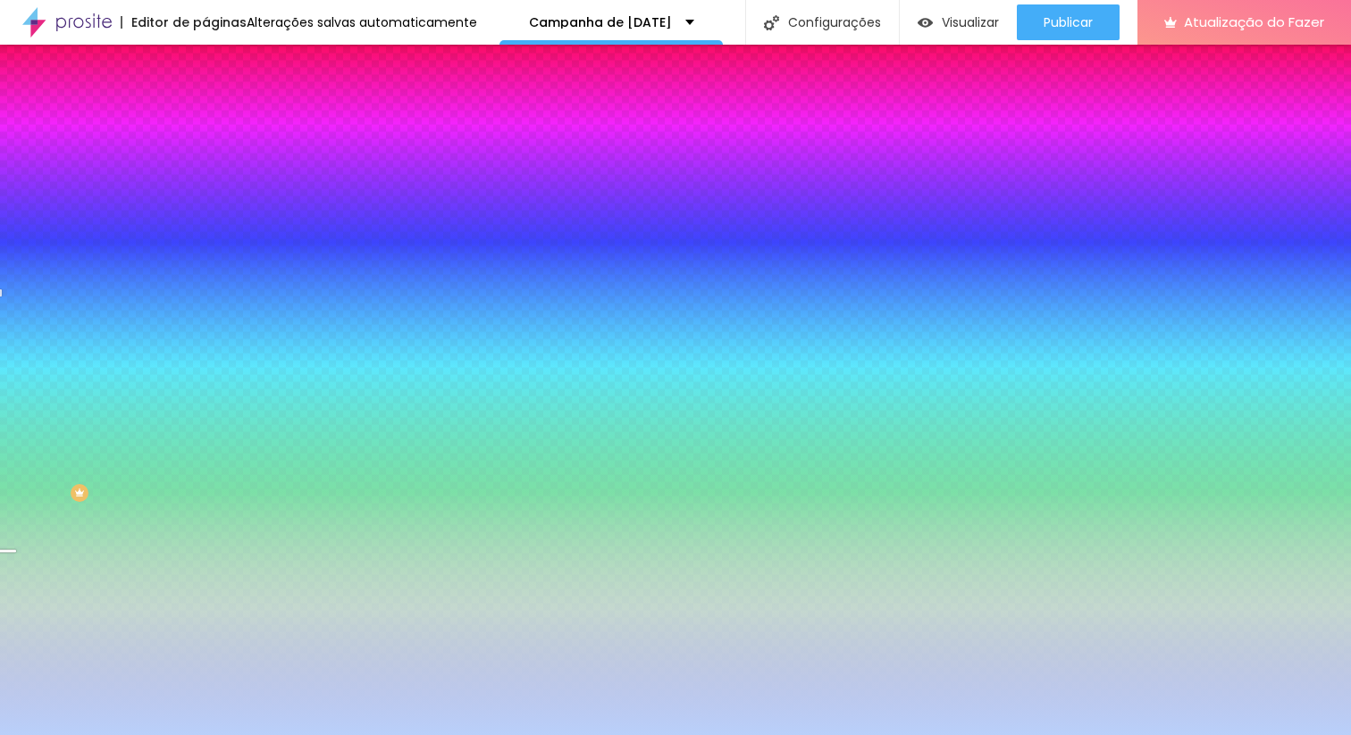
drag, startPoint x: 89, startPoint y: 207, endPoint x: 58, endPoint y: 205, distance: 31.4
click at [349, 16] on div at bounding box center [351, 15] width 4 height 4
type input "#BFD1F3"
click at [289, 38] on div at bounding box center [291, 37] width 4 height 4
click at [205, 381] on div "Editar nulo Conteúdo Estilo Avançado Cor de fundo Voltar ao padrão #BFD1F3 Somb…" at bounding box center [307, 390] width 205 height 691
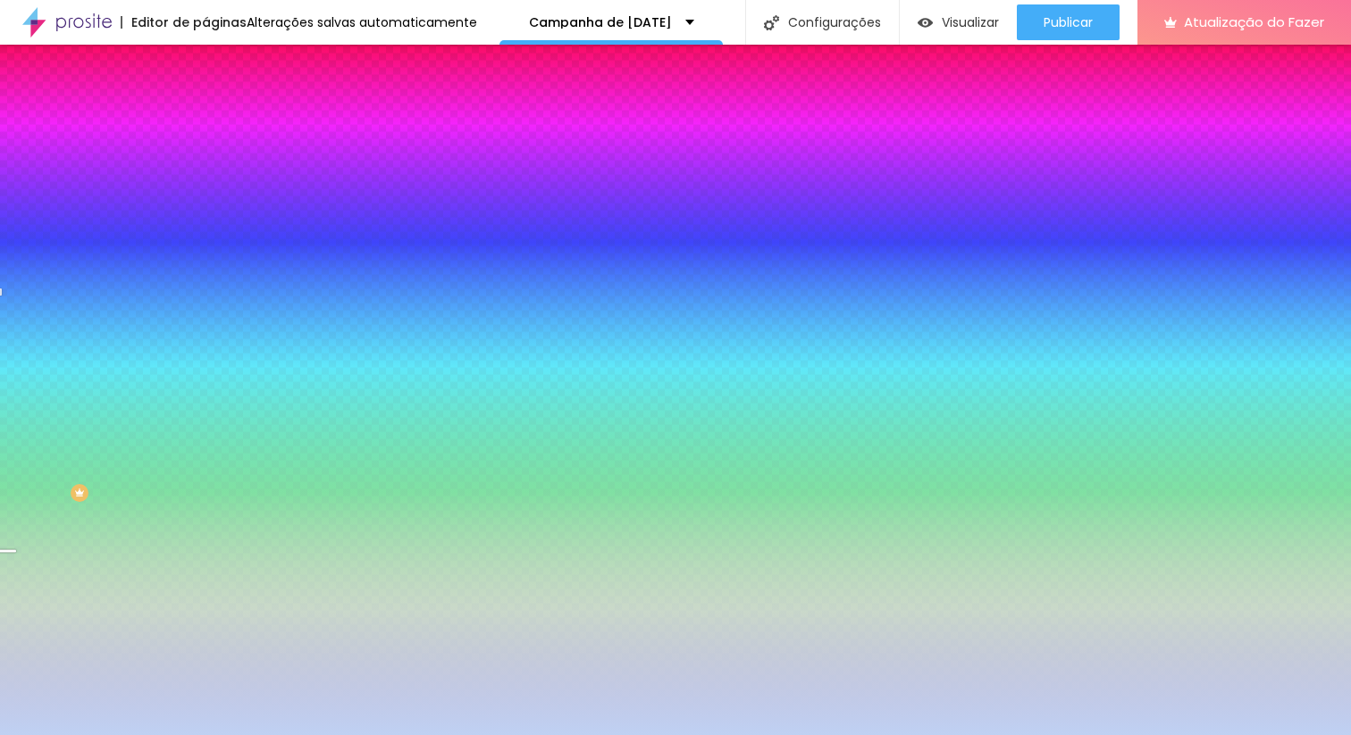
click at [205, 424] on div "Editar nulo Conteúdo Estilo Avançado Cor de fundo Voltar ao padrão #BFD1F3 Somb…" at bounding box center [307, 390] width 205 height 691
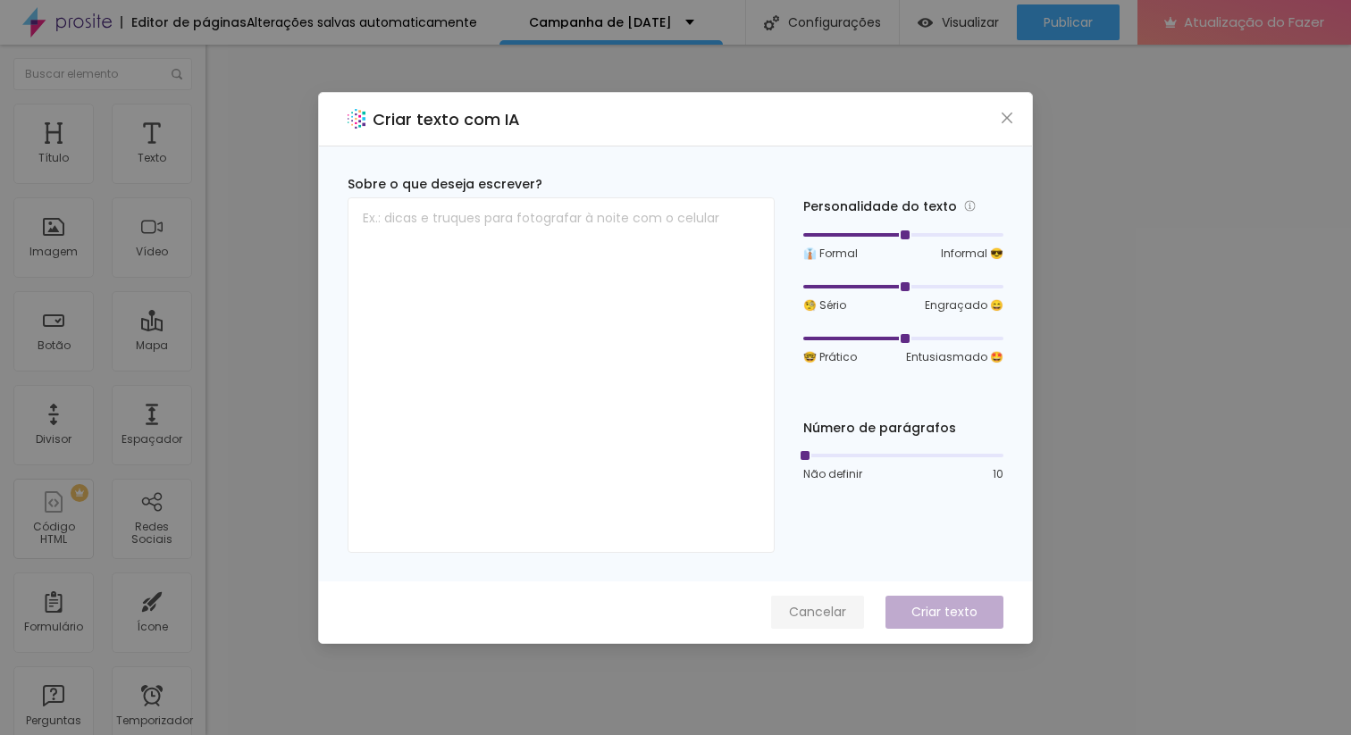
click at [825, 610] on font "Cancelar" at bounding box center [817, 612] width 57 height 18
click at [586, 236] on textarea at bounding box center [560, 375] width 427 height 356
paste textarea "45 minutos 25 fotos digitais Cartão digital de natal Oficina de cookie 2 cenári…"
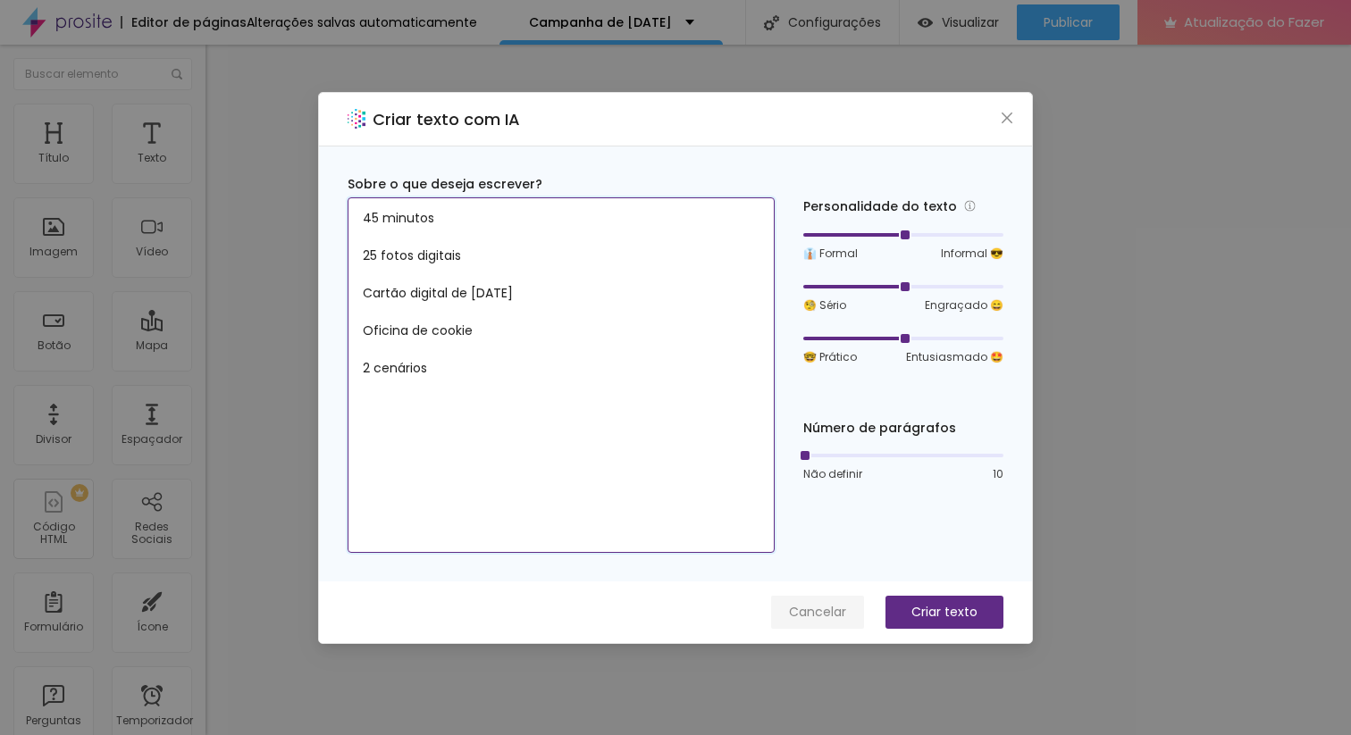
type textarea "45 minutos 25 fotos digitais Cartão digital de natal Oficina de cookie 2 cenári…"
click at [819, 603] on font "Cancelar" at bounding box center [817, 612] width 57 height 18
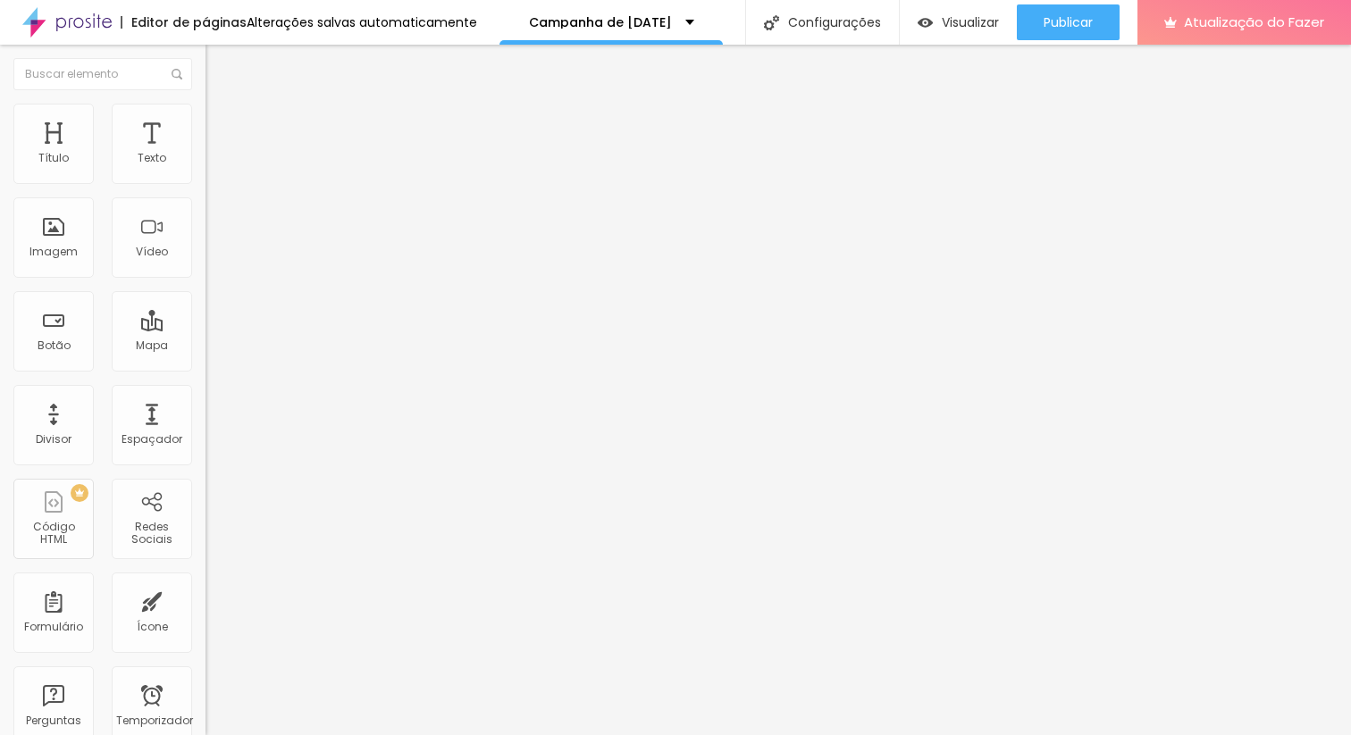
type input "17"
type input "16"
drag, startPoint x: 85, startPoint y: 173, endPoint x: 74, endPoint y: 174, distance: 10.8
click at [205, 329] on input "range" at bounding box center [262, 336] width 115 height 14
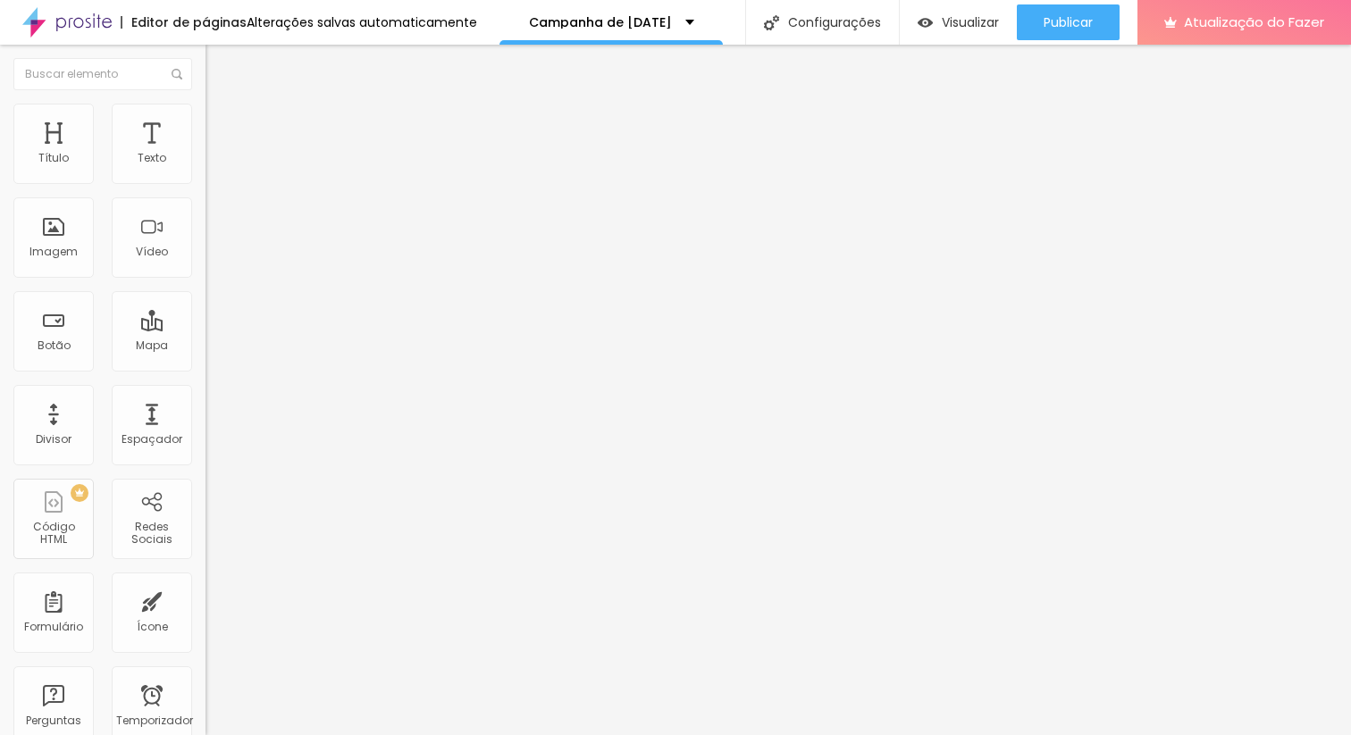
click at [205, 350] on div "Editar nulo Estilo Avançado 15 Tamanho do texto 0 Espaço entre letras 1.2 Altur…" at bounding box center [307, 390] width 205 height 691
click at [205, 354] on div "Editar nulo Estilo Avançado 15 Tamanho do texto 0 Espaço entre letras 1.2 Altur…" at bounding box center [307, 390] width 205 height 691
click at [205, 351] on div "Editar nulo Estilo Avançado 15 Tamanho do texto 0 Espaço entre letras 1.2 Altur…" at bounding box center [307, 390] width 205 height 691
drag, startPoint x: 178, startPoint y: 356, endPoint x: 192, endPoint y: 353, distance: 14.5
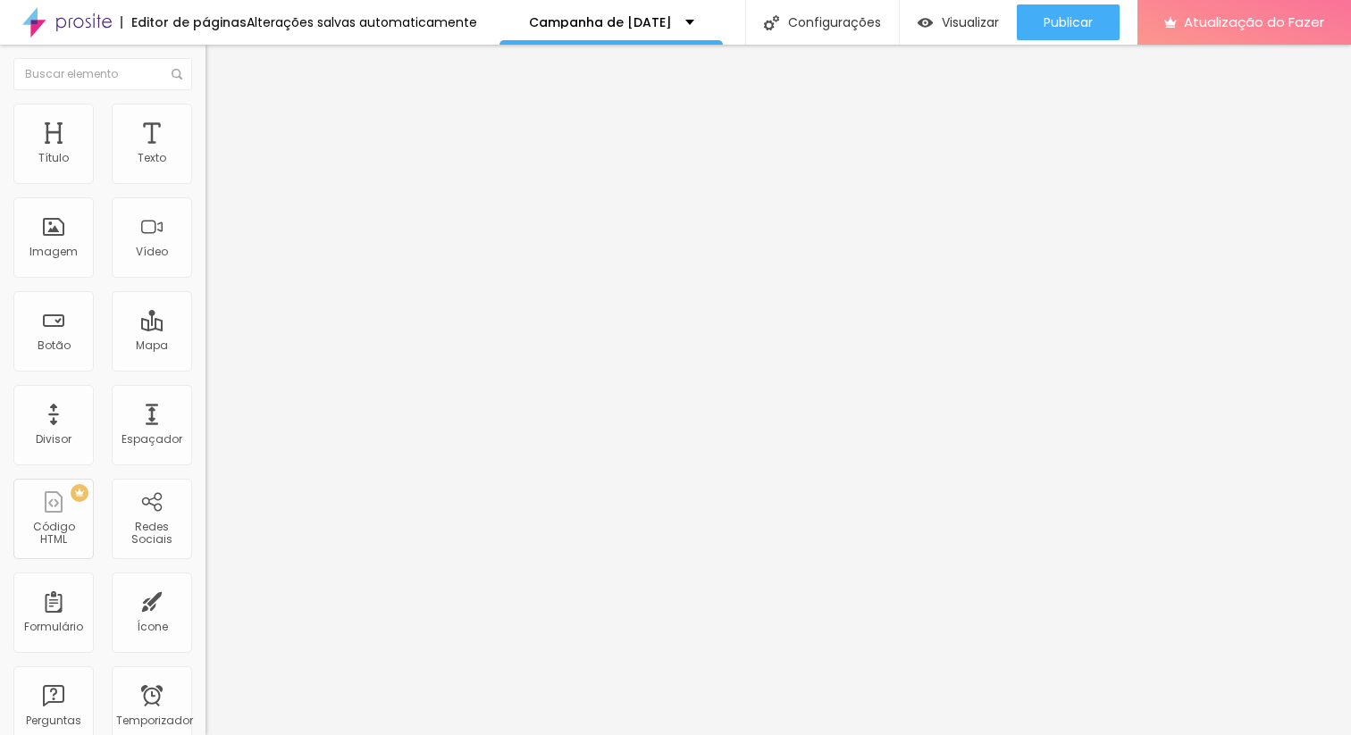
click at [205, 356] on div "Editar nulo Estilo Avançado 15 Tamanho do texto 0 Espaço entre letras 1.2 Altur…" at bounding box center [307, 390] width 205 height 691
click at [205, 113] on img at bounding box center [213, 112] width 16 height 16
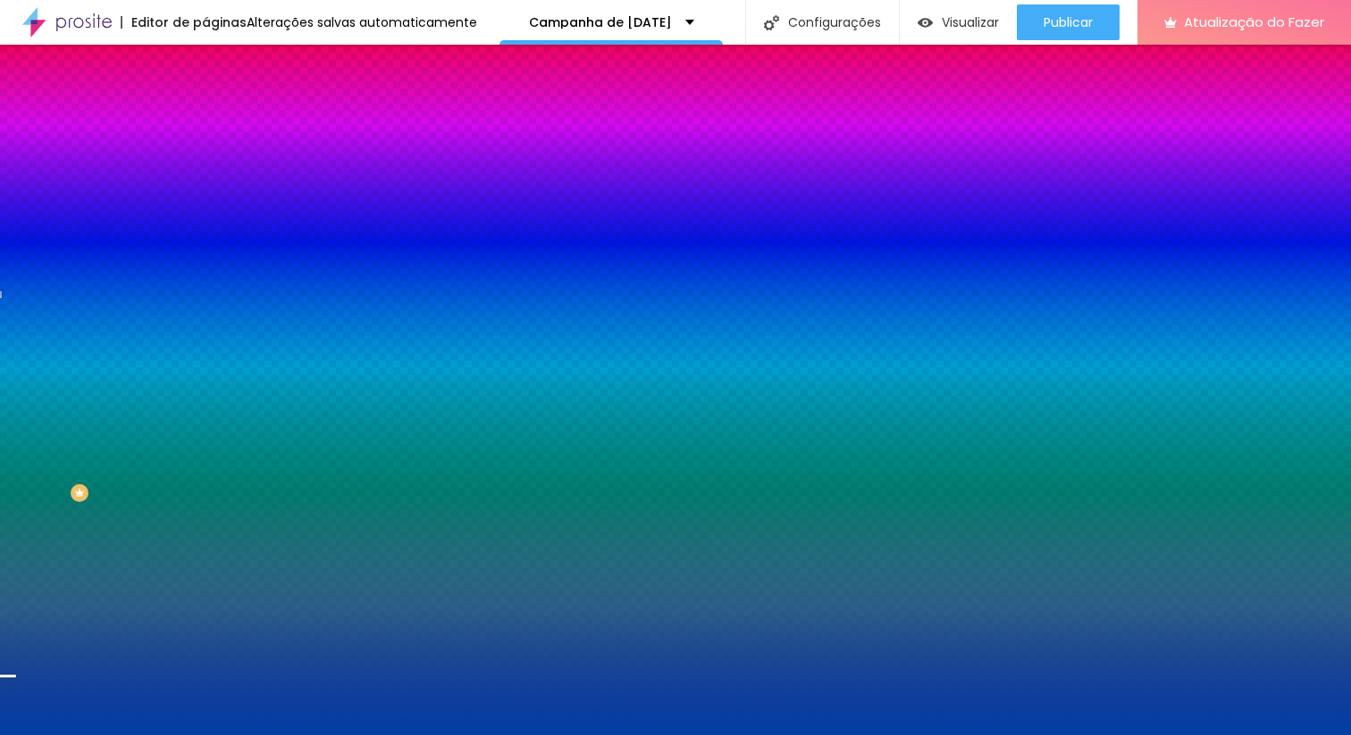
click at [205, 182] on input "#023EA3" at bounding box center [312, 180] width 214 height 18
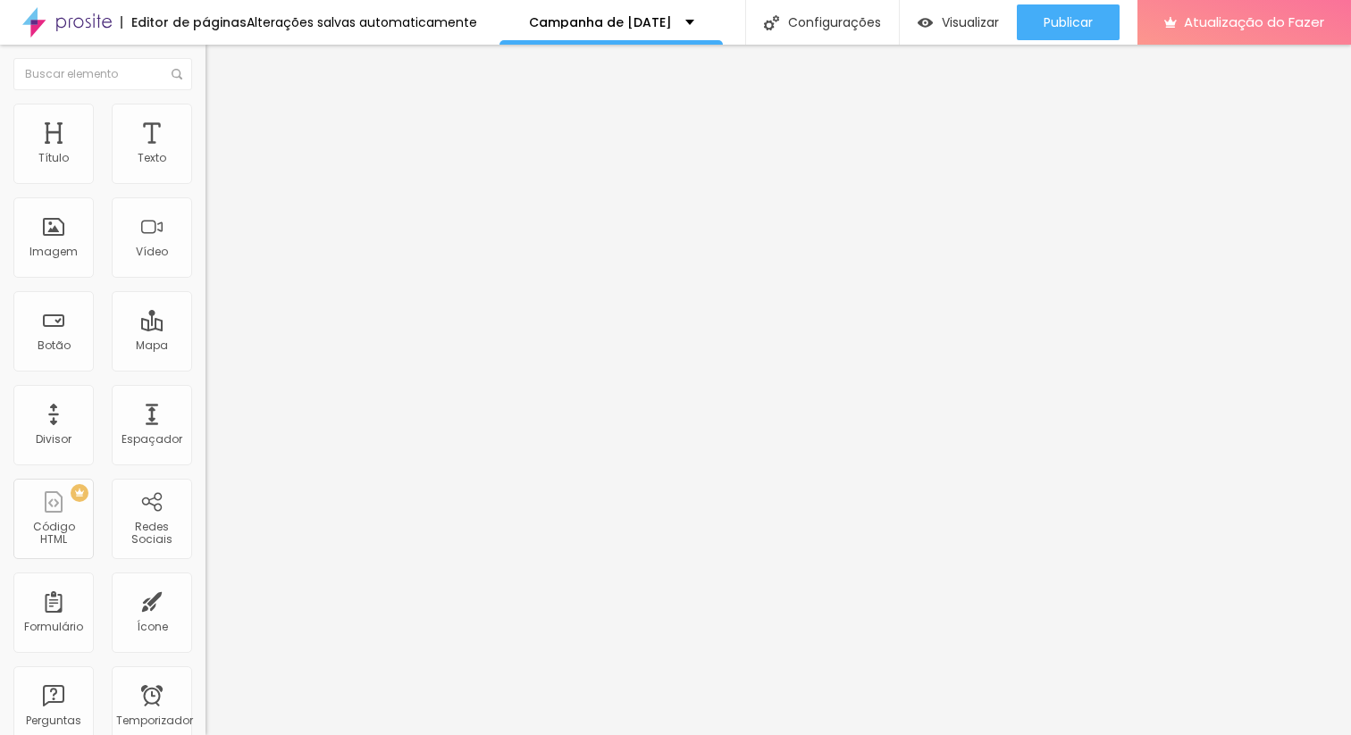
click at [205, 113] on img at bounding box center [213, 112] width 16 height 16
click at [205, 582] on input "range" at bounding box center [262, 589] width 115 height 14
click at [205, 102] on img at bounding box center [213, 94] width 16 height 16
click at [205, 329] on input "range" at bounding box center [262, 336] width 115 height 14
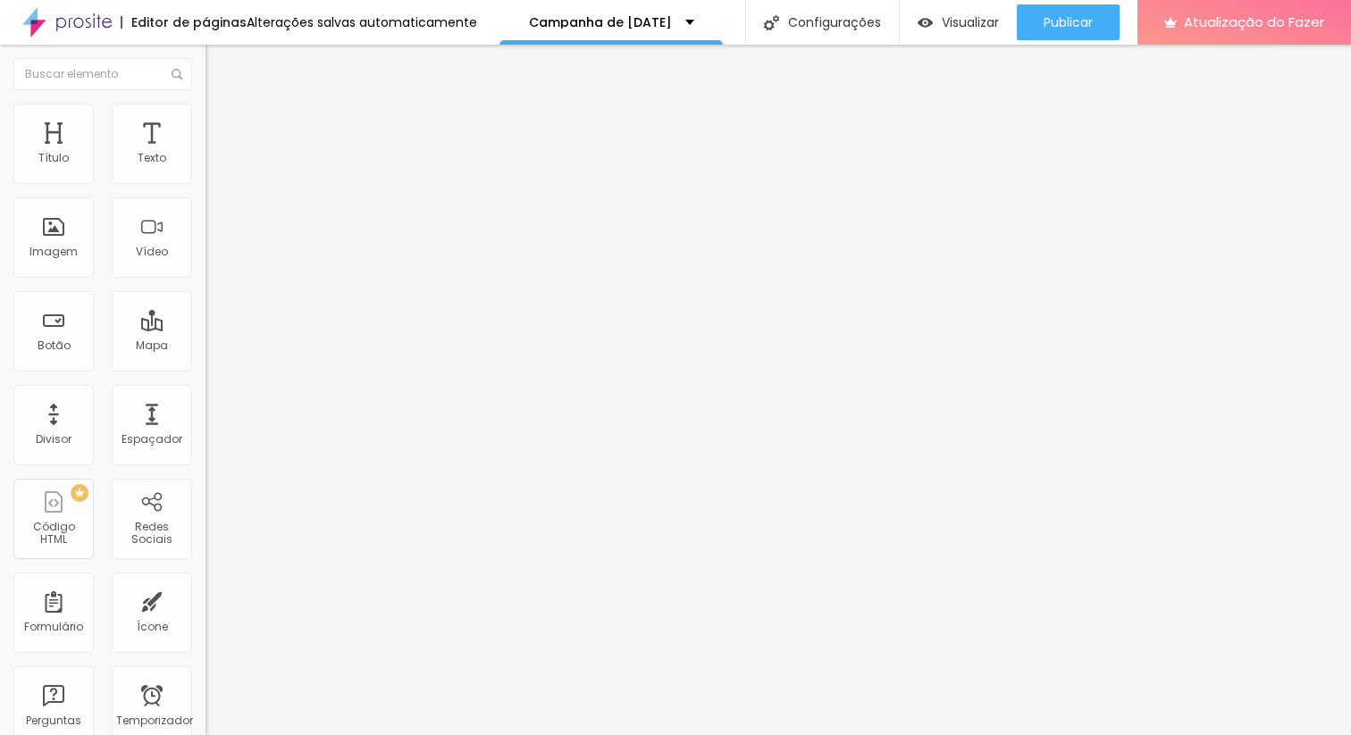
click at [205, 381] on div "Editar nulo Estilo Avançado 17 Tamanho do texto 0 Espaço entre letras 1.3 Altur…" at bounding box center [307, 390] width 205 height 691
drag, startPoint x: 42, startPoint y: 278, endPoint x: 32, endPoint y: 274, distance: 10.5
drag, startPoint x: 96, startPoint y: 241, endPoint x: 115, endPoint y: 239, distance: 18.8
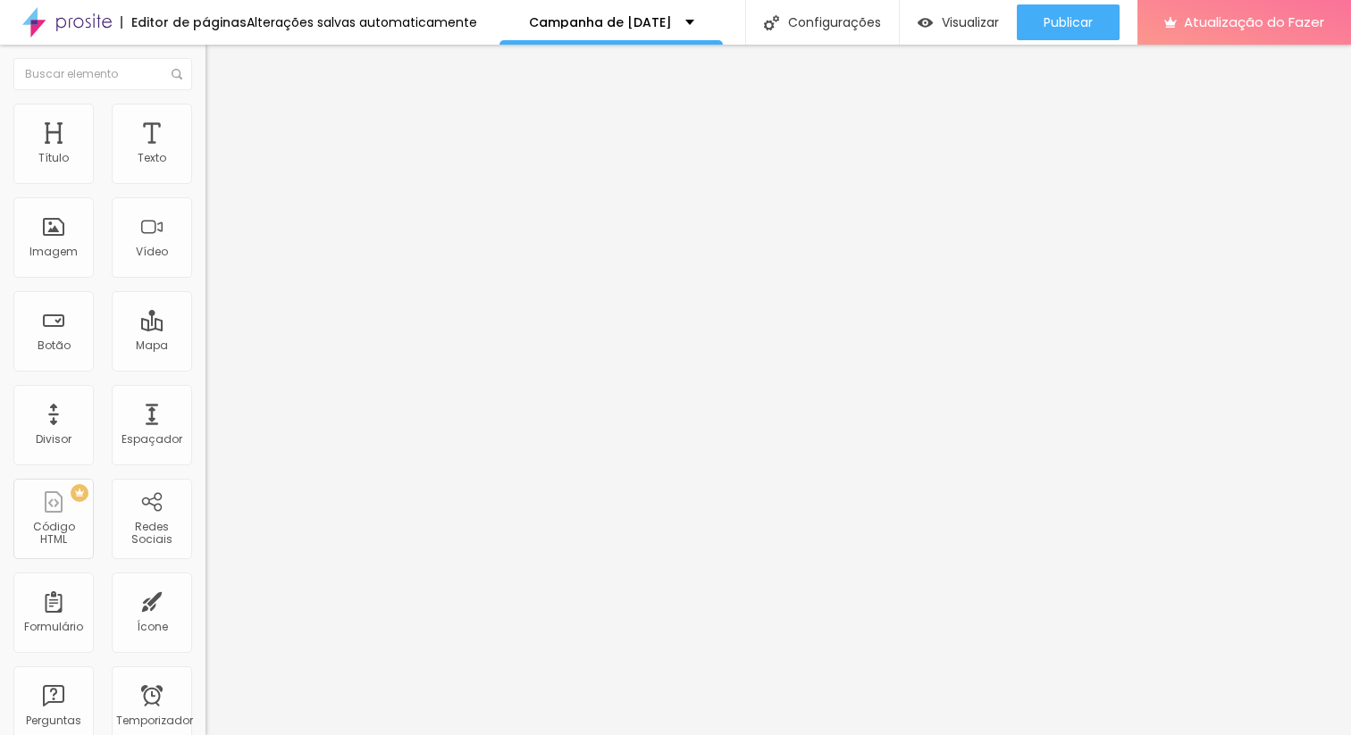
click at [205, 582] on input "range" at bounding box center [262, 589] width 115 height 14
click at [205, 329] on input "range" at bounding box center [262, 336] width 115 height 14
drag, startPoint x: 45, startPoint y: 280, endPoint x: 24, endPoint y: 286, distance: 21.5
click at [205, 105] on img at bounding box center [213, 112] width 16 height 16
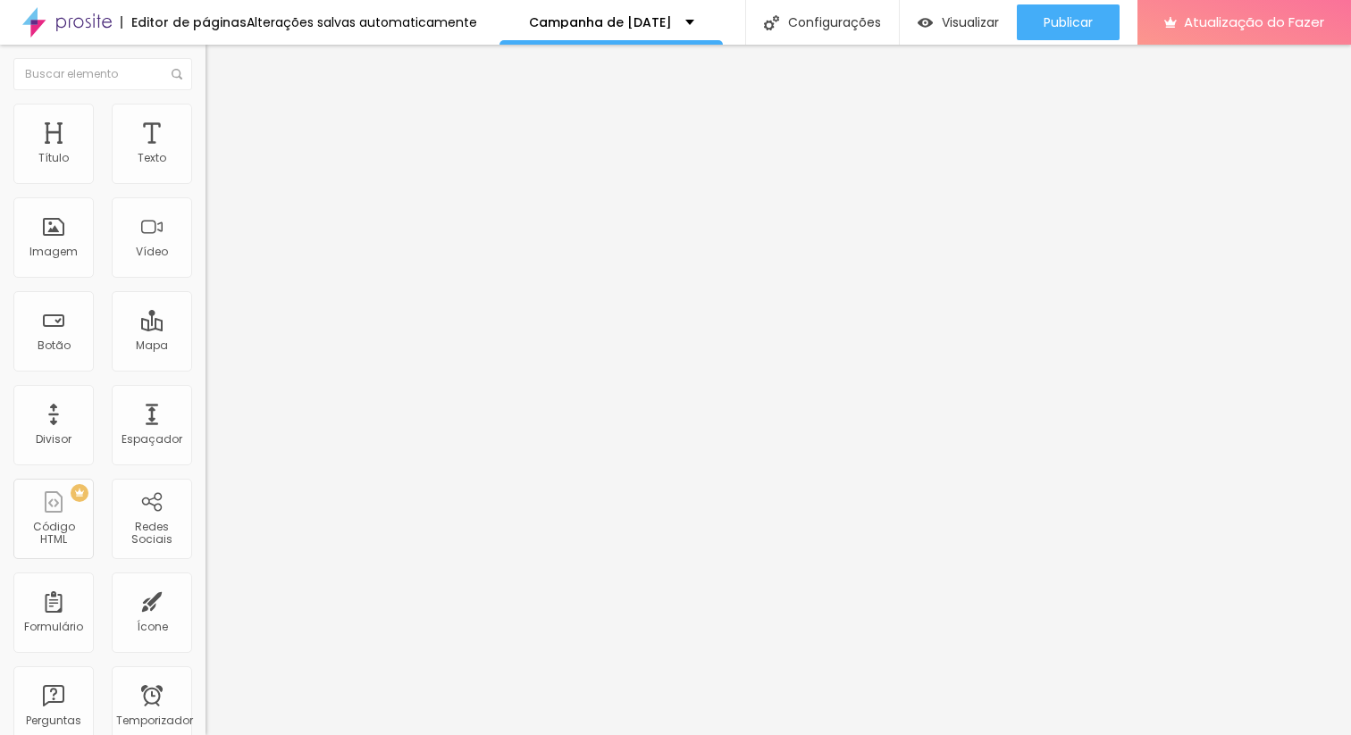
click at [205, 114] on img at bounding box center [213, 112] width 16 height 16
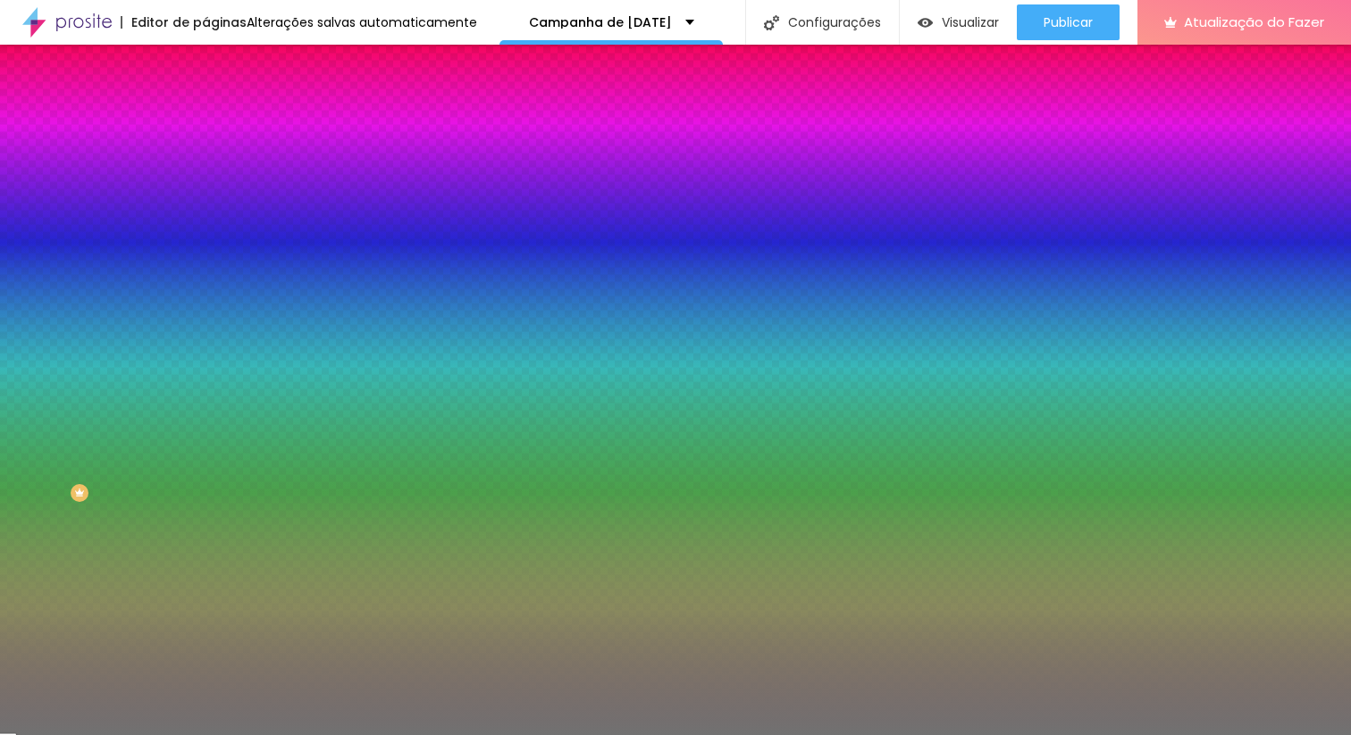
click at [205, 171] on div at bounding box center [307, 171] width 205 height 0
drag, startPoint x: 161, startPoint y: 201, endPoint x: 123, endPoint y: 188, distance: 39.8
click at [205, 180] on div "Cor Voltar ao padrão #717171" at bounding box center [307, 163] width 205 height 49
click at [205, 171] on div at bounding box center [307, 171] width 205 height 0
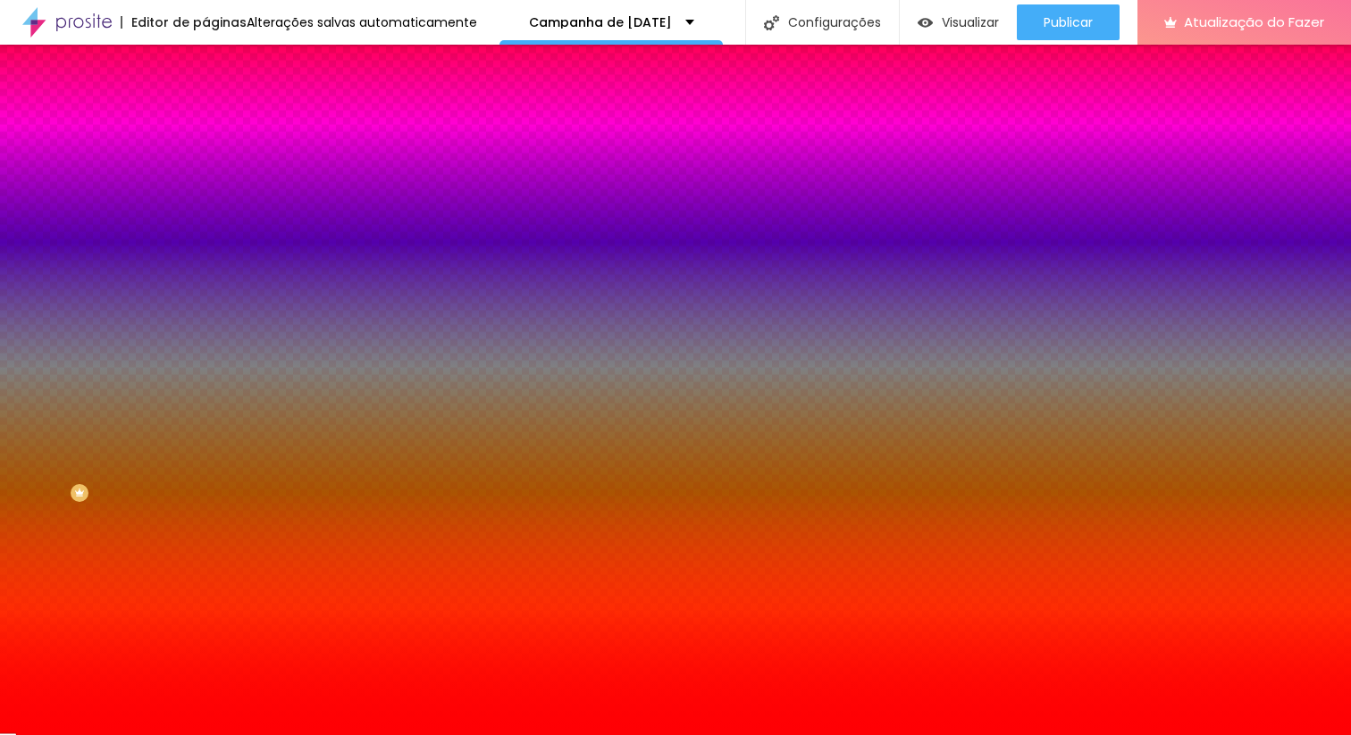
drag, startPoint x: 133, startPoint y: 206, endPoint x: 157, endPoint y: 191, distance: 28.5
click at [205, 188] on div "Cor Voltar ao padrão #FF0004" at bounding box center [307, 163] width 205 height 49
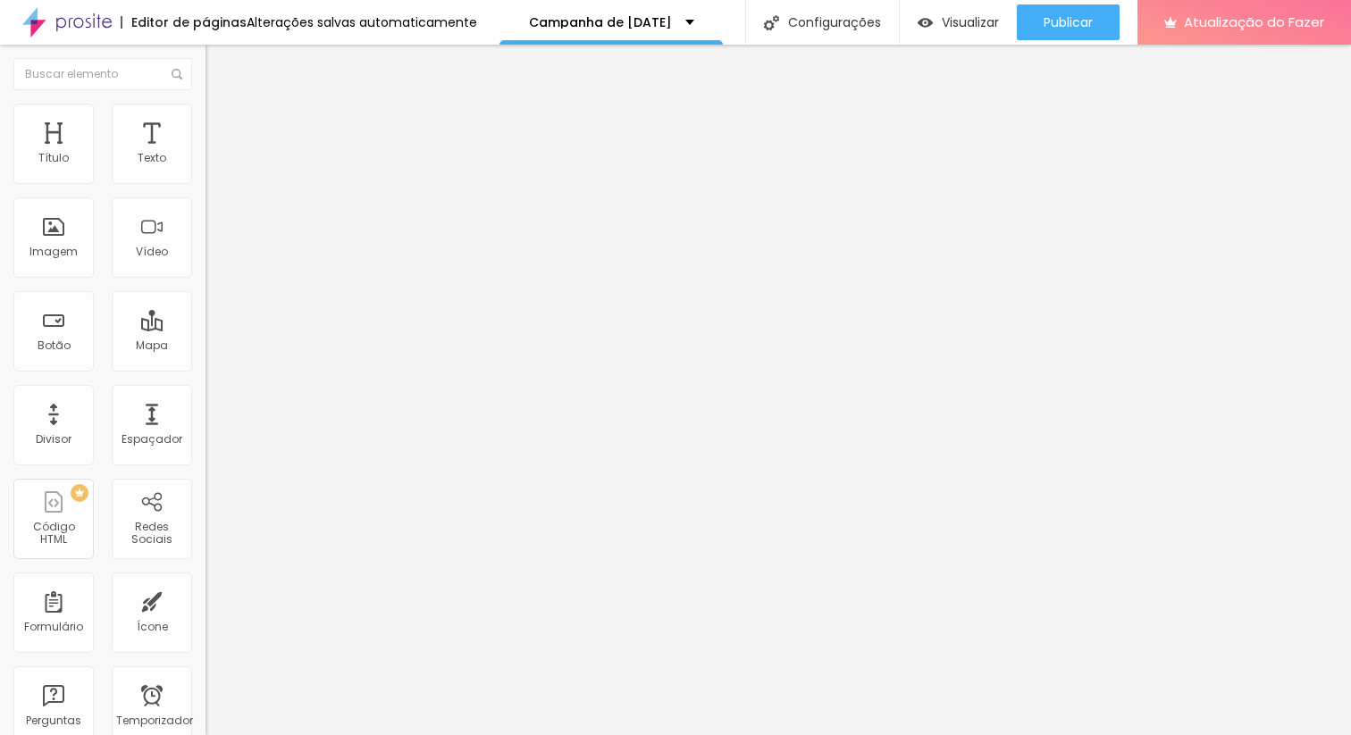
click at [222, 123] on font "Estilo" at bounding box center [236, 115] width 28 height 15
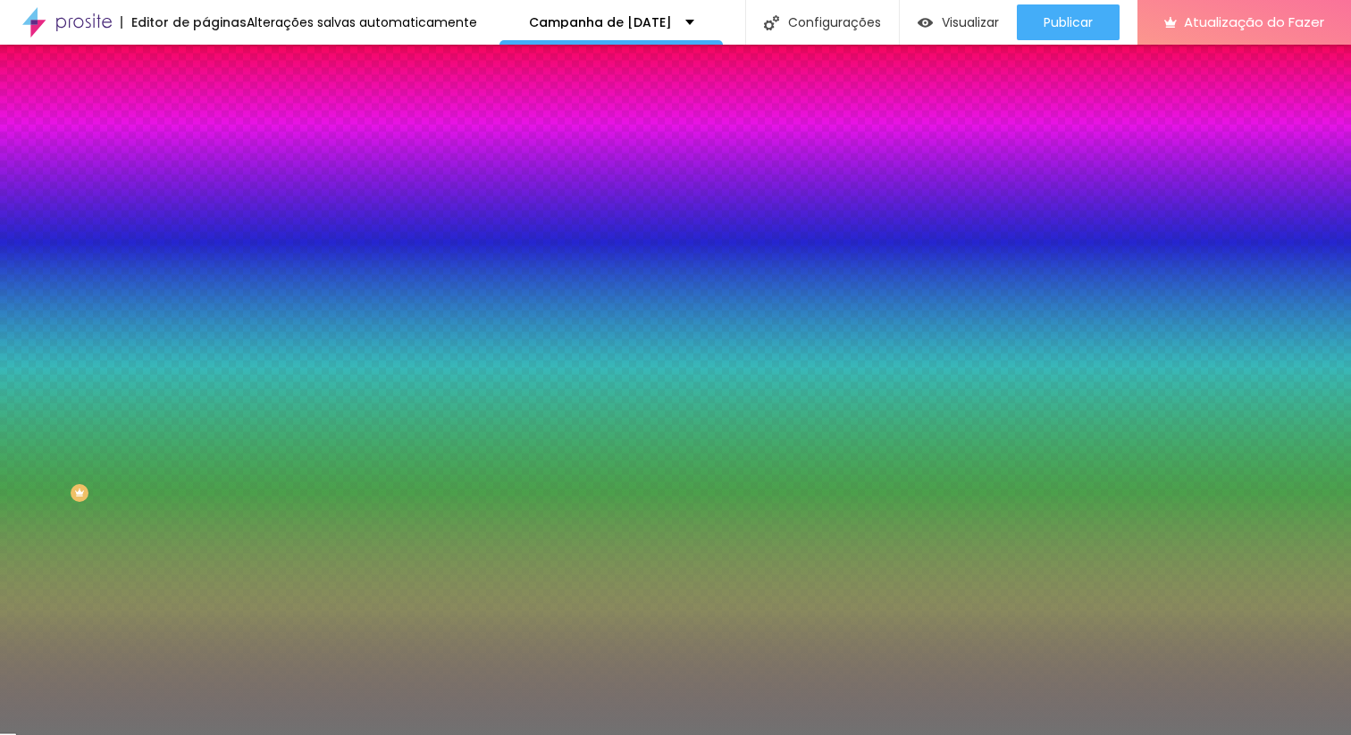
click at [205, 171] on div at bounding box center [307, 171] width 205 height 0
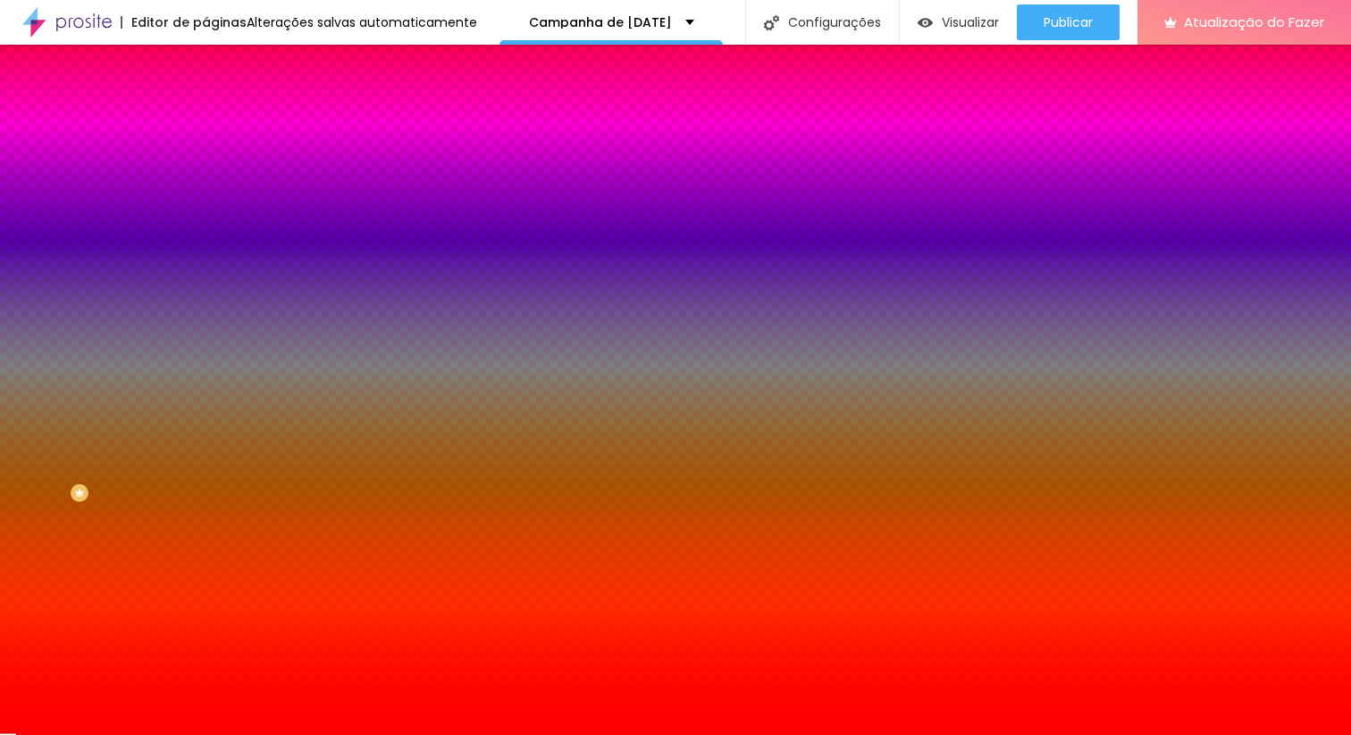
drag, startPoint x: 139, startPoint y: 204, endPoint x: 152, endPoint y: 195, distance: 15.4
click at [205, 188] on div at bounding box center [307, 188] width 205 height 0
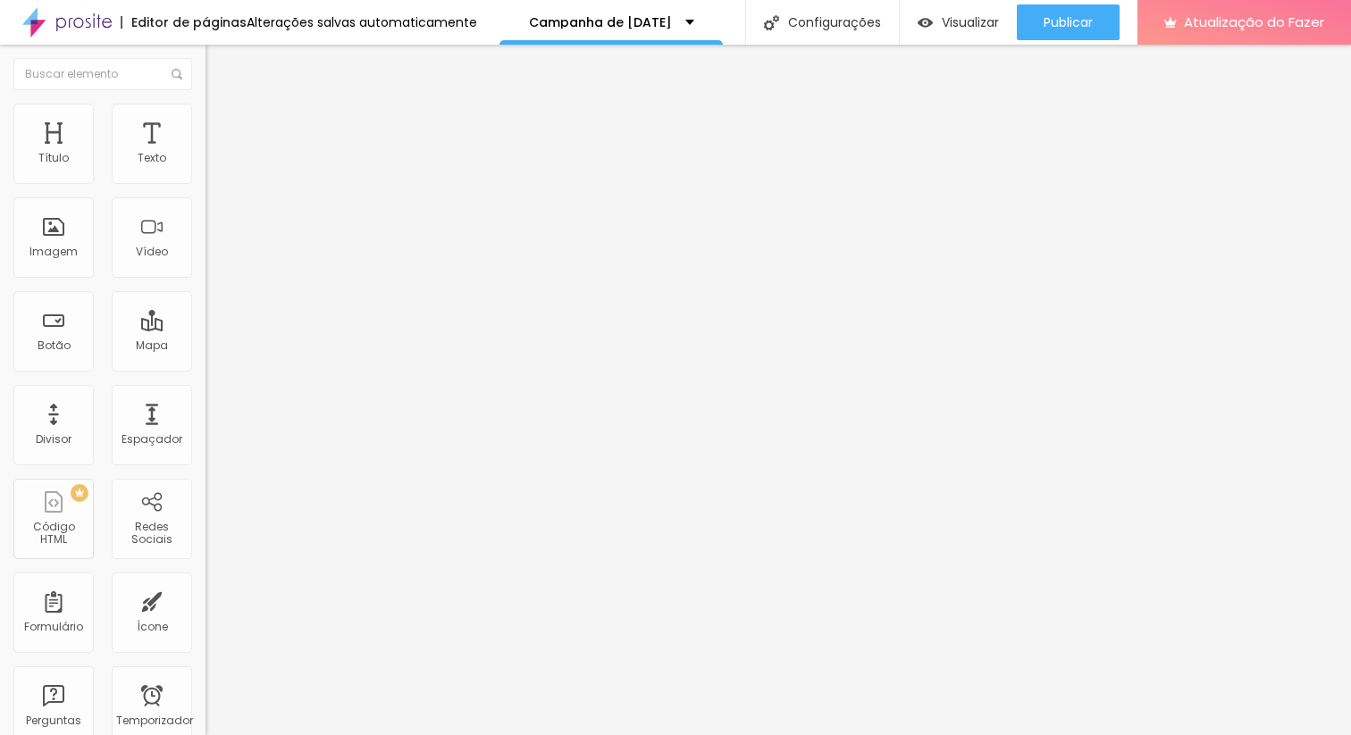
click at [222, 123] on font "Estilo" at bounding box center [236, 115] width 28 height 15
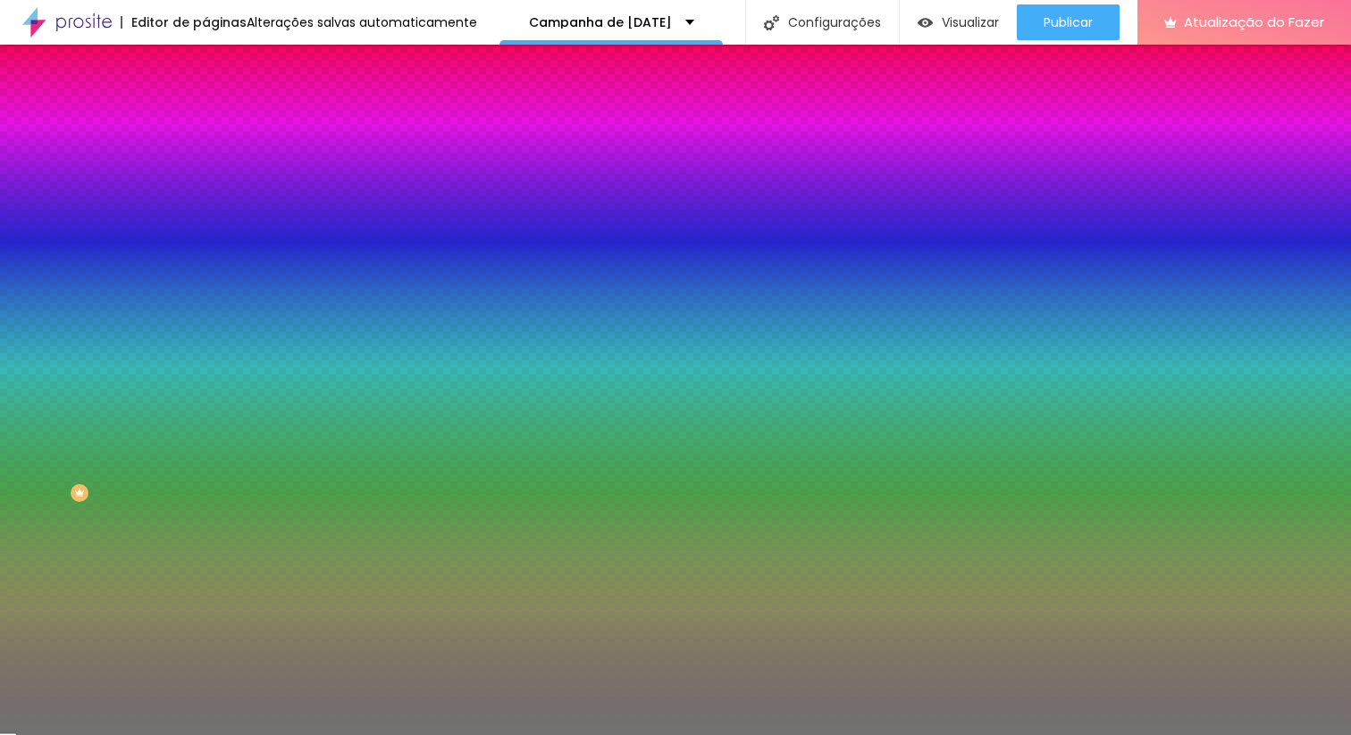
click at [205, 171] on div "#717171" at bounding box center [307, 180] width 205 height 18
click at [205, 171] on div at bounding box center [307, 171] width 205 height 0
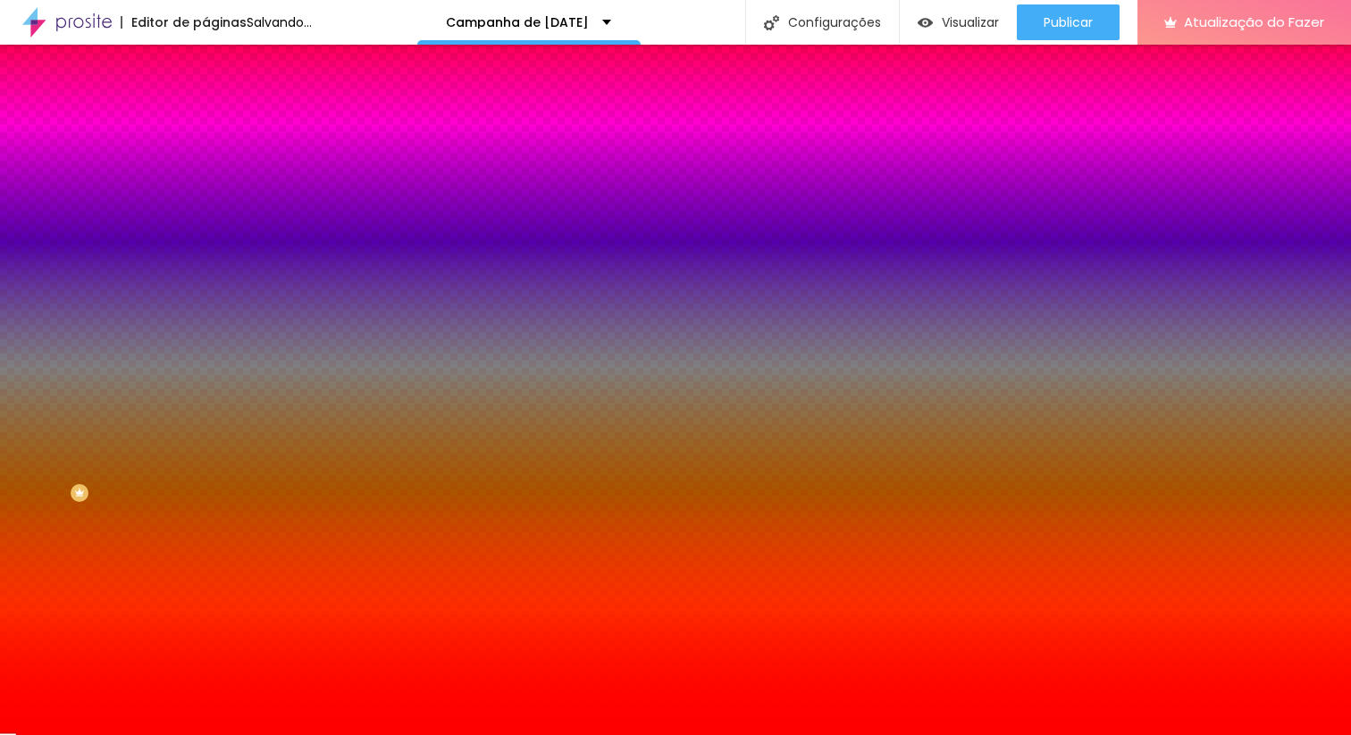
drag, startPoint x: 138, startPoint y: 207, endPoint x: 183, endPoint y: 165, distance: 62.0
click at [205, 168] on div "Cor Voltar ao padrão #FF0000" at bounding box center [307, 163] width 205 height 49
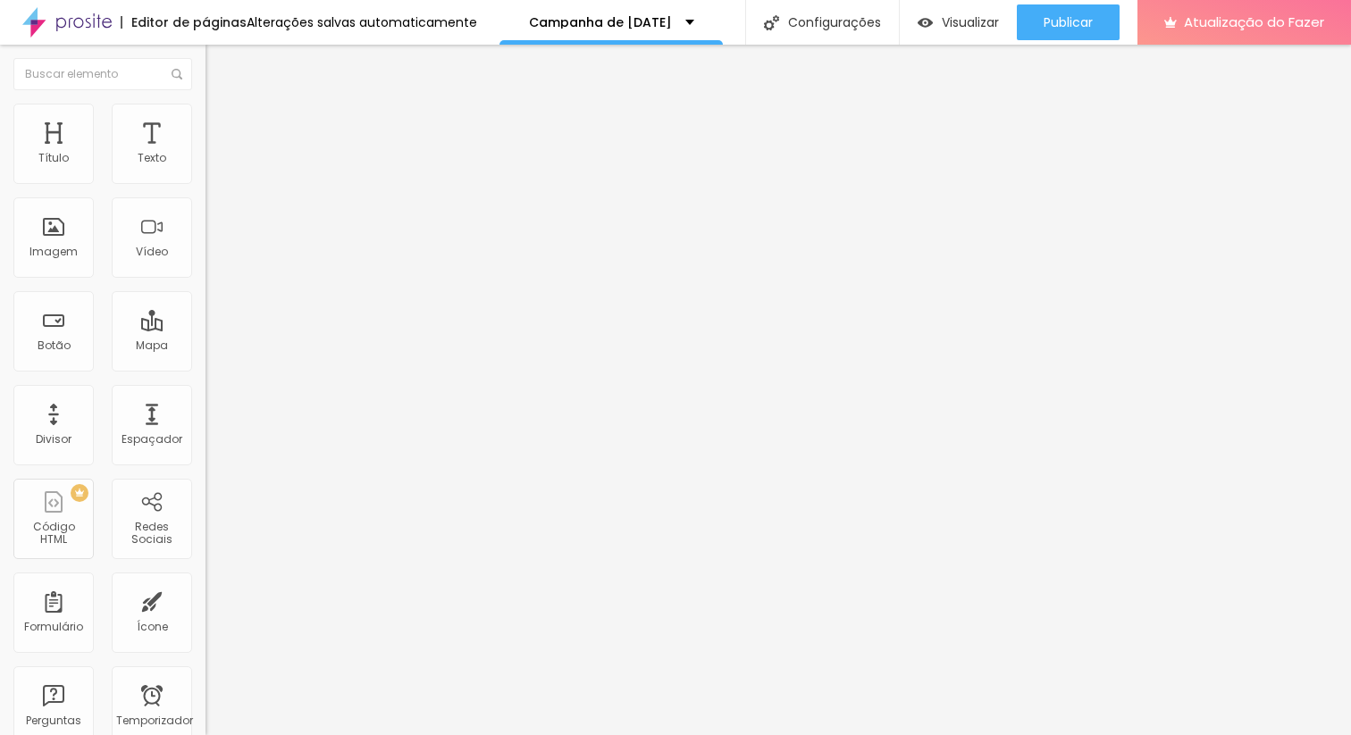
click at [205, 115] on li "Estilo" at bounding box center [307, 113] width 205 height 18
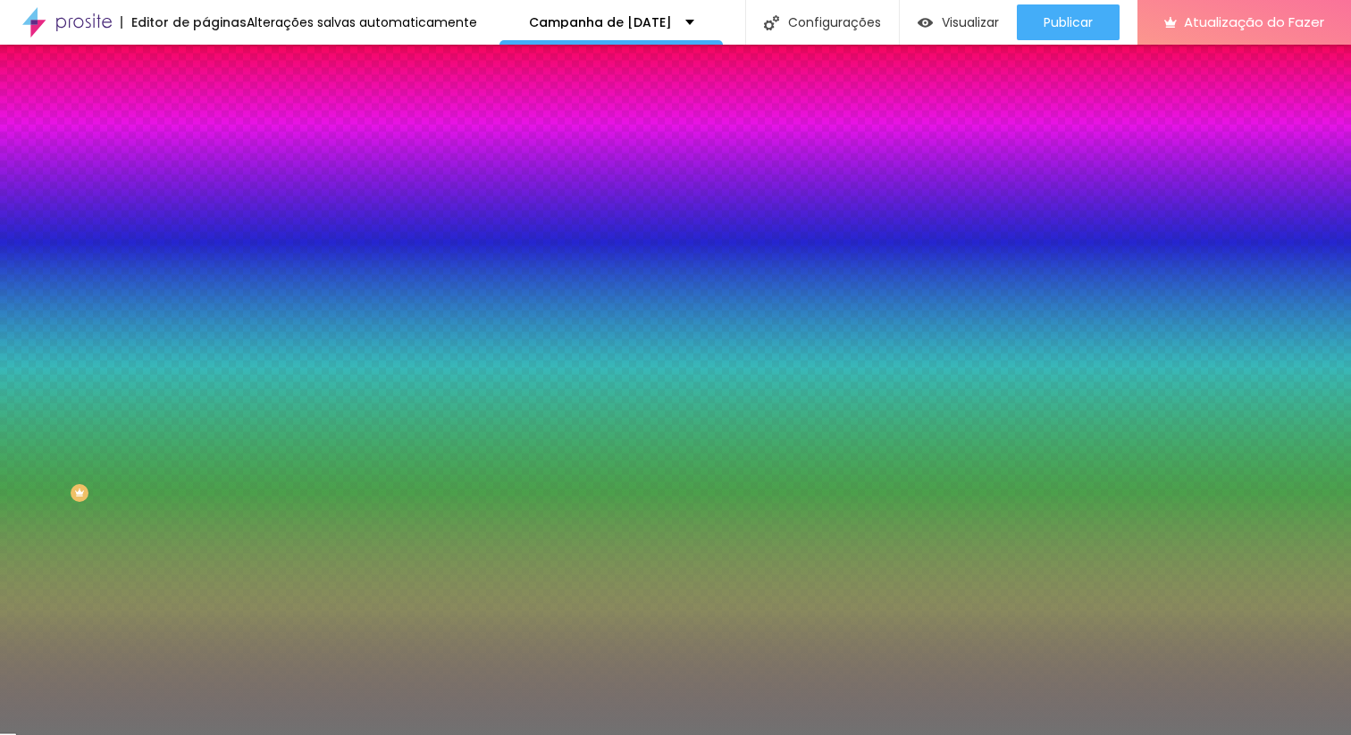
click at [205, 171] on div at bounding box center [307, 171] width 205 height 0
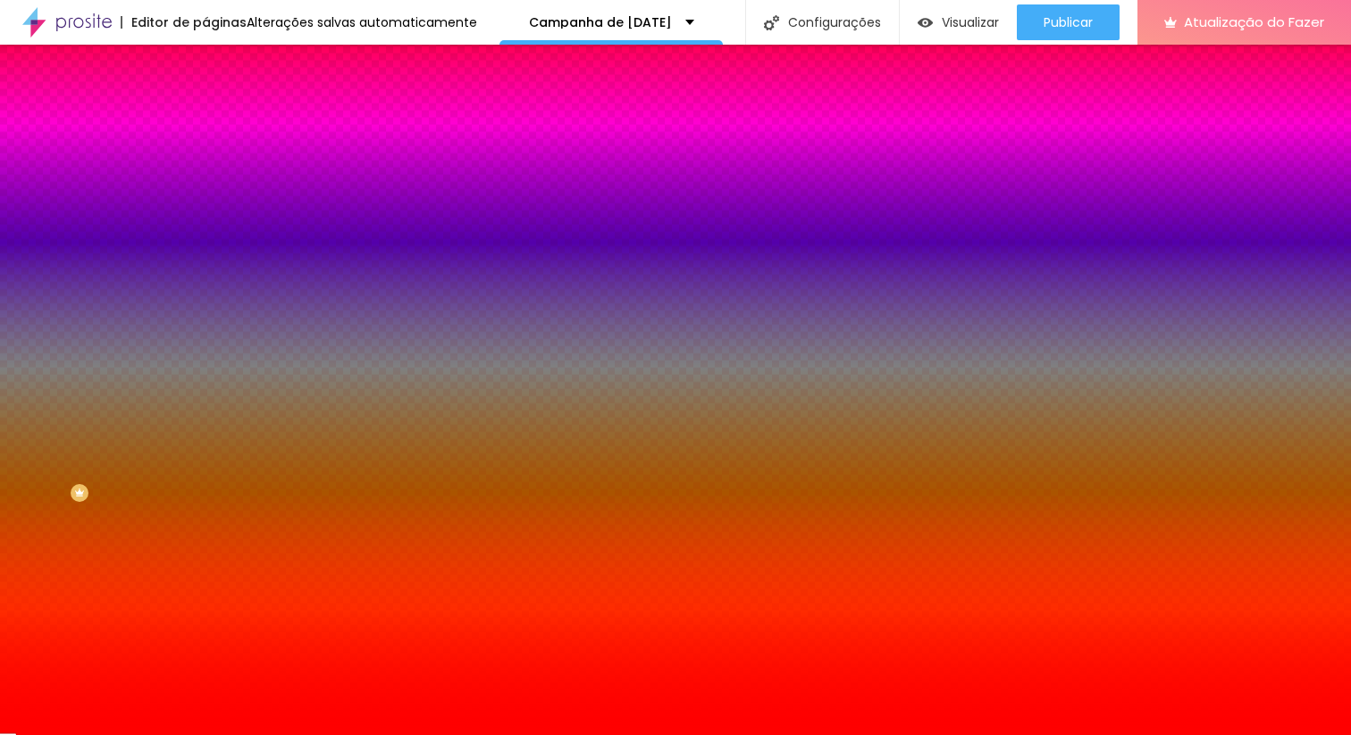
drag, startPoint x: 135, startPoint y: 206, endPoint x: 168, endPoint y: 190, distance: 36.8
click at [205, 188] on div "Cor Voltar ao padrão #FF0000" at bounding box center [307, 163] width 205 height 49
click at [205, 439] on div "Editar nulo Conteúdo Estilo Avançado Cor Voltar ao padrão #FF0000 Tamanho 13 % …" at bounding box center [307, 390] width 205 height 691
click at [205, 434] on div "Editar nulo Conteúdo Estilo Avançado Cor Voltar ao padrão #FF0000 Tamanho 13 % …" at bounding box center [307, 390] width 205 height 691
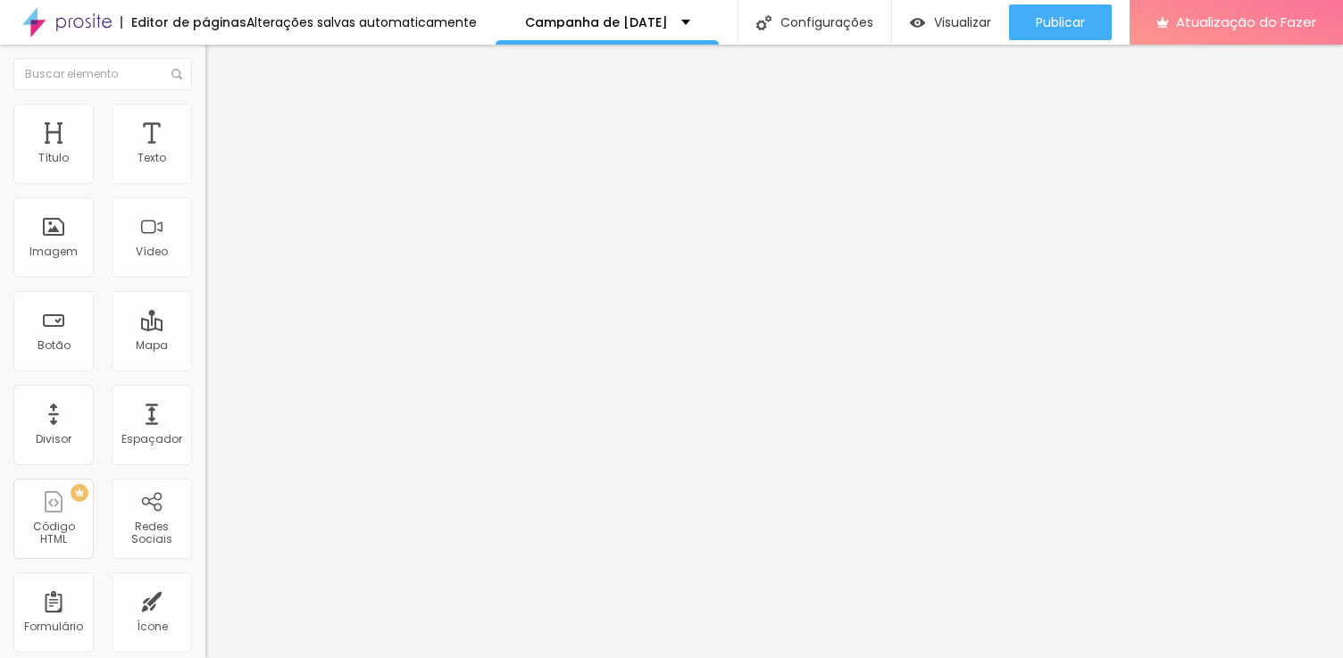
click at [205, 115] on li "Estilo" at bounding box center [307, 113] width 205 height 18
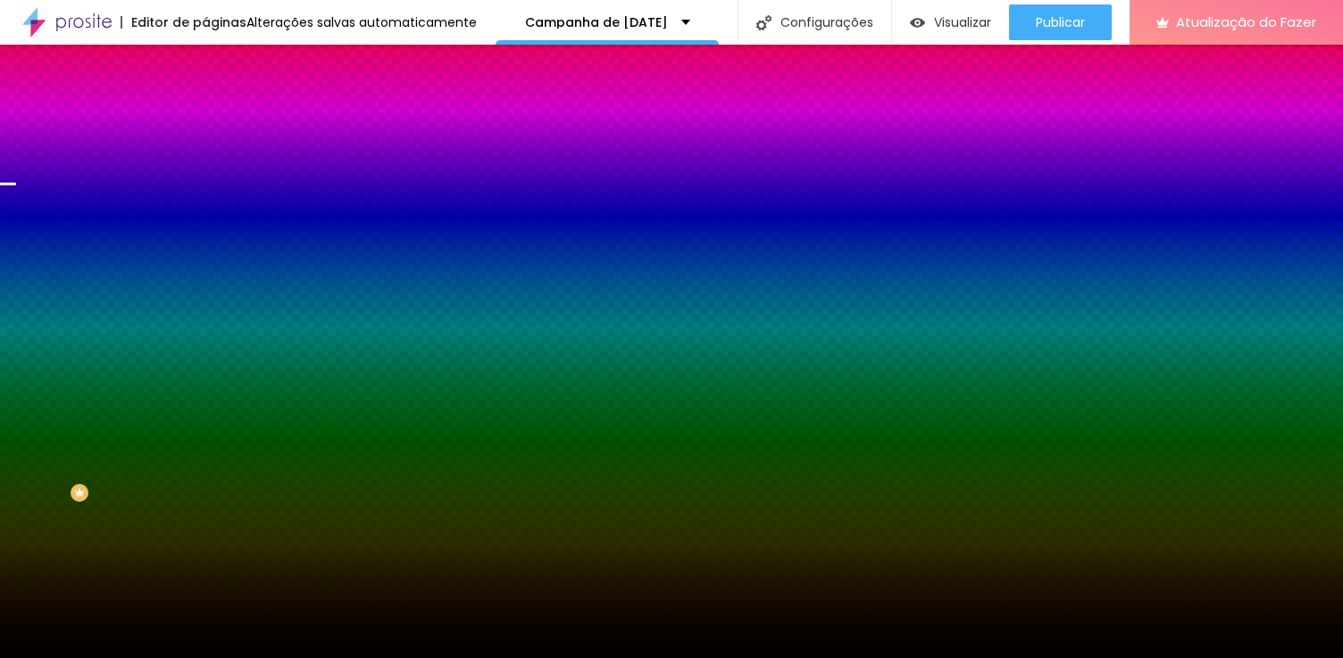
click at [205, 164] on span "Trocar imagem" at bounding box center [253, 156] width 97 height 15
